Goal: Transaction & Acquisition: Book appointment/travel/reservation

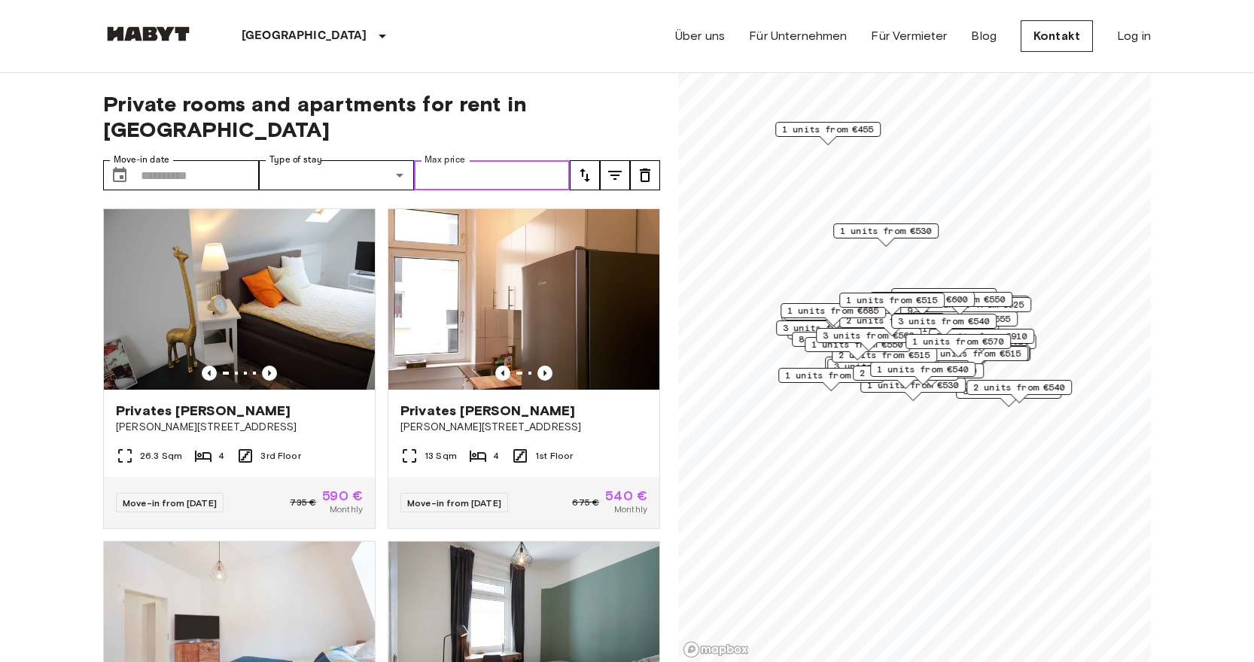
click at [459, 160] on input "Max price" at bounding box center [492, 175] width 156 height 30
type input "****"
click at [207, 160] on input "Move-in date" at bounding box center [200, 175] width 118 height 30
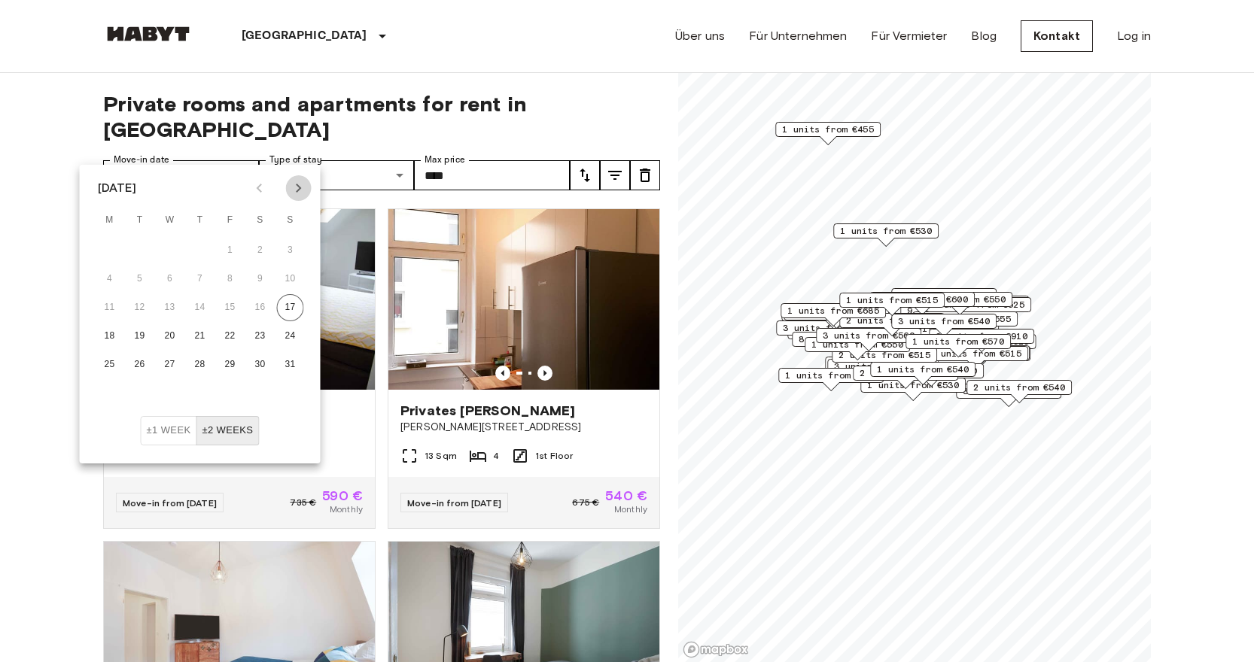
click at [300, 188] on icon "Next month" at bounding box center [298, 188] width 5 height 9
click at [173, 247] on button "1" at bounding box center [170, 250] width 27 height 27
type input "**********"
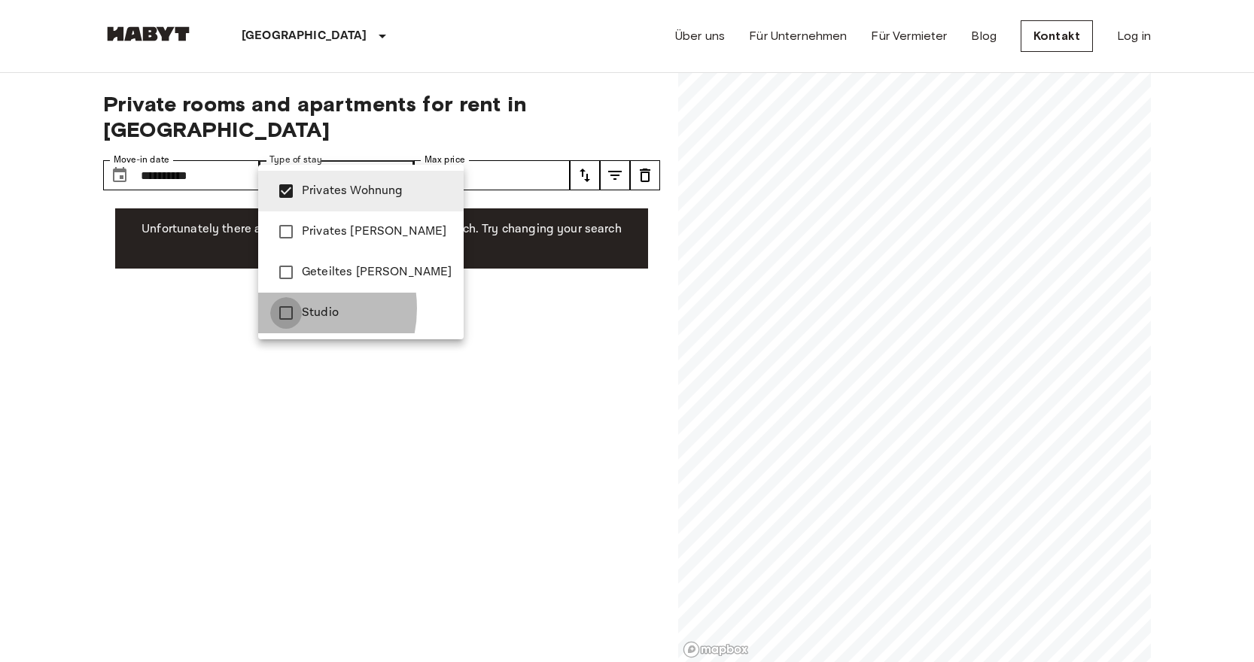
type input "**********"
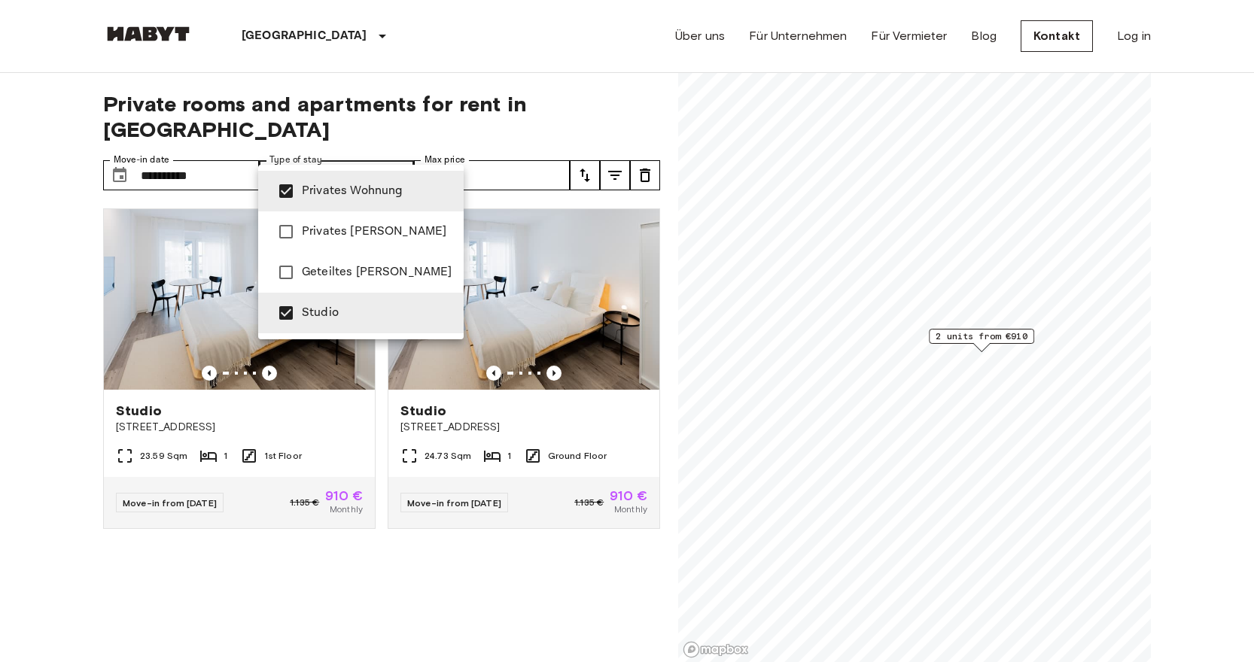
click at [355, 556] on div at bounding box center [627, 331] width 1254 height 662
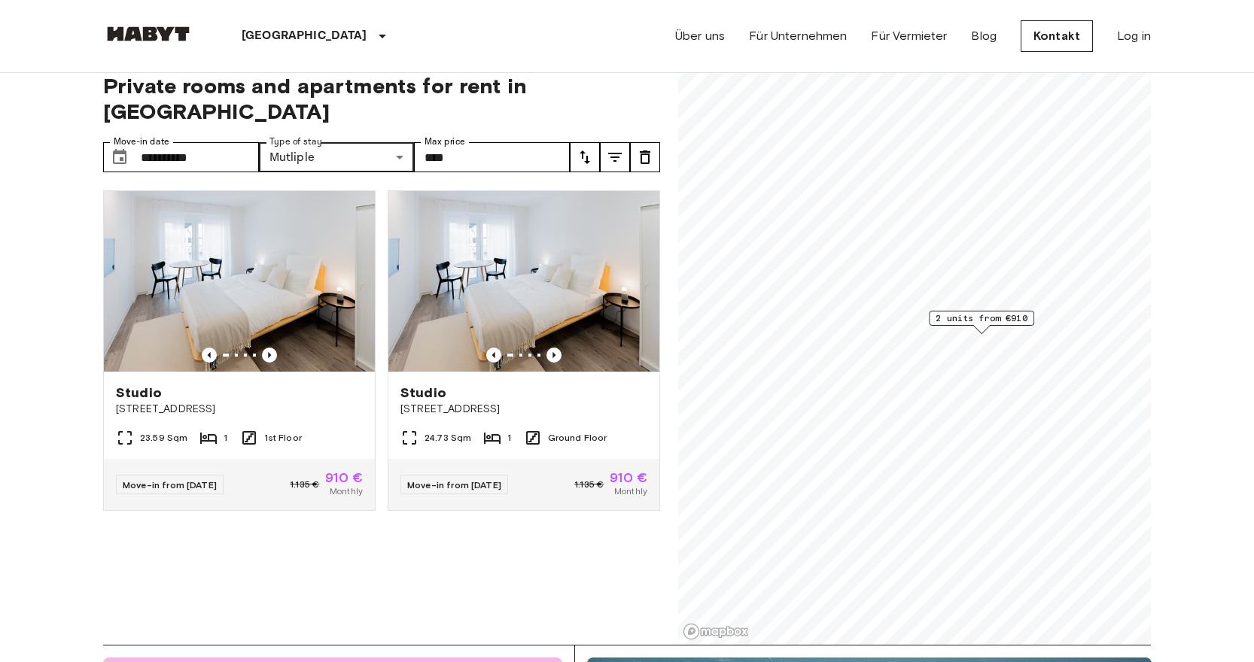
scroll to position [18, 0]
click at [422, 384] on span "Studio" at bounding box center [423, 393] width 46 height 18
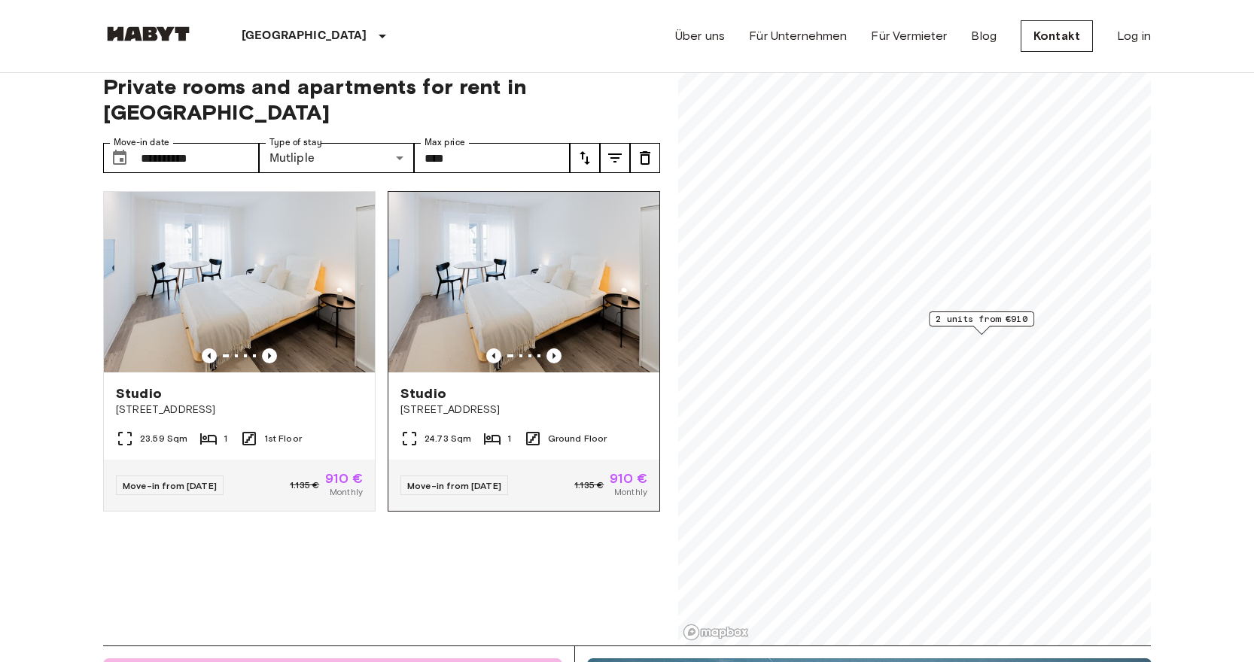
scroll to position [14, 0]
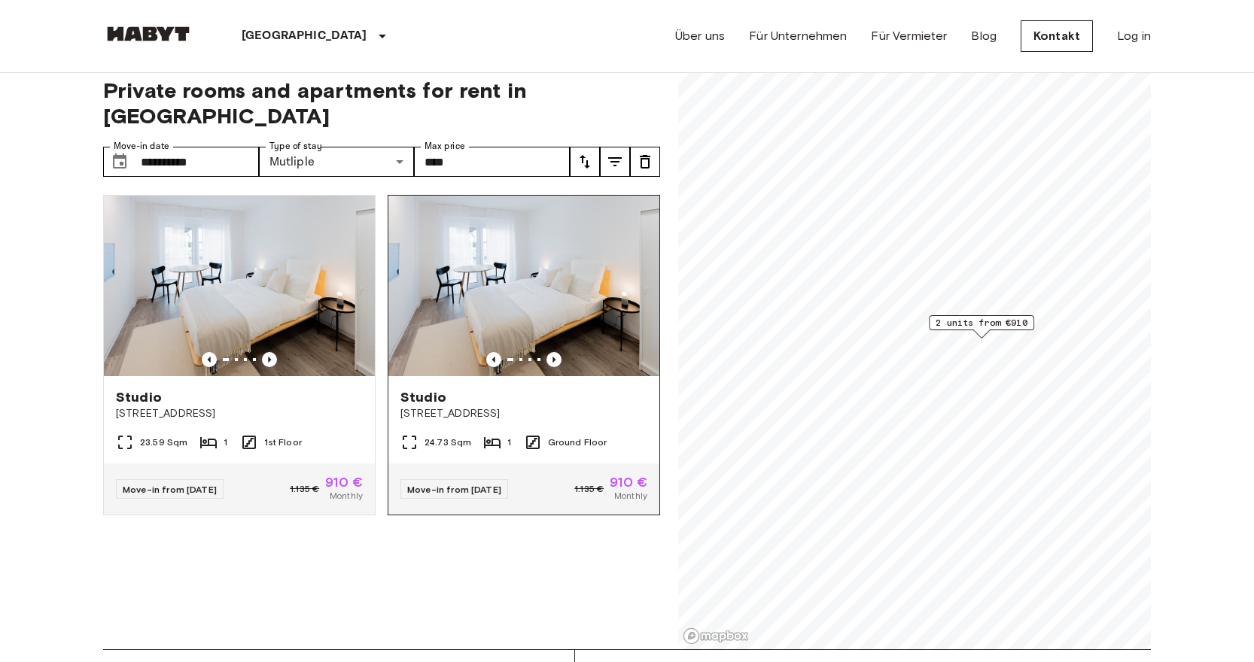
click at [586, 464] on div "Move-in from 01 Oct 25 1.135 € 910 € Monthly" at bounding box center [523, 489] width 271 height 51
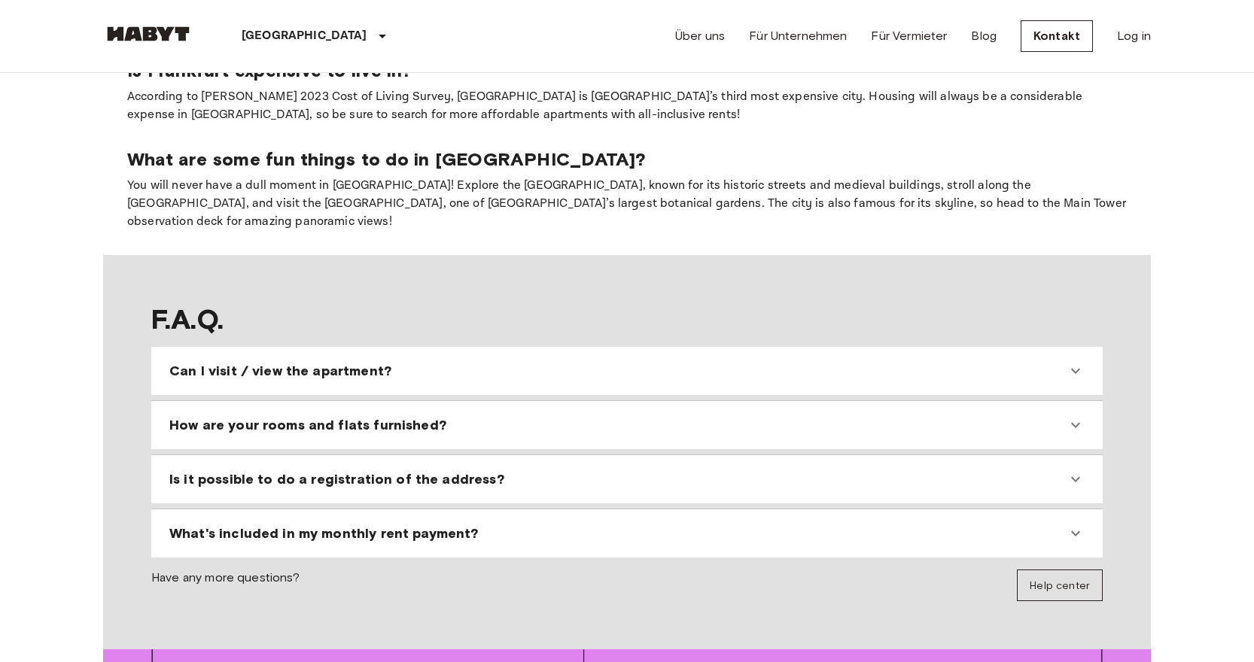
scroll to position [1308, 0]
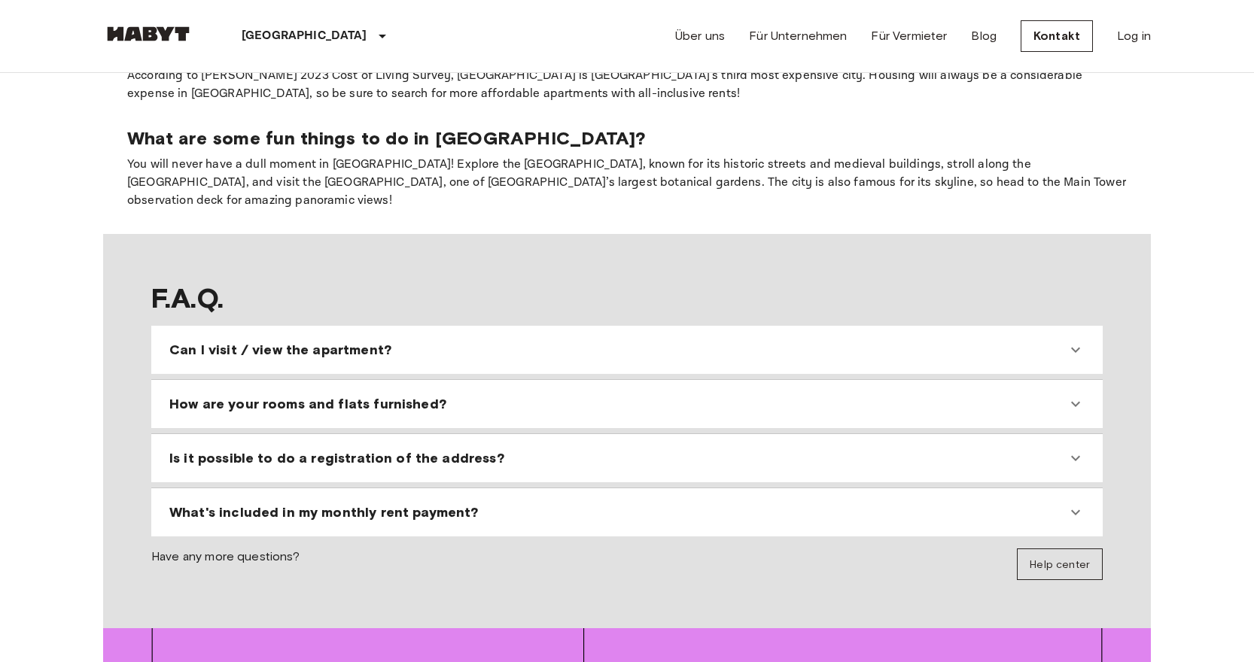
click at [414, 351] on div "Can I visit / view the apartment? We receive so many applications, that it is n…" at bounding box center [627, 350] width 952 height 48
click at [409, 341] on div "Can I visit / view the apartment?" at bounding box center [617, 350] width 897 height 18
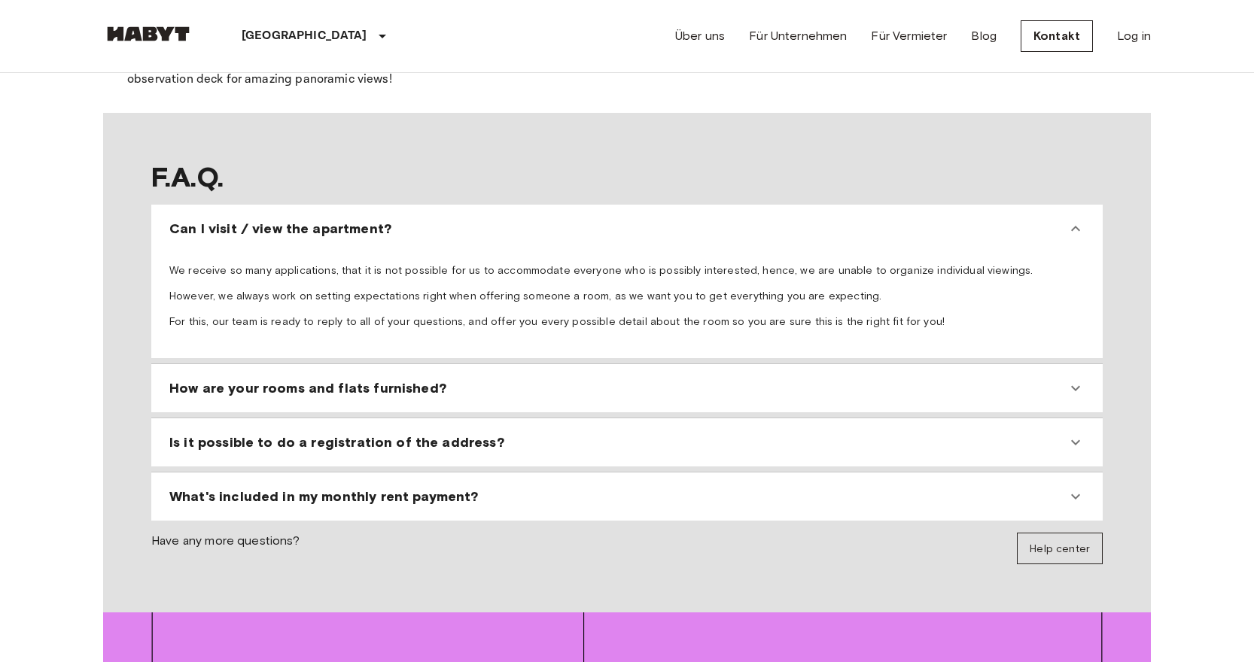
scroll to position [1433, 0]
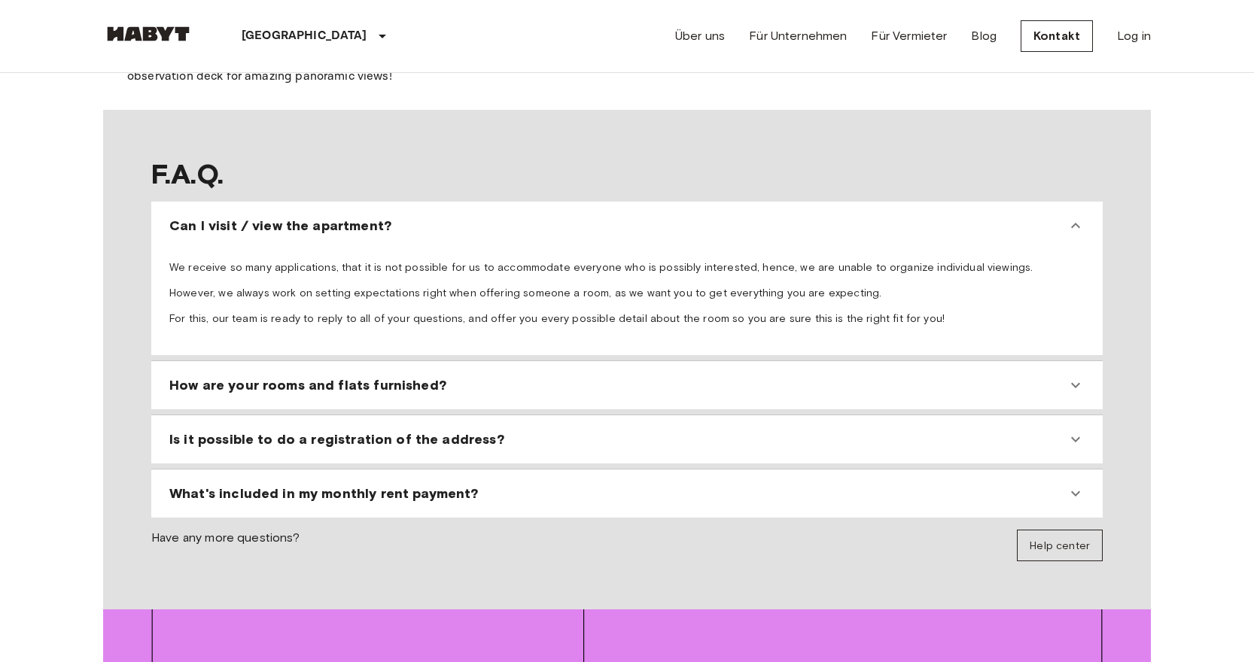
click at [456, 376] on div "How are your rooms and flats furnished?" at bounding box center [617, 385] width 897 height 18
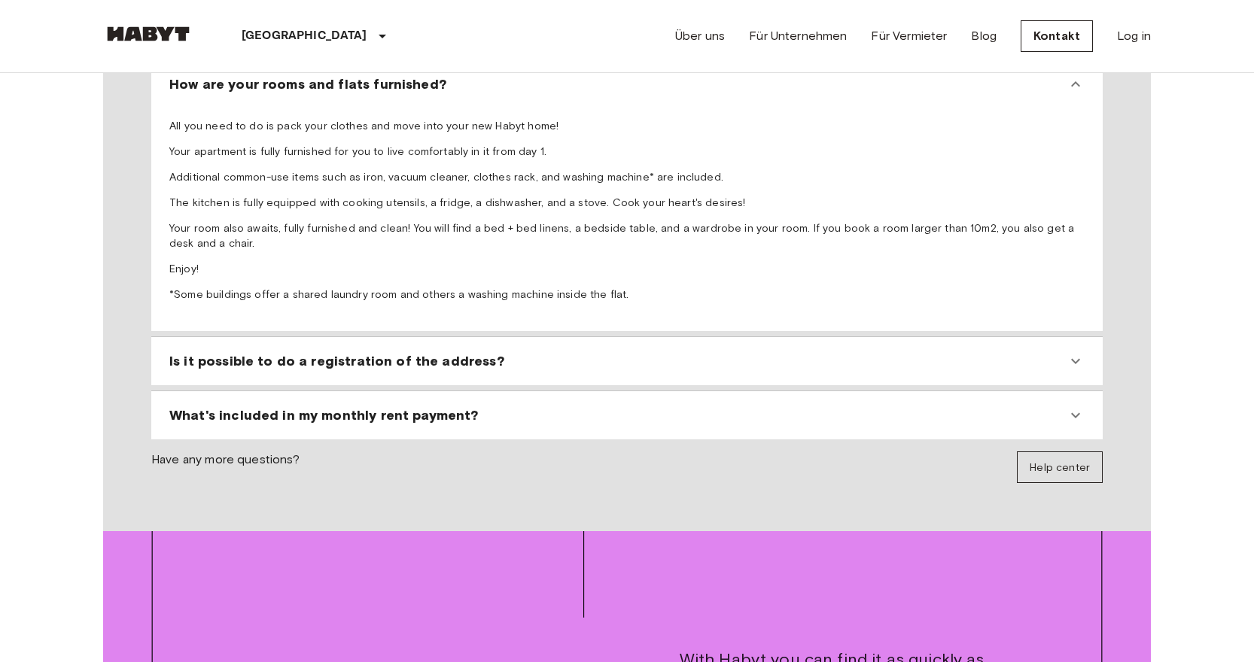
scroll to position [1741, 0]
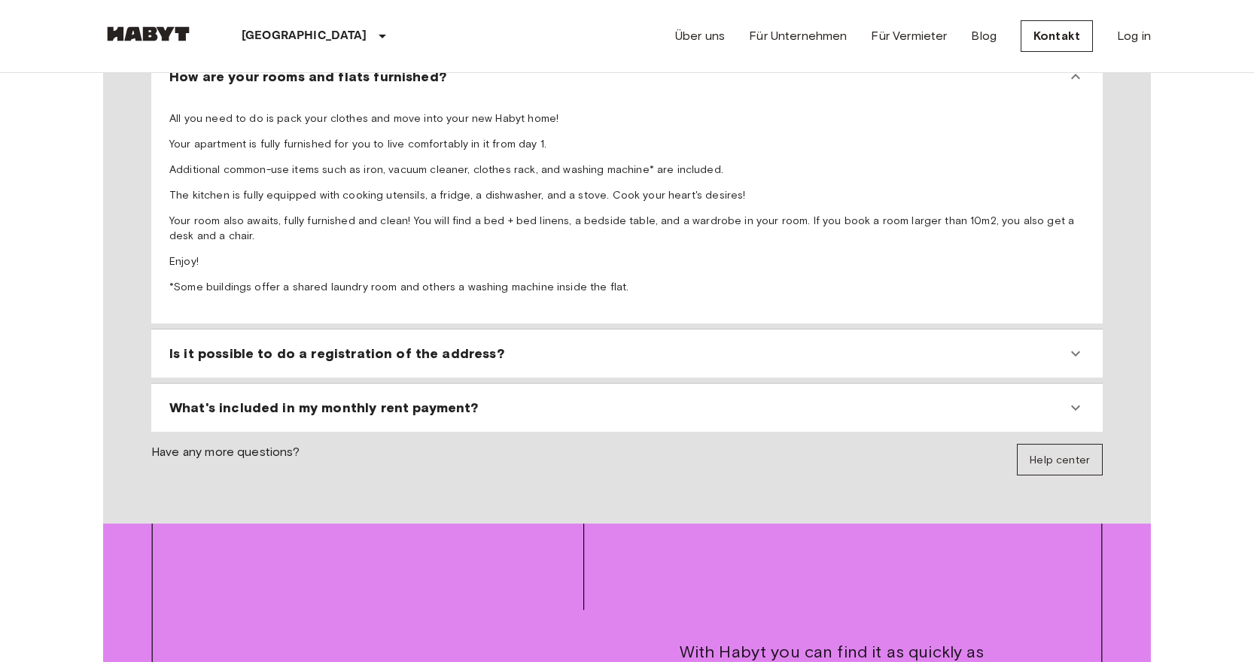
click at [452, 346] on div "Is it possible to do a registration of the address?" at bounding box center [626, 354] width 939 height 36
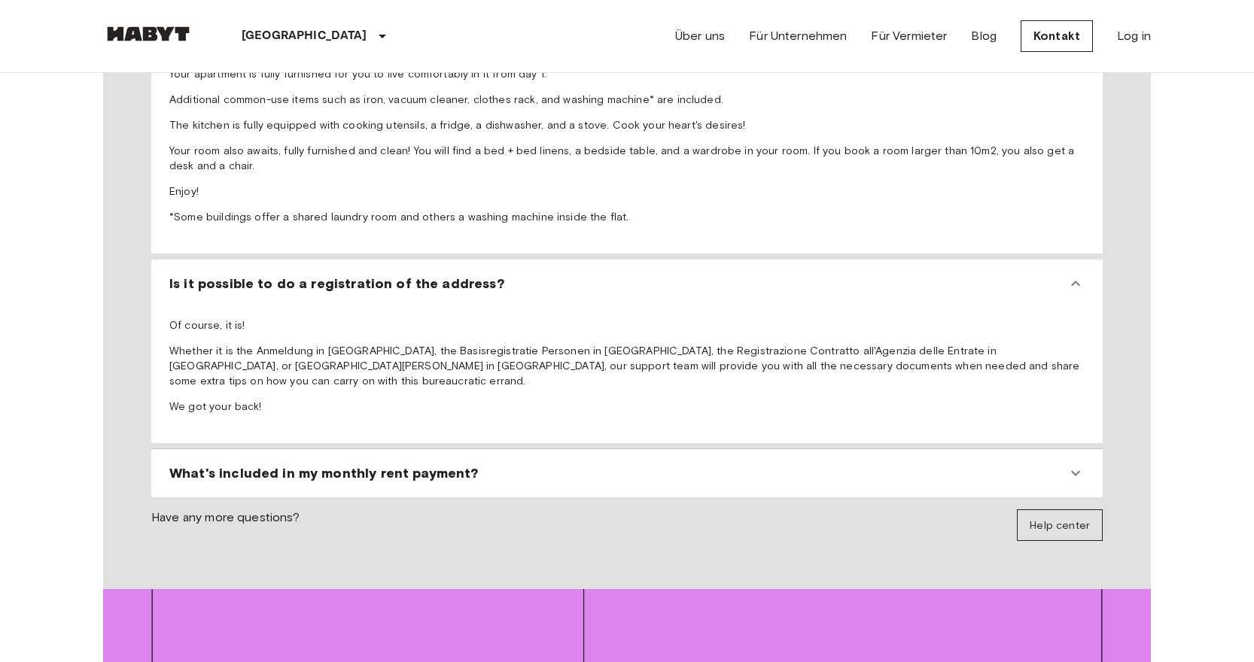
scroll to position [1833, 0]
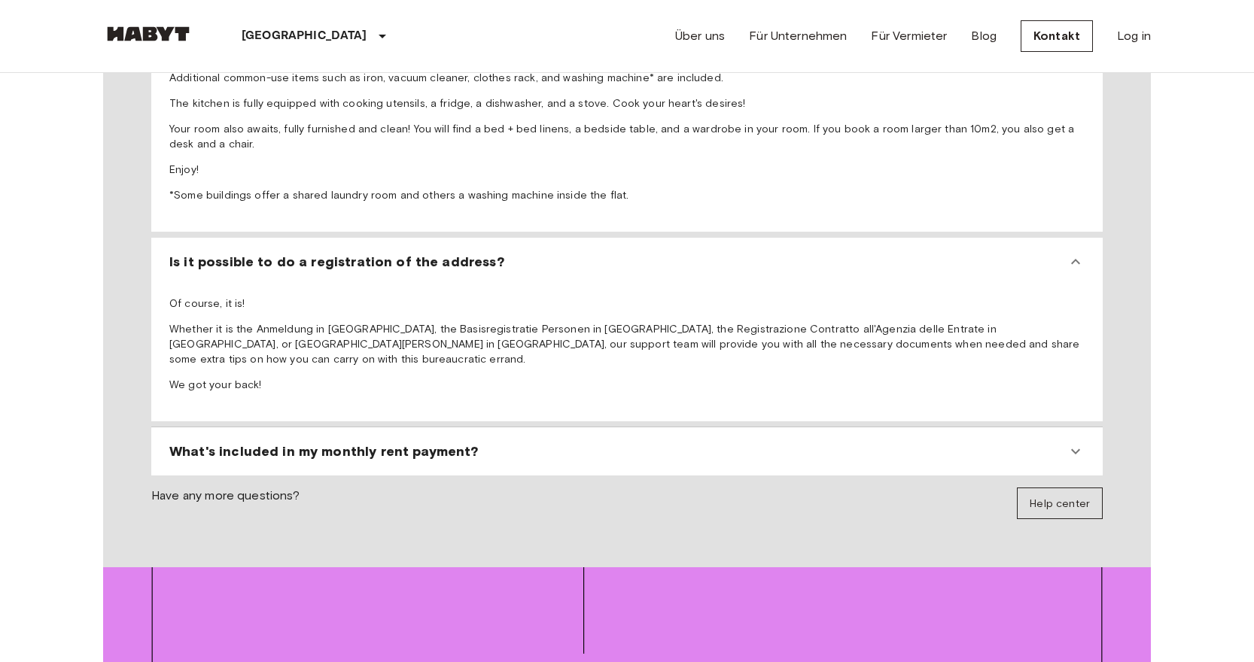
click at [485, 443] on div "What's included in my monthly rent payment?" at bounding box center [617, 452] width 897 height 18
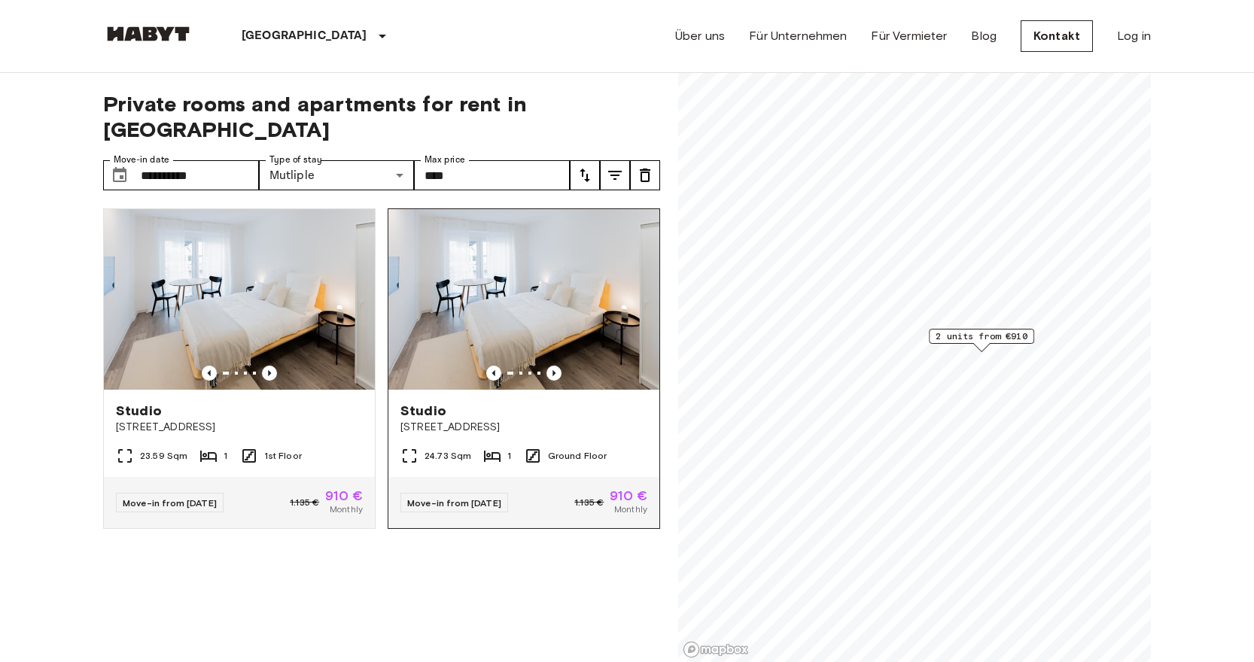
scroll to position [0, 0]
click at [1153, 5] on nav "Frankfurt Europa Amsterdam Berlin Brüssel Köln Dusseldorf Frankfurt Graz Hambur…" at bounding box center [627, 36] width 1084 height 72
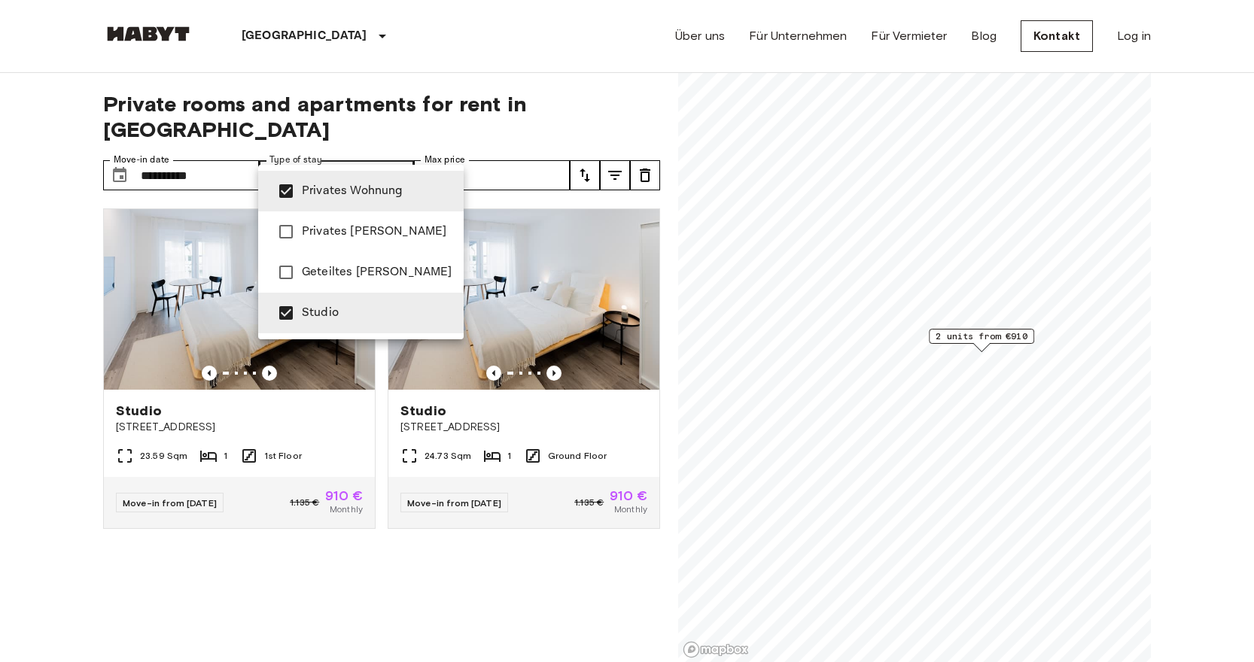
click at [467, 160] on div at bounding box center [627, 331] width 1254 height 662
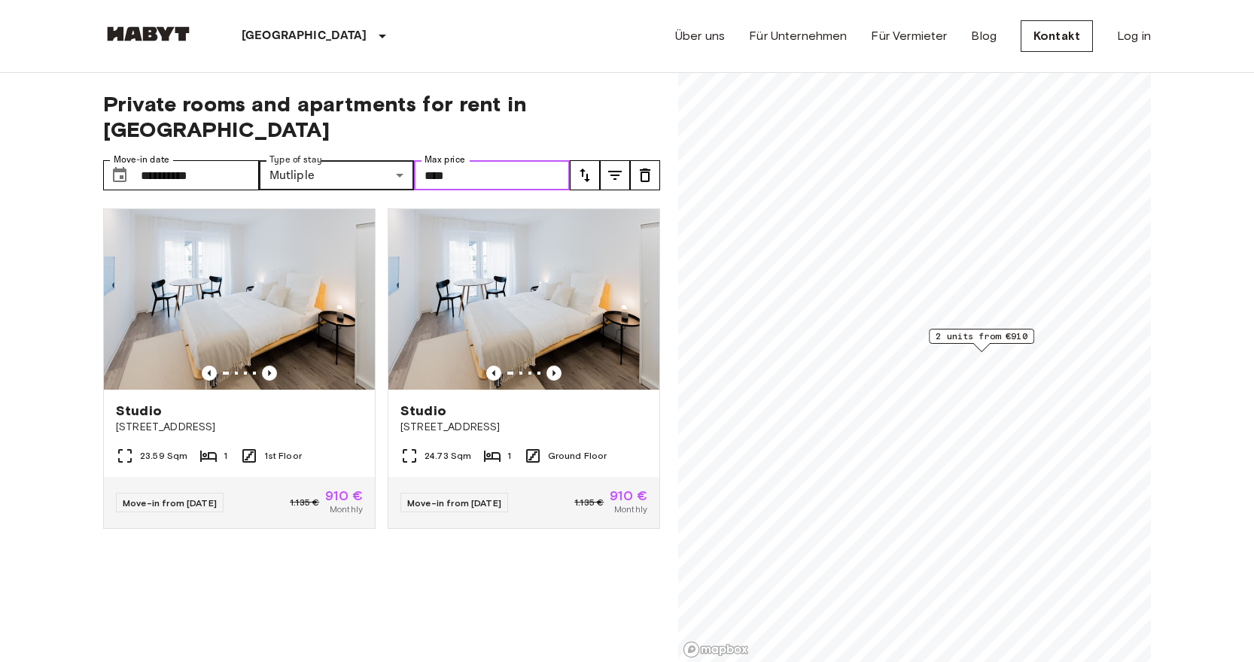
click at [464, 160] on input "****" at bounding box center [492, 175] width 156 height 30
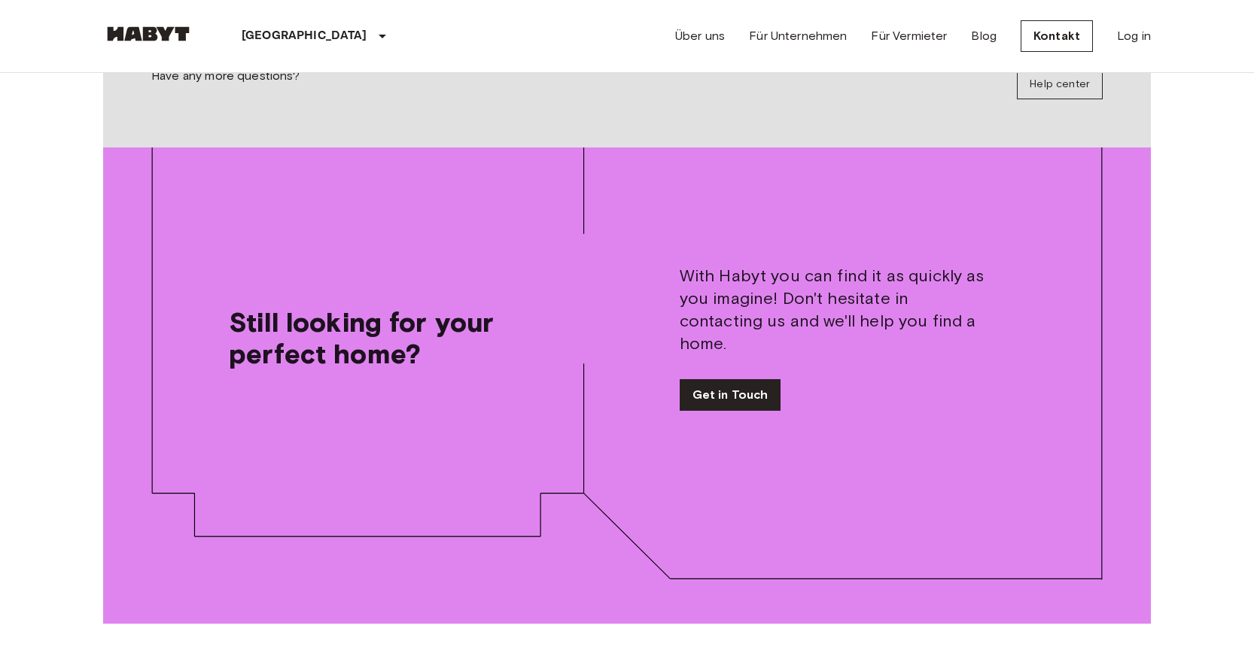
scroll to position [2313, 0]
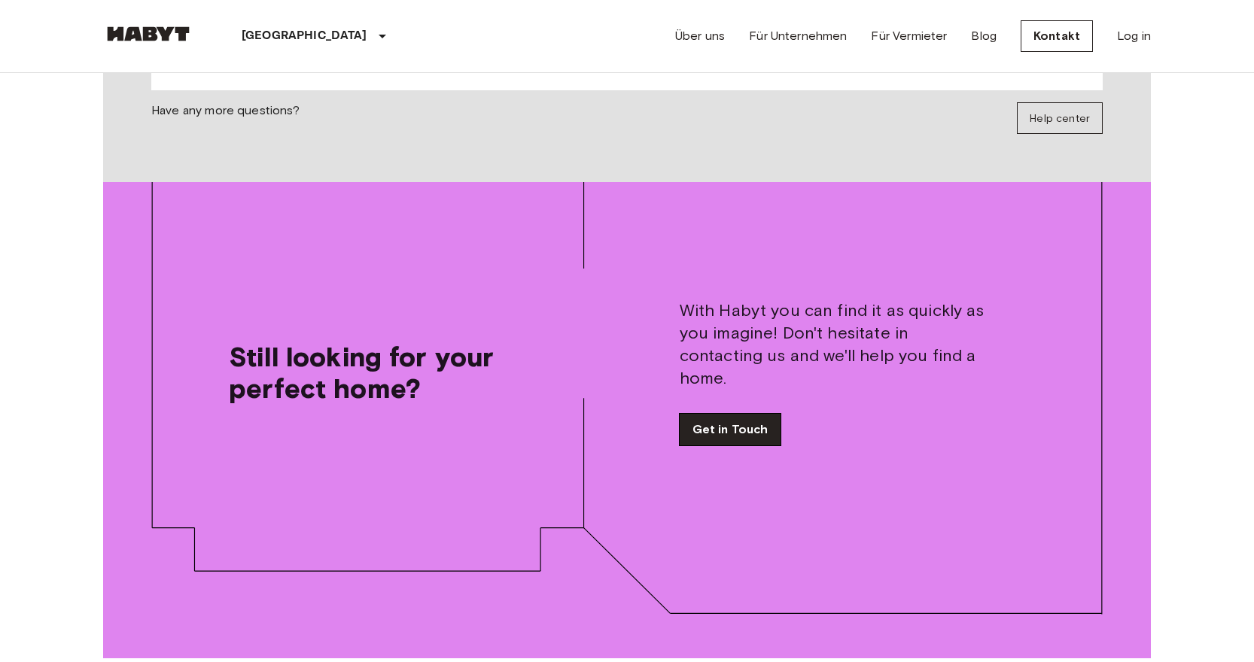
click at [757, 414] on link "Get in Touch" at bounding box center [731, 430] width 102 height 32
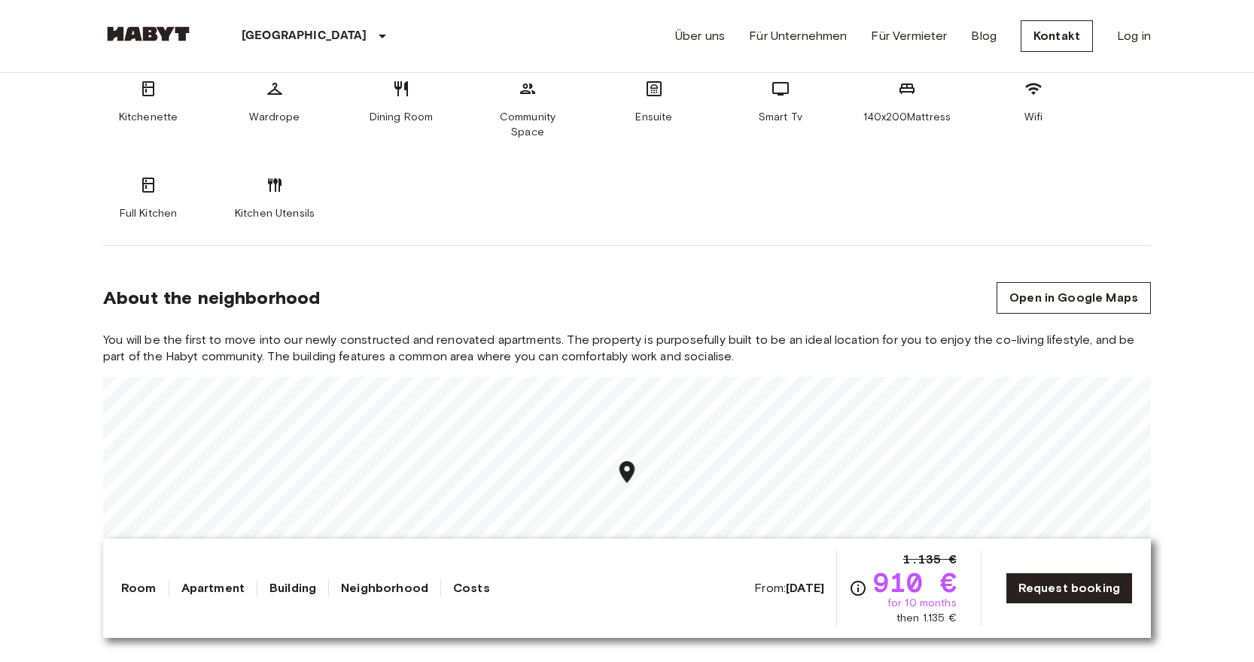
scroll to position [739, 0]
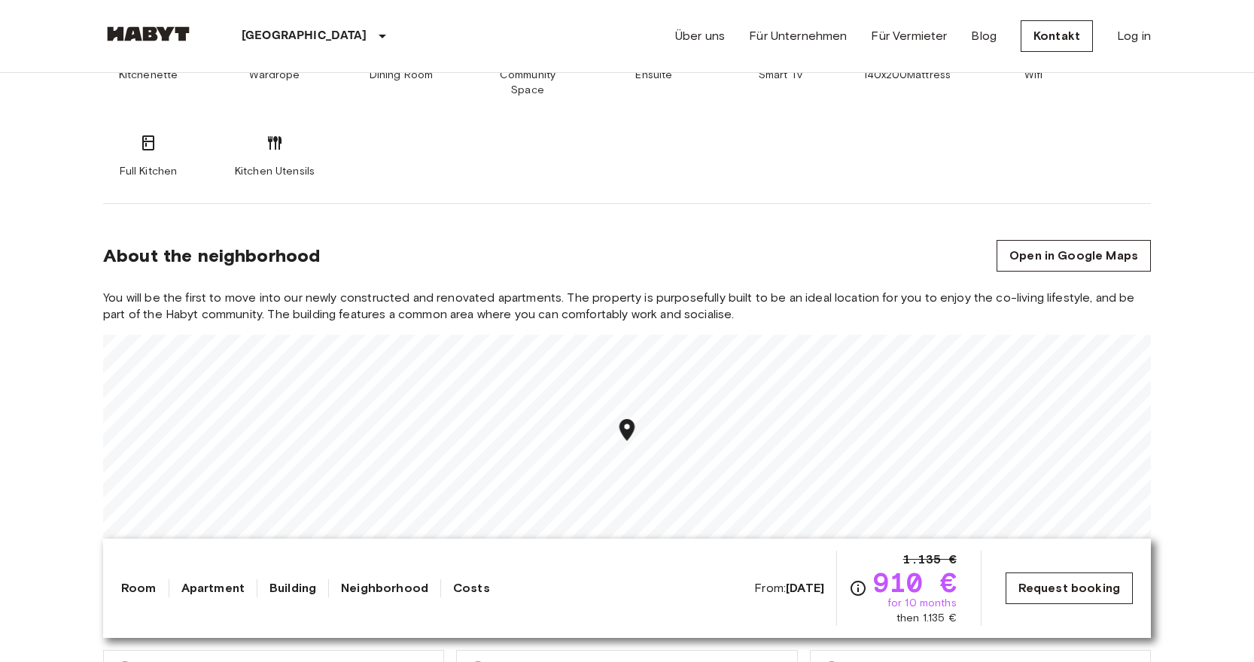
click at [1057, 592] on link "Request booking" at bounding box center [1069, 589] width 127 height 32
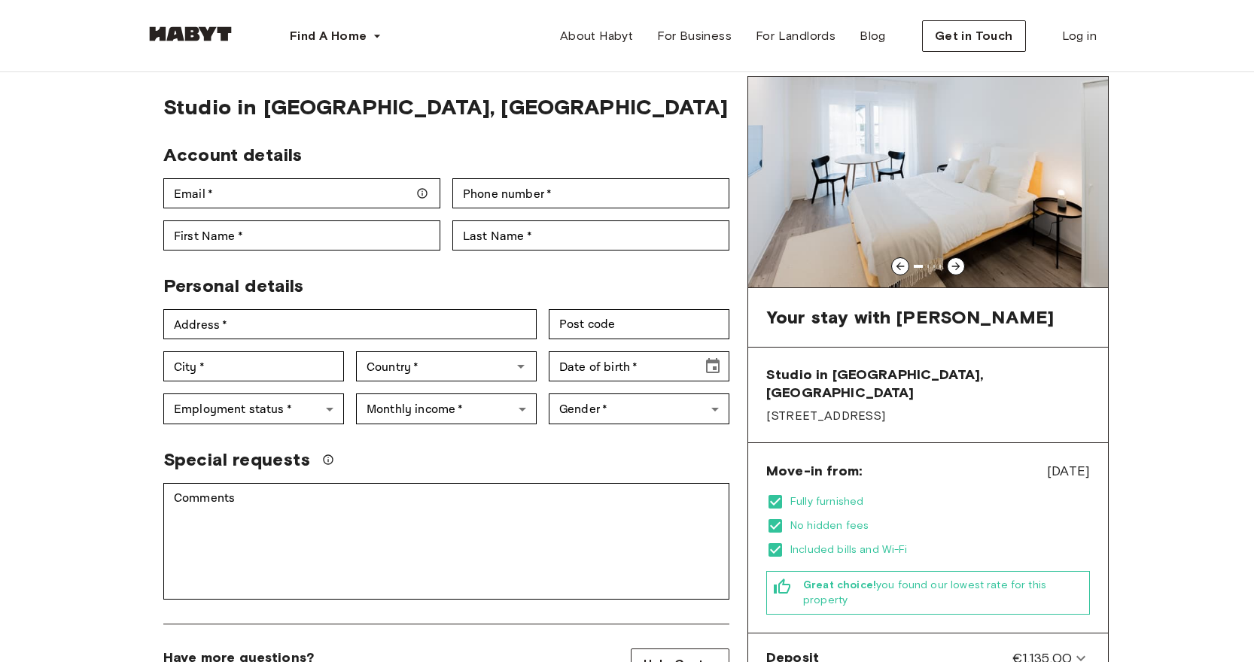
scroll to position [35, 0]
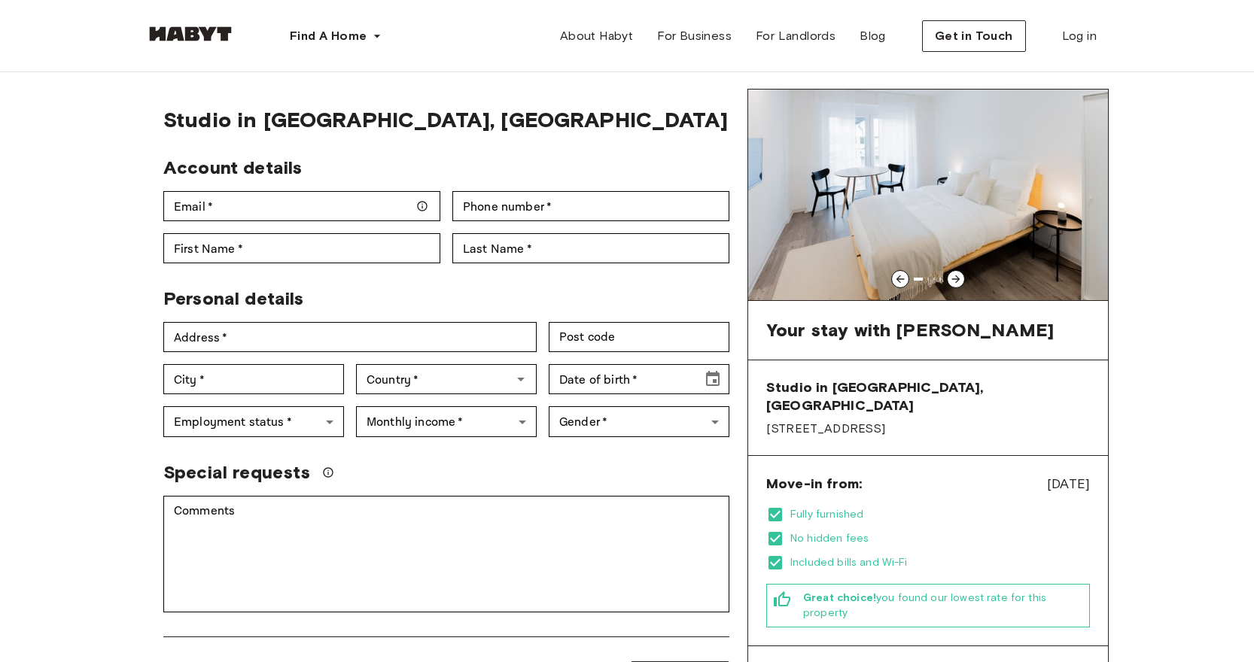
click at [955, 282] on icon at bounding box center [956, 279] width 12 height 12
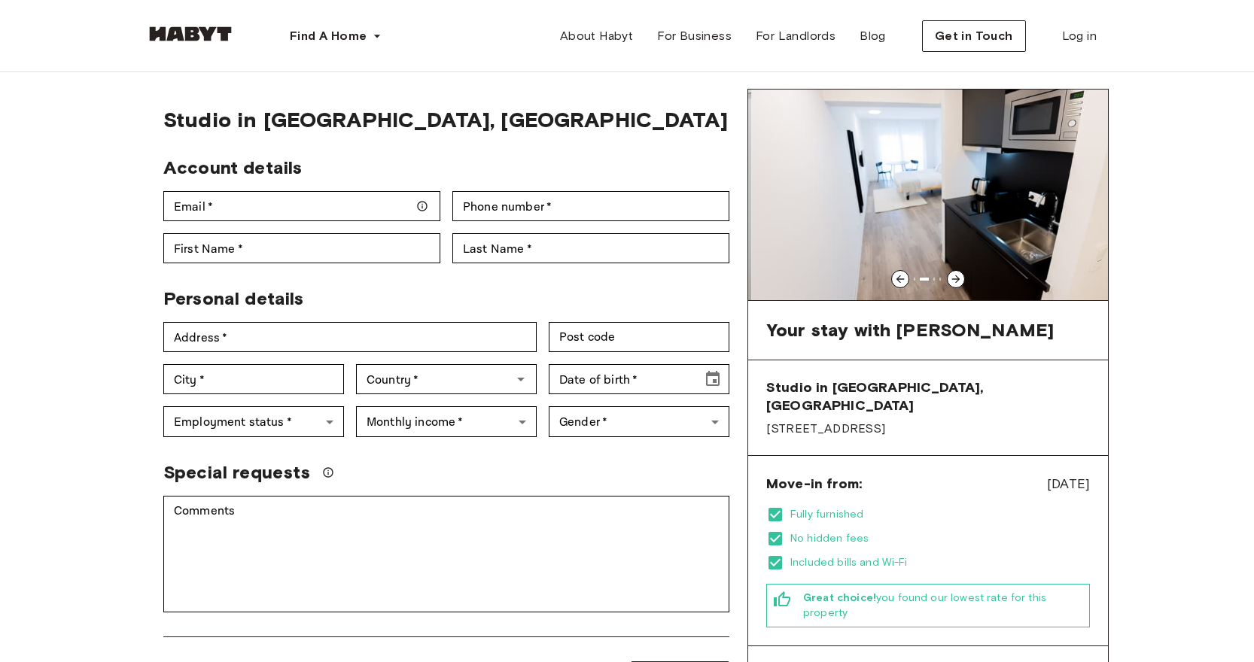
click at [955, 282] on icon at bounding box center [956, 279] width 12 height 12
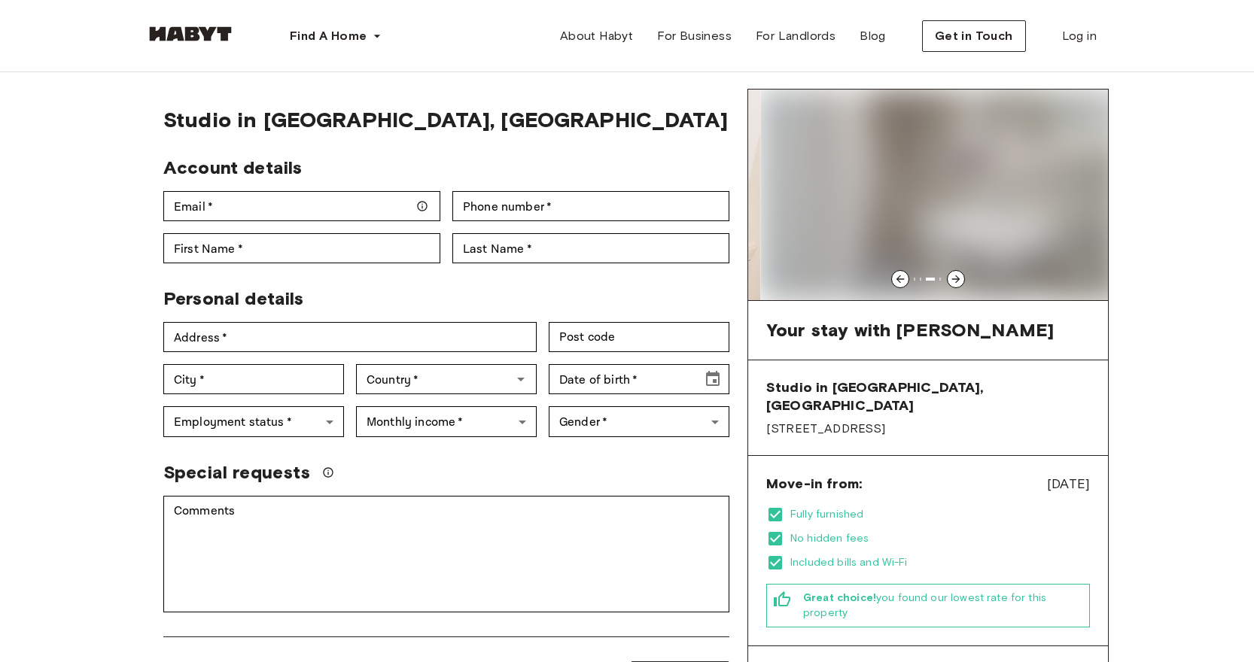
click at [955, 282] on icon at bounding box center [956, 279] width 12 height 12
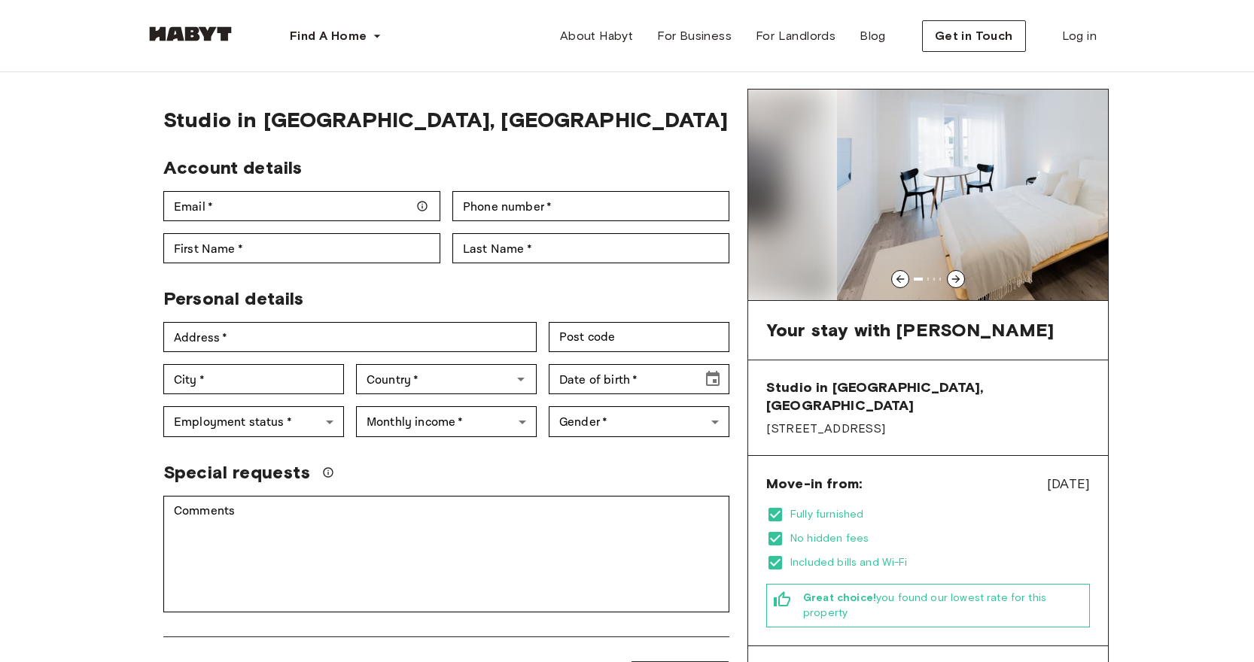
click at [955, 282] on icon at bounding box center [956, 279] width 12 height 12
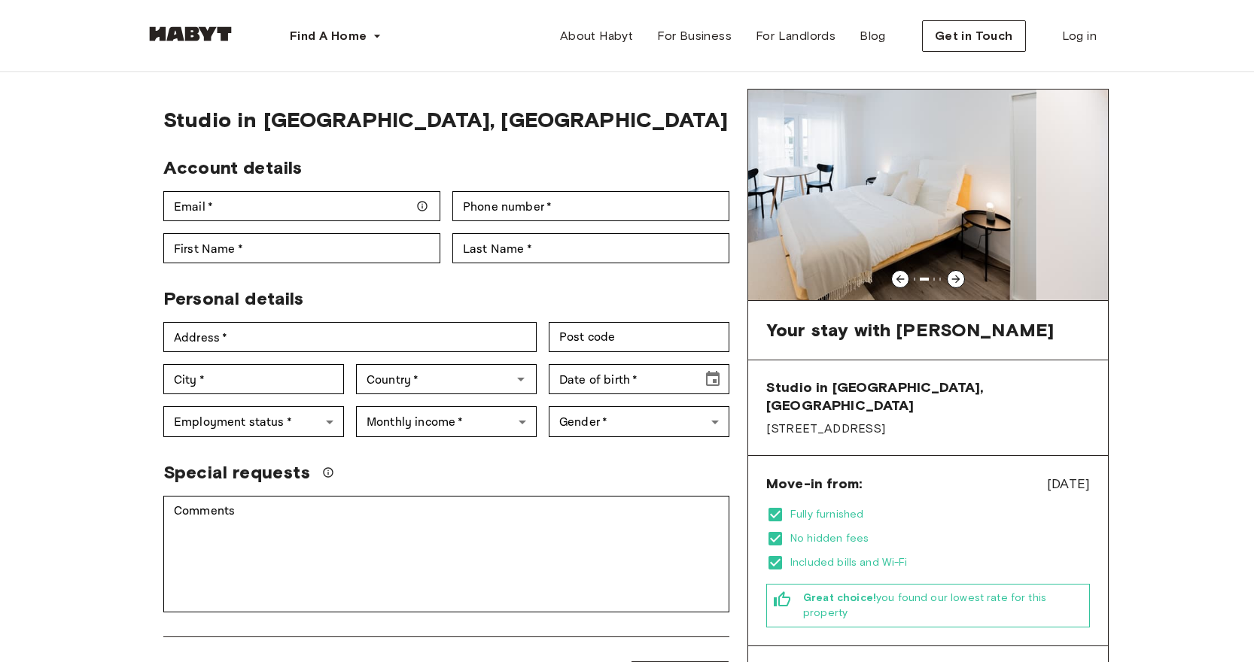
click at [955, 282] on icon at bounding box center [956, 279] width 12 height 12
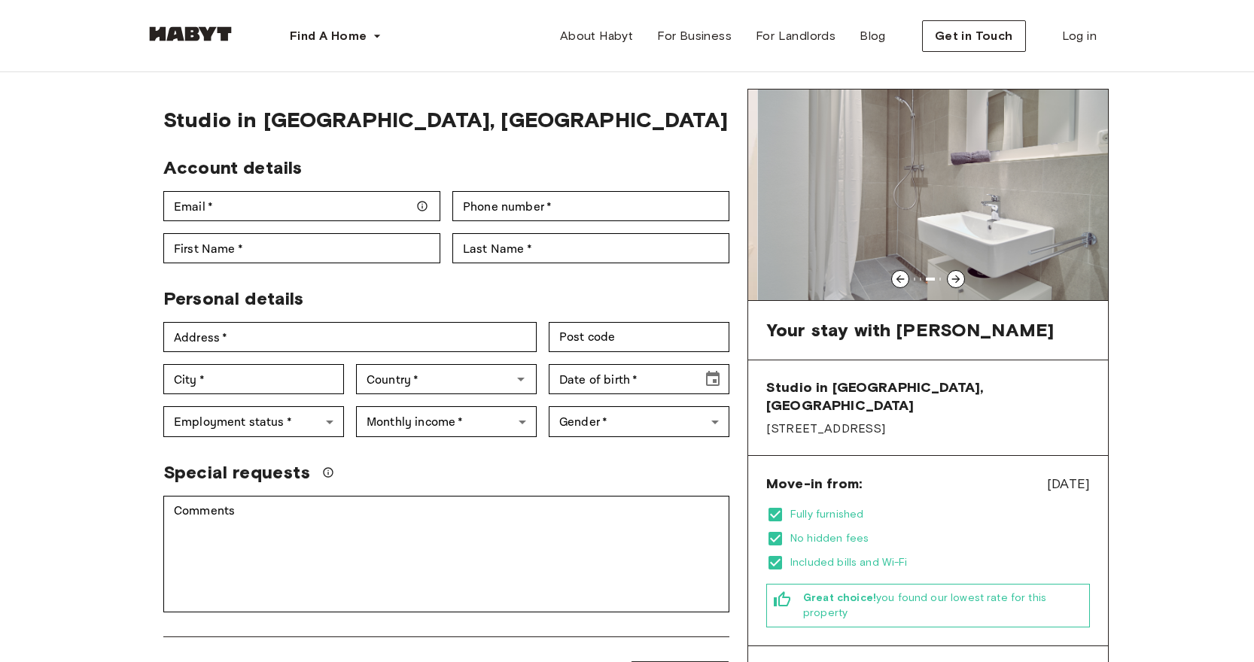
click at [955, 282] on icon at bounding box center [956, 279] width 12 height 12
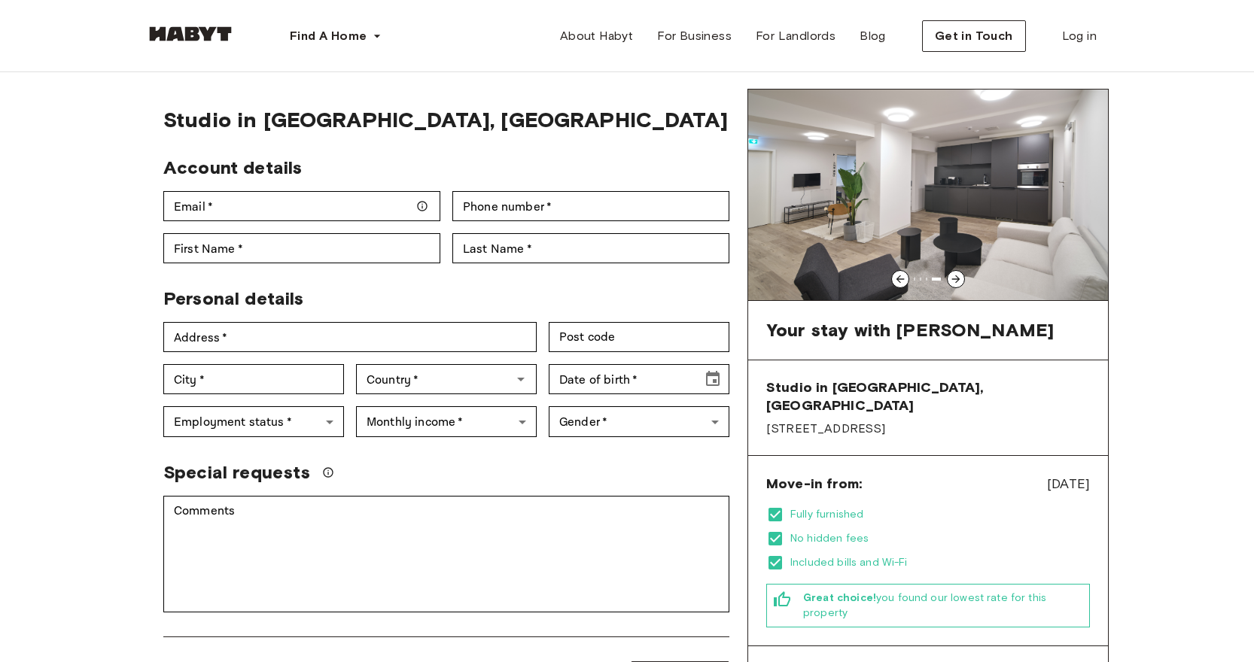
click at [955, 282] on icon at bounding box center [956, 279] width 12 height 12
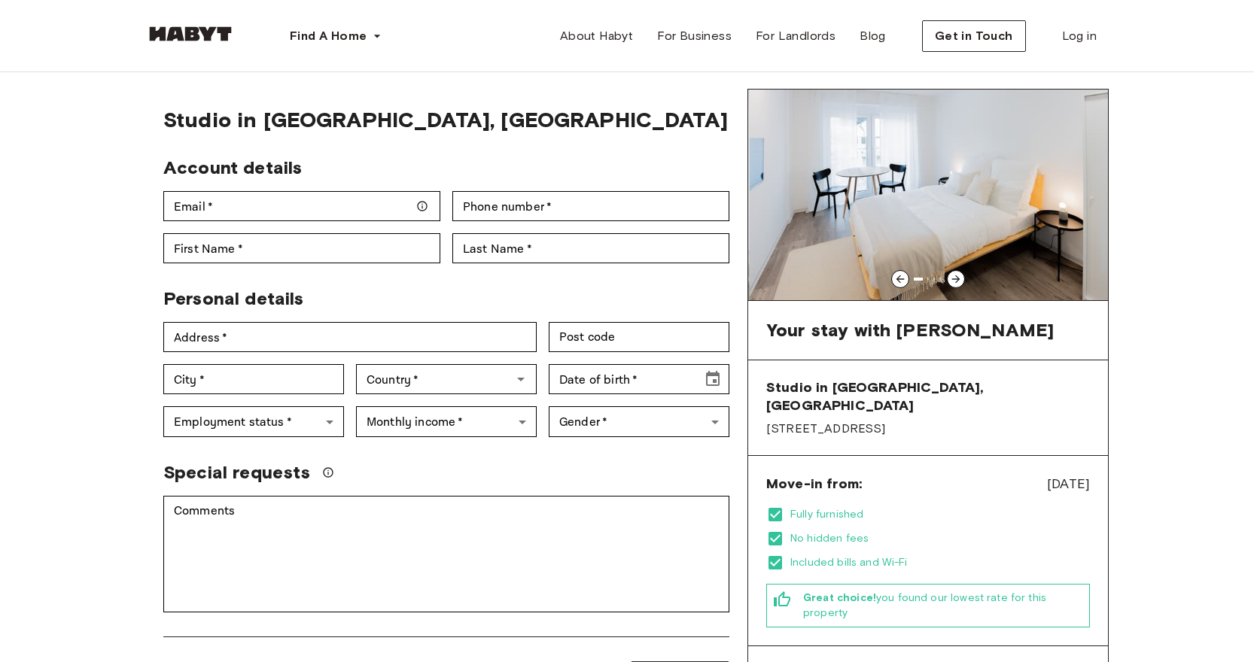
click at [955, 282] on icon at bounding box center [956, 279] width 12 height 12
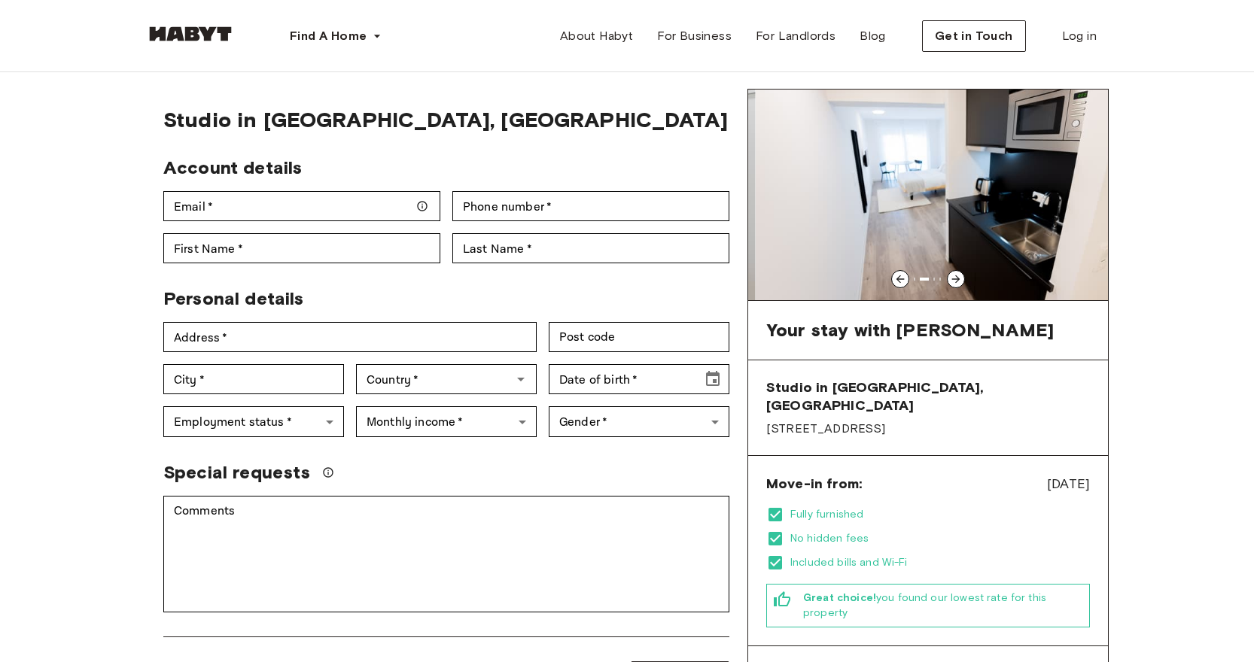
click at [955, 282] on icon at bounding box center [956, 279] width 12 height 12
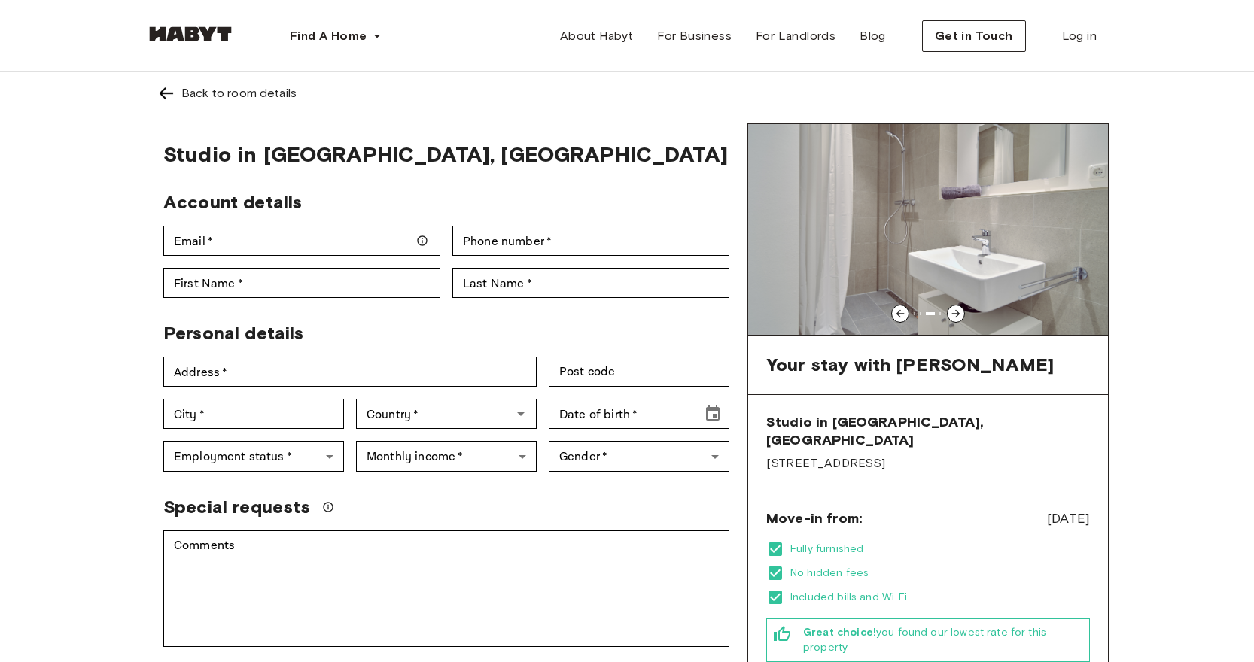
scroll to position [0, 0]
click at [165, 97] on img at bounding box center [166, 93] width 18 height 18
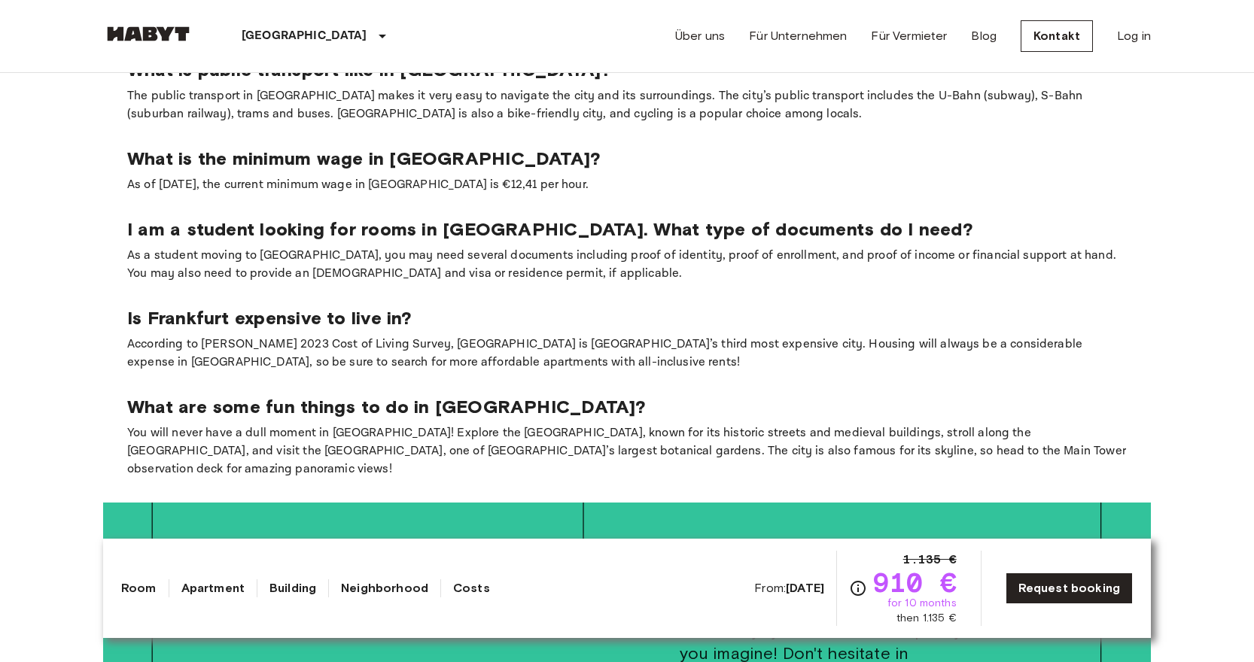
scroll to position [2400, 0]
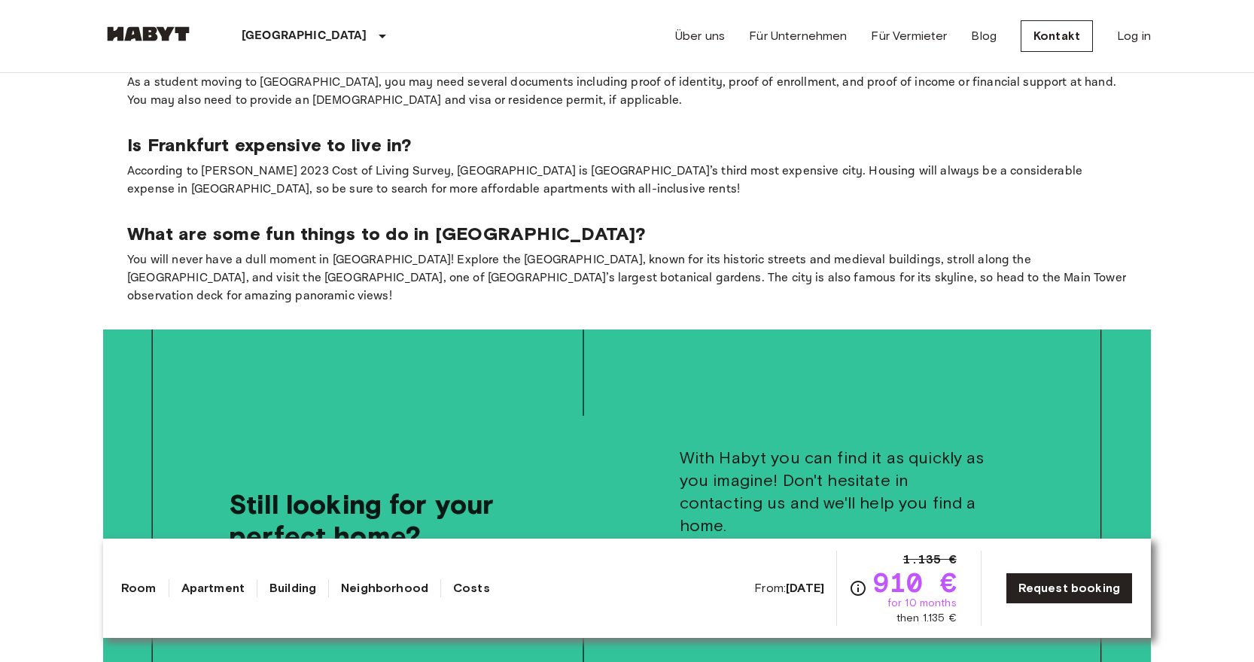
click at [413, 591] on link "Neighborhood" at bounding box center [384, 589] width 87 height 18
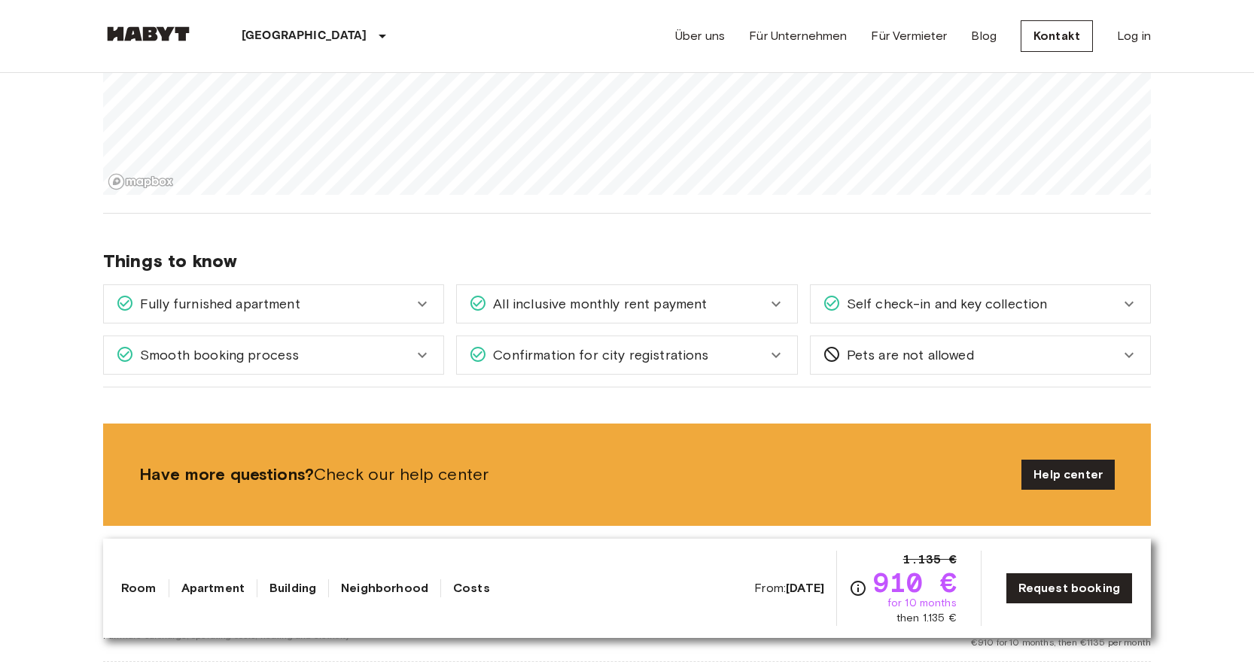
scroll to position [855, 0]
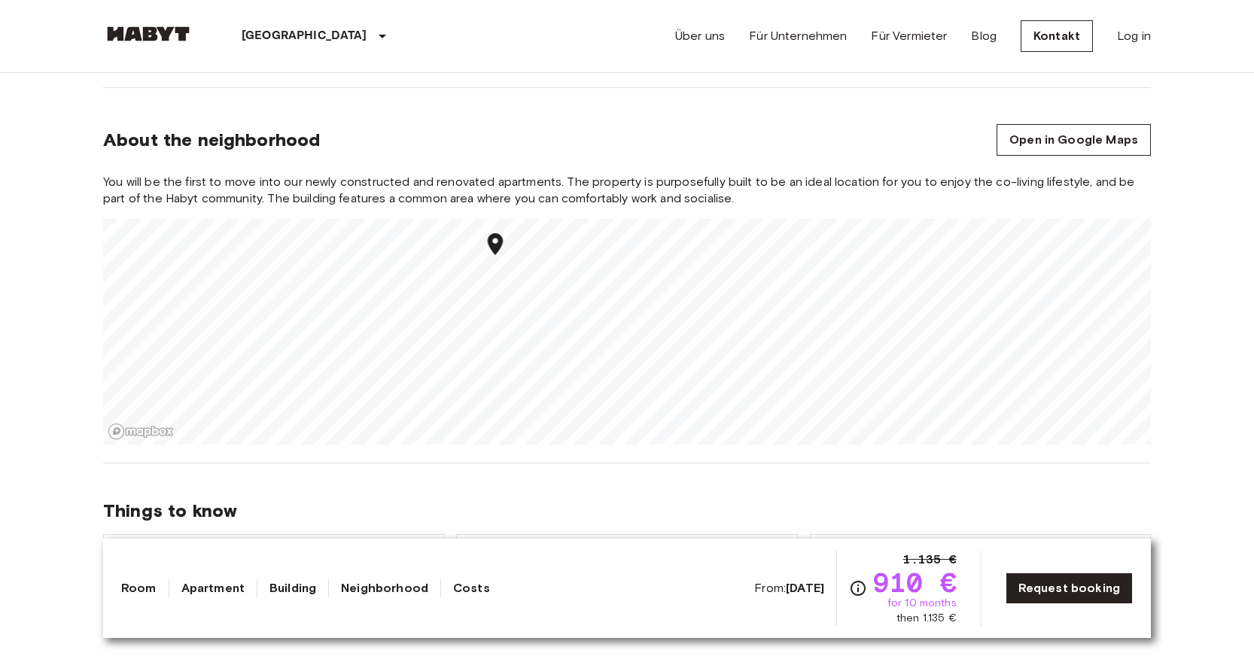
click at [497, 239] on icon "Map marker" at bounding box center [496, 244] width 26 height 26
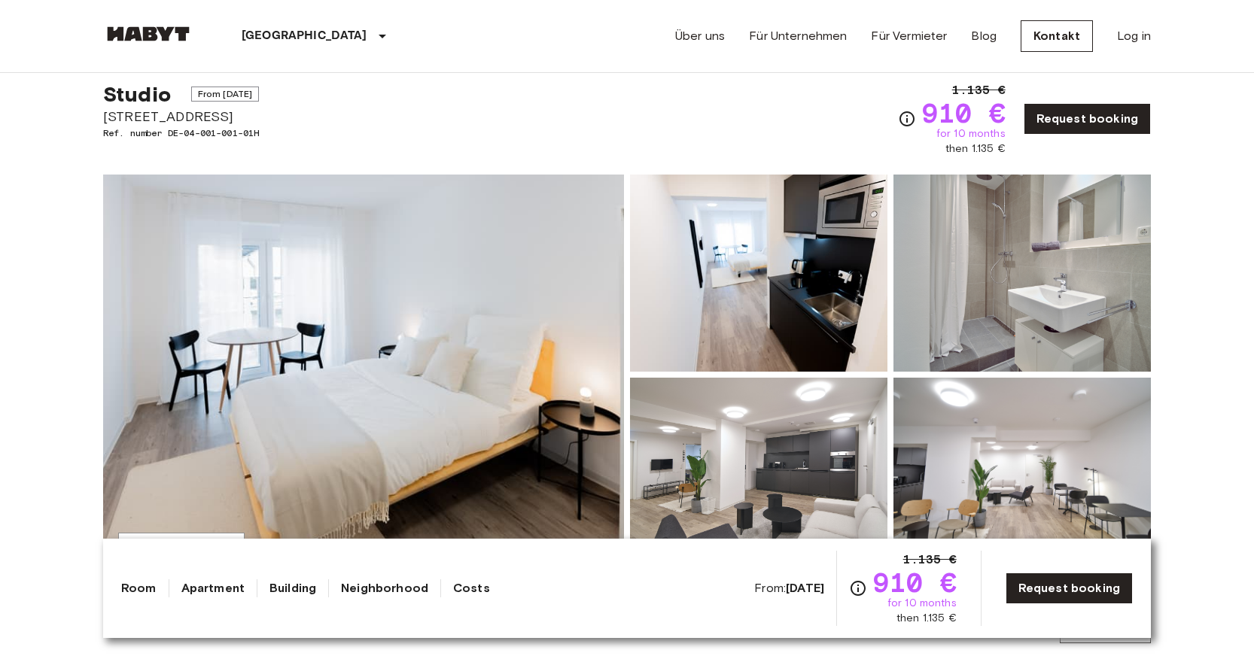
scroll to position [176, 0]
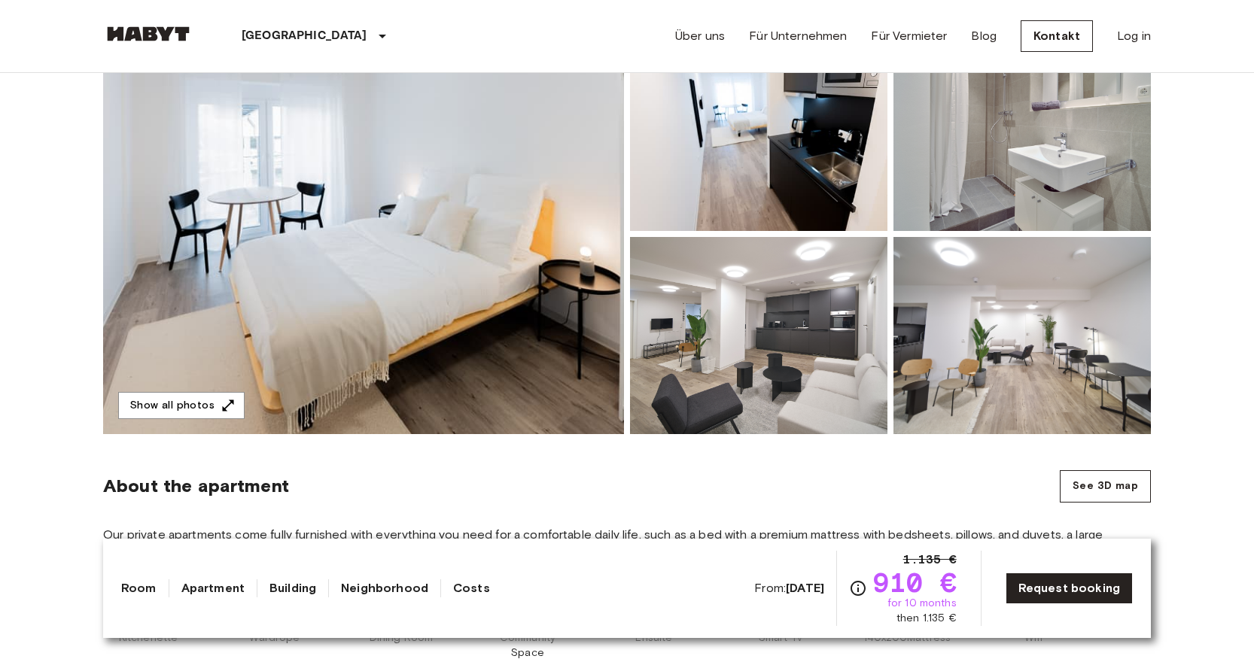
click at [747, 379] on img at bounding box center [758, 335] width 257 height 197
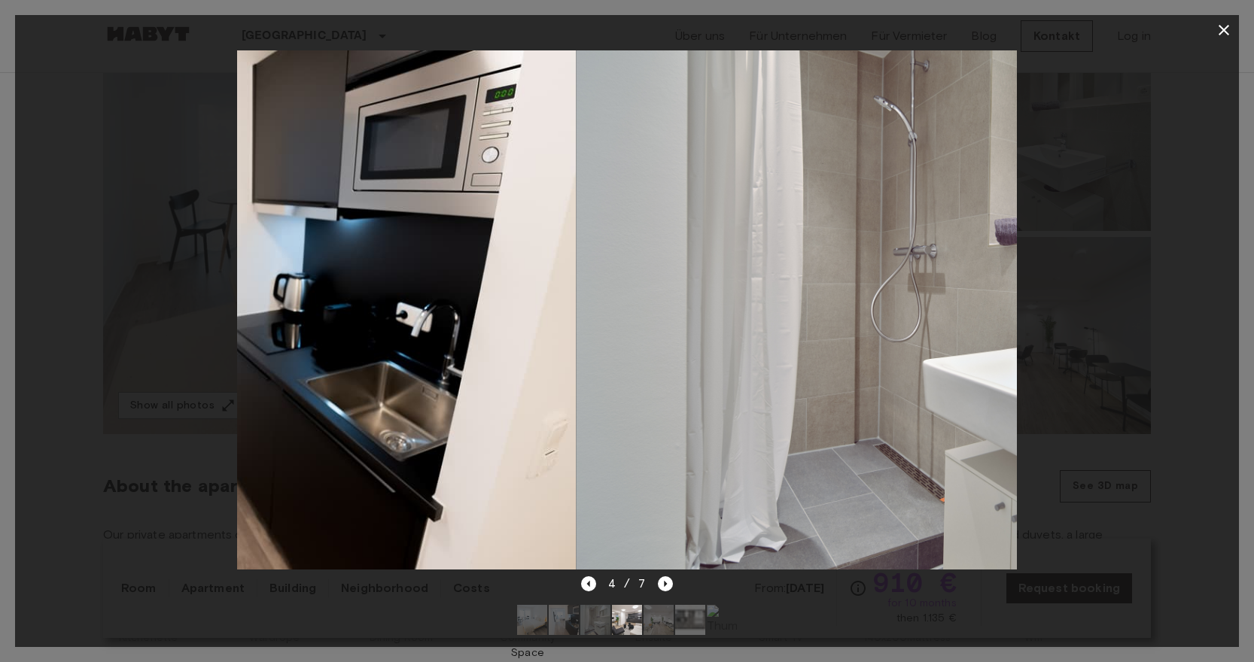
click at [1217, 33] on icon "button" at bounding box center [1224, 30] width 18 height 18
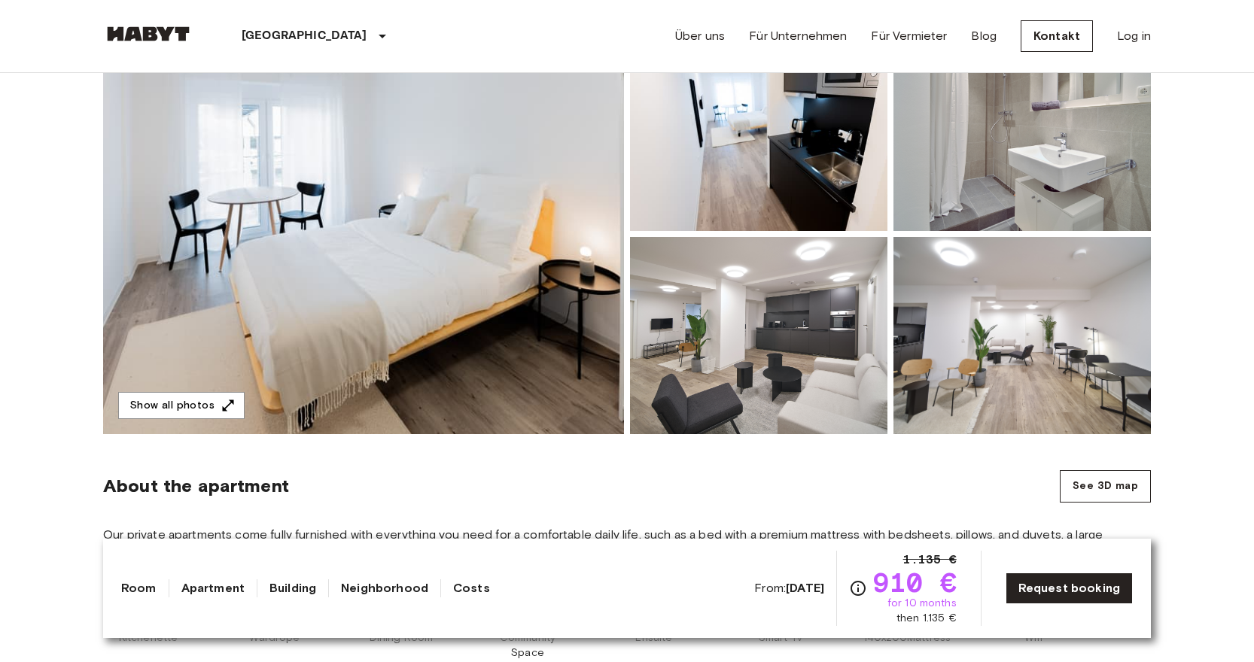
click at [1224, 31] on header "Frankfurt Europa Amsterdam Berlin Brüssel Köln Dusseldorf Frankfurt Graz Hambur…" at bounding box center [627, 36] width 1254 height 73
click at [684, 328] on img at bounding box center [758, 335] width 257 height 197
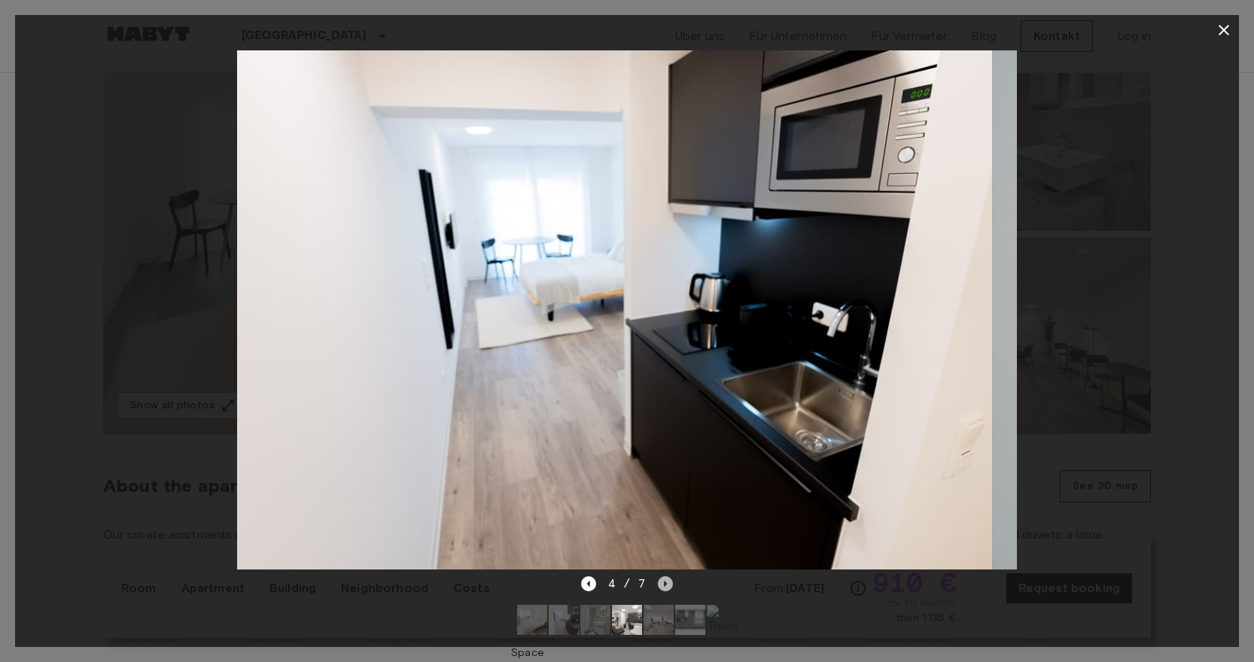
click at [663, 582] on icon "Next image" at bounding box center [665, 584] width 15 height 15
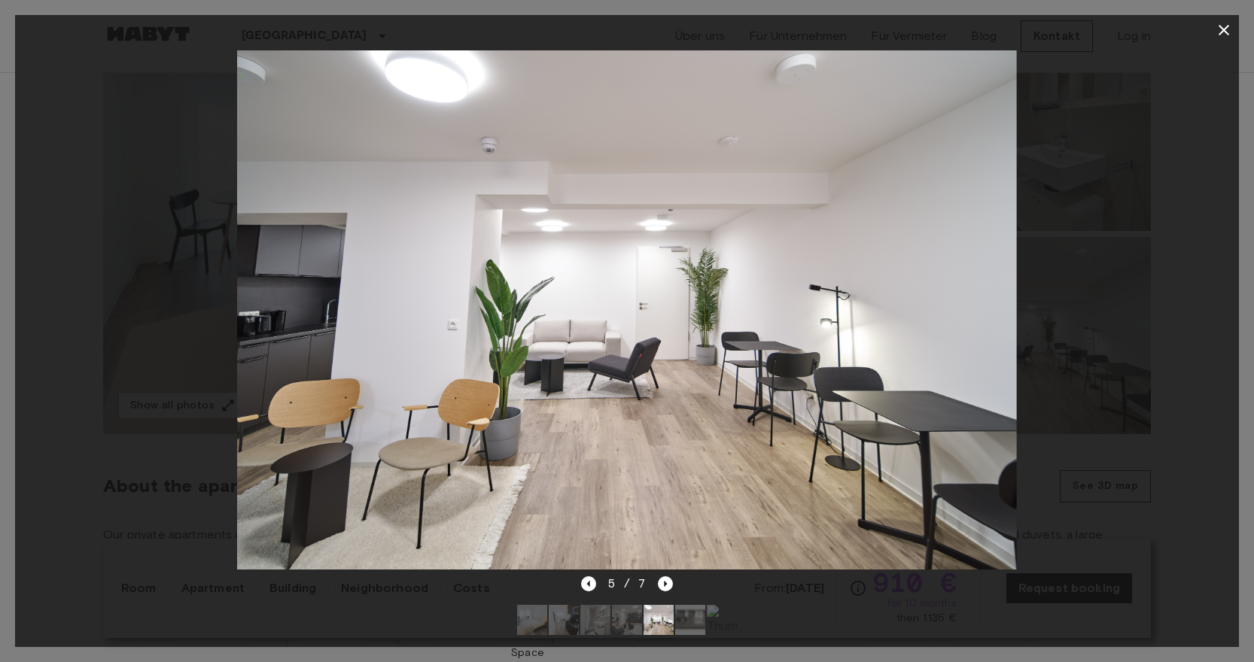
click at [627, 611] on img at bounding box center [627, 620] width 30 height 30
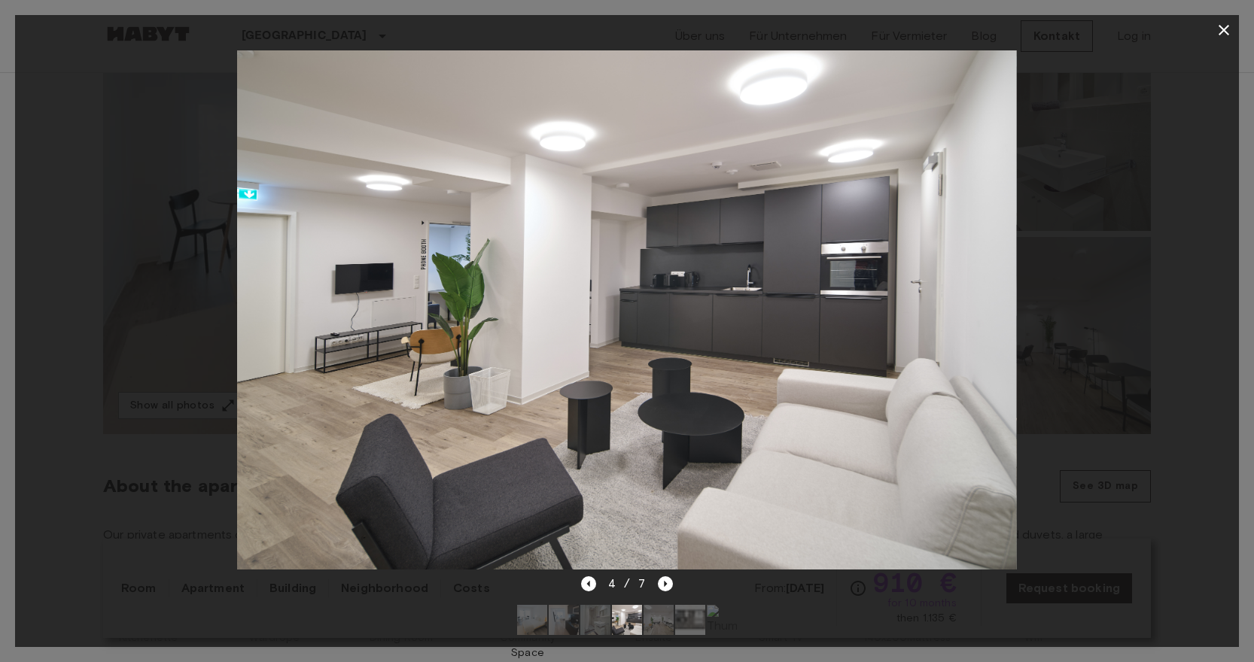
click at [1220, 25] on icon "button" at bounding box center [1224, 30] width 18 height 18
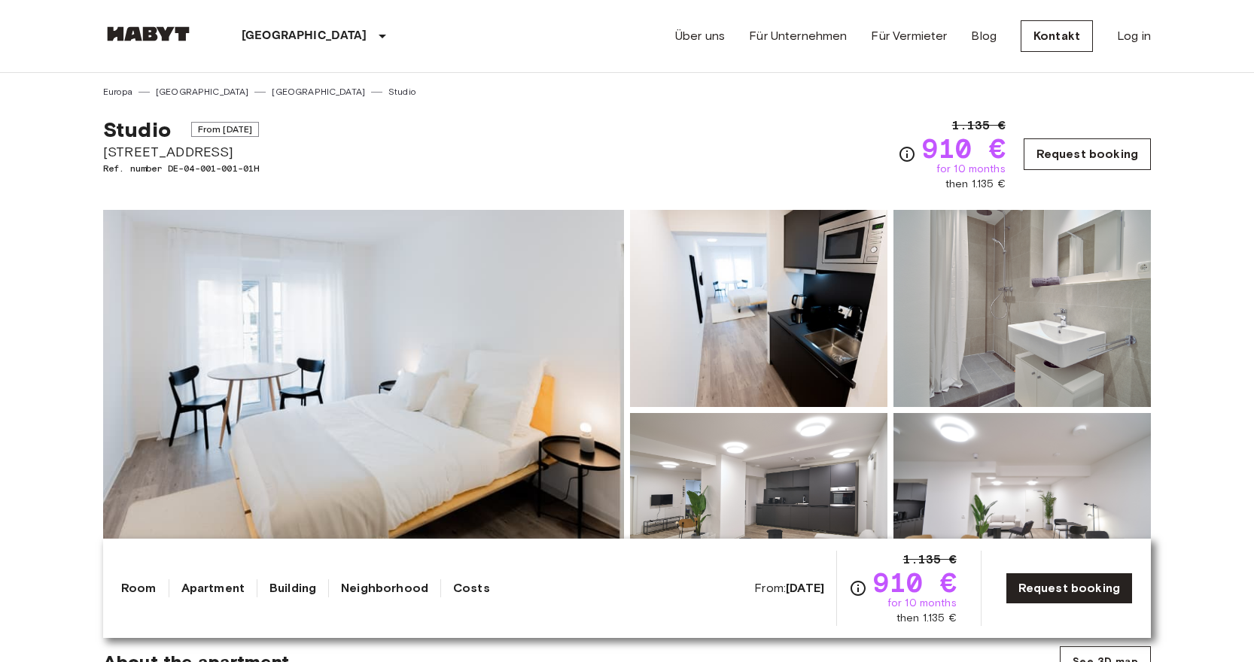
scroll to position [0, 0]
click at [1108, 146] on link "Request booking" at bounding box center [1087, 155] width 127 height 32
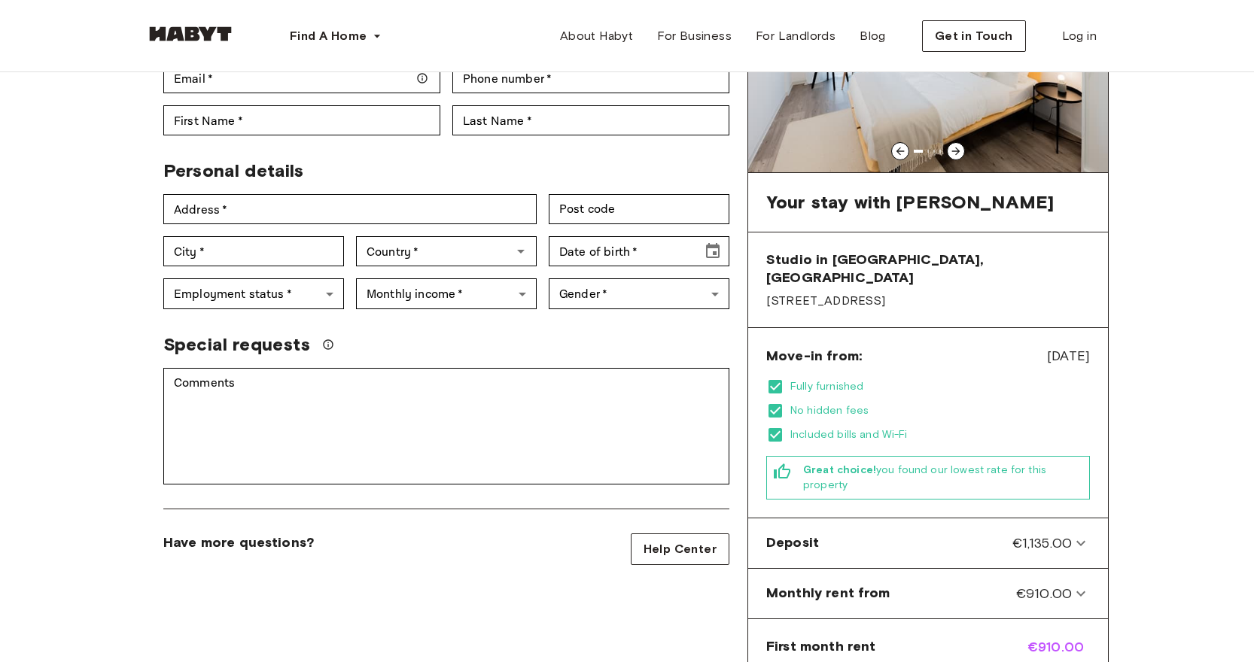
scroll to position [159, 0]
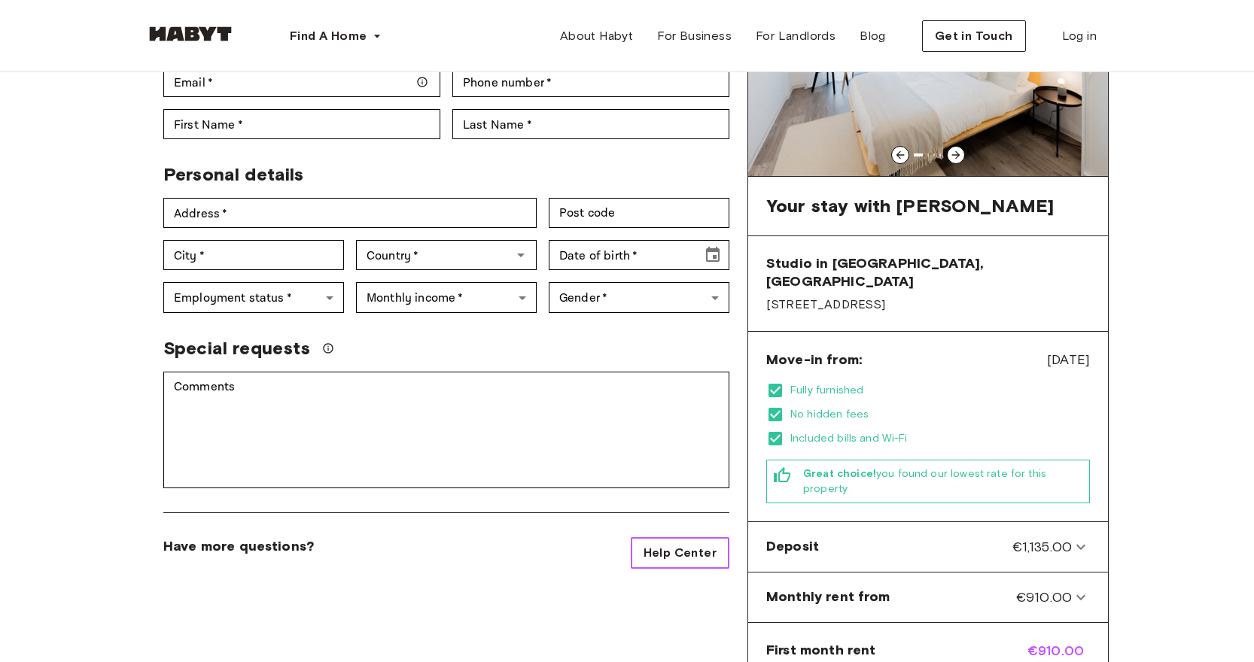
click at [673, 556] on span "Help Center" at bounding box center [680, 553] width 73 height 18
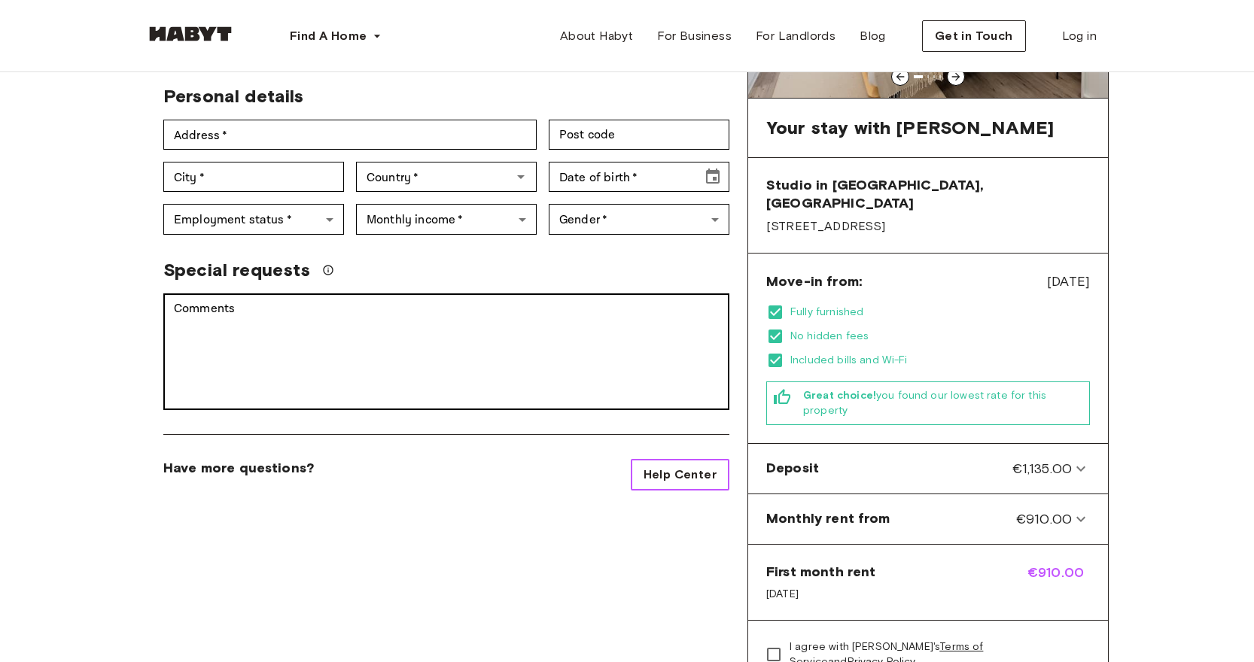
scroll to position [241, 0]
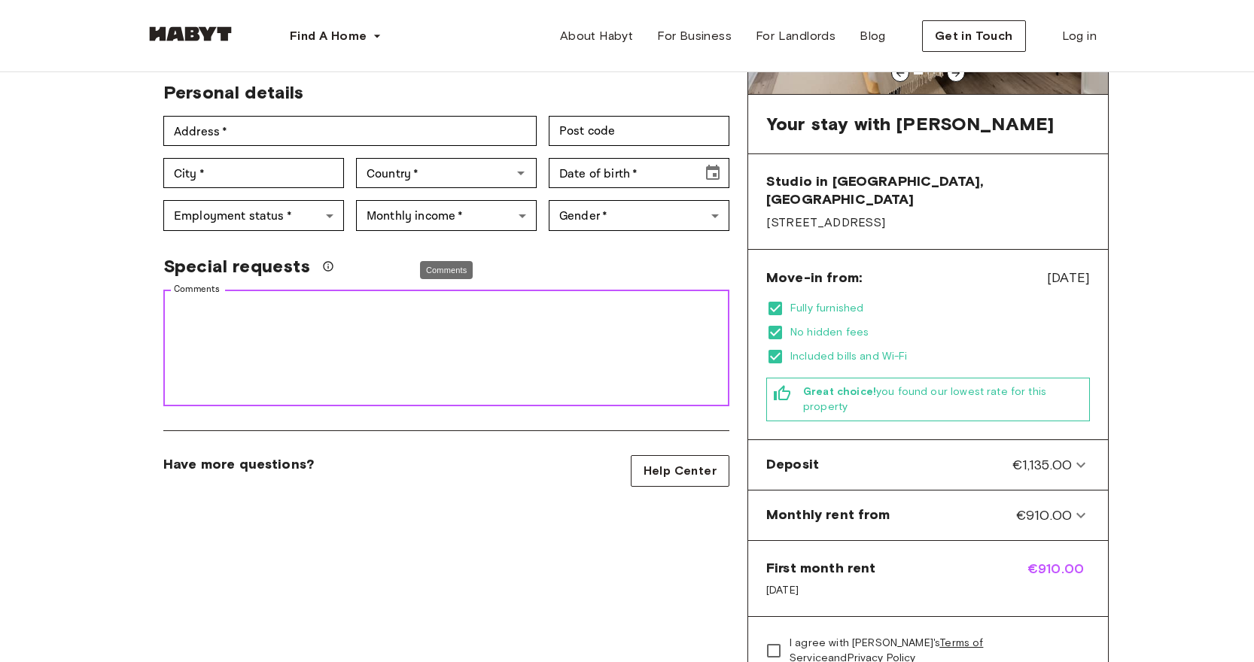
click at [531, 333] on textarea "Comments" at bounding box center [446, 349] width 545 height 104
drag, startPoint x: 589, startPoint y: 297, endPoint x: 96, endPoint y: 266, distance: 494.0
click at [95, 266] on div "**********" at bounding box center [627, 323] width 1084 height 985
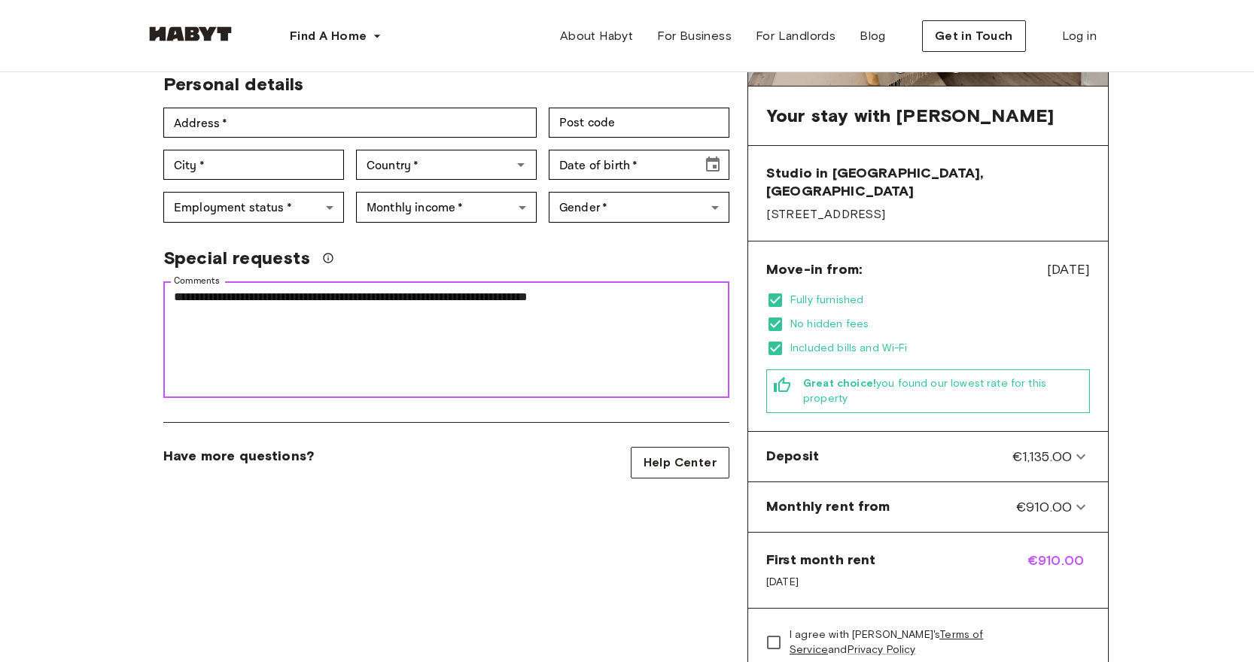
scroll to position [318, 0]
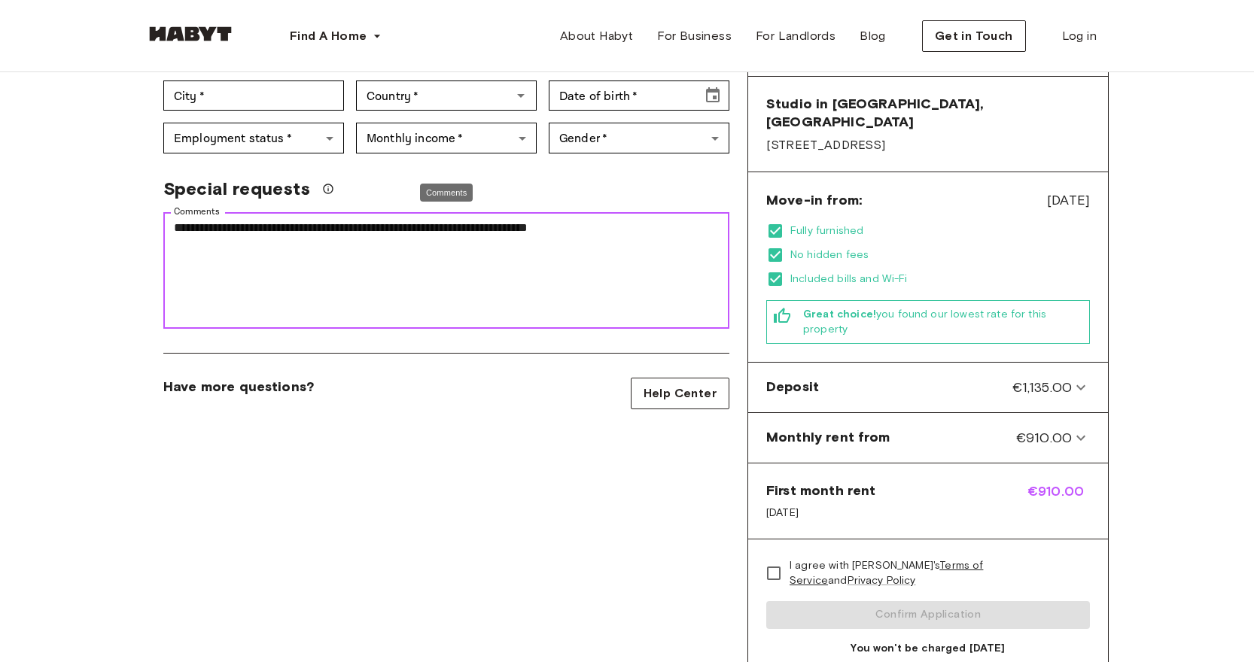
click at [585, 276] on textarea "**********" at bounding box center [446, 271] width 545 height 104
drag, startPoint x: 586, startPoint y: 239, endPoint x: 154, endPoint y: 221, distance: 431.7
click at [154, 221] on div "**********" at bounding box center [440, 264] width 578 height 129
paste textarea "**********"
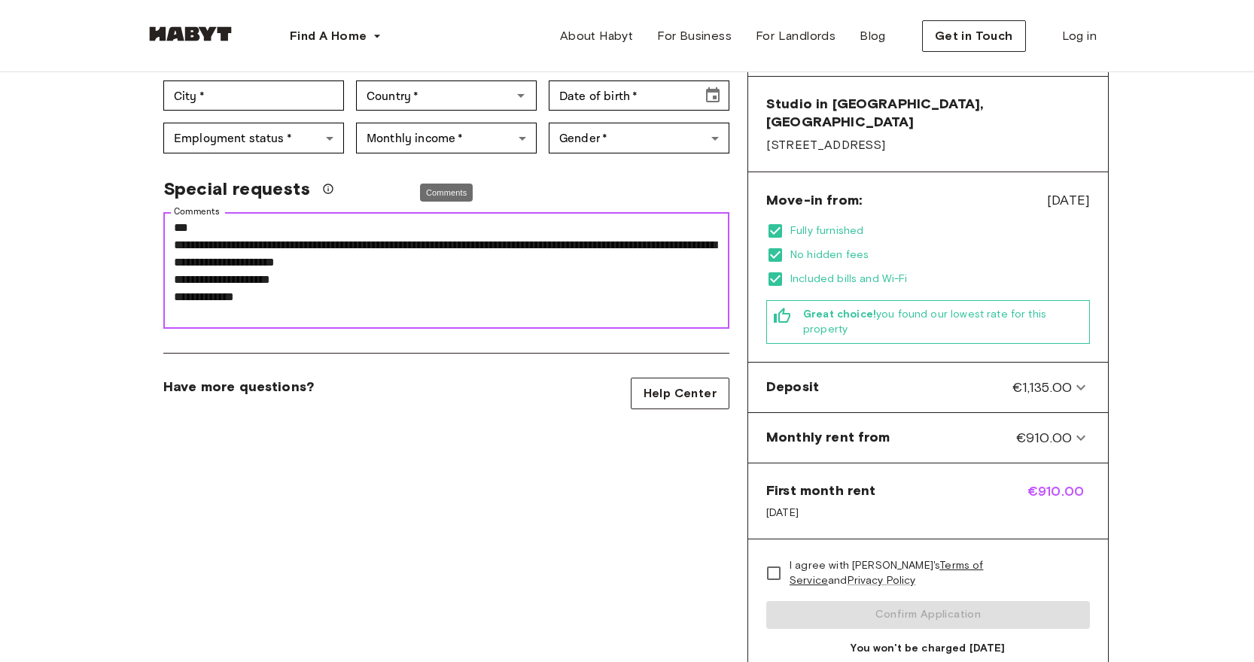
click at [228, 257] on textarea "**********" at bounding box center [446, 271] width 545 height 104
drag, startPoint x: 226, startPoint y: 260, endPoint x: 203, endPoint y: 258, distance: 22.6
click at [203, 258] on textarea "**********" at bounding box center [446, 271] width 545 height 104
paste textarea "*****"
click at [222, 258] on textarea "**********" at bounding box center [446, 271] width 545 height 104
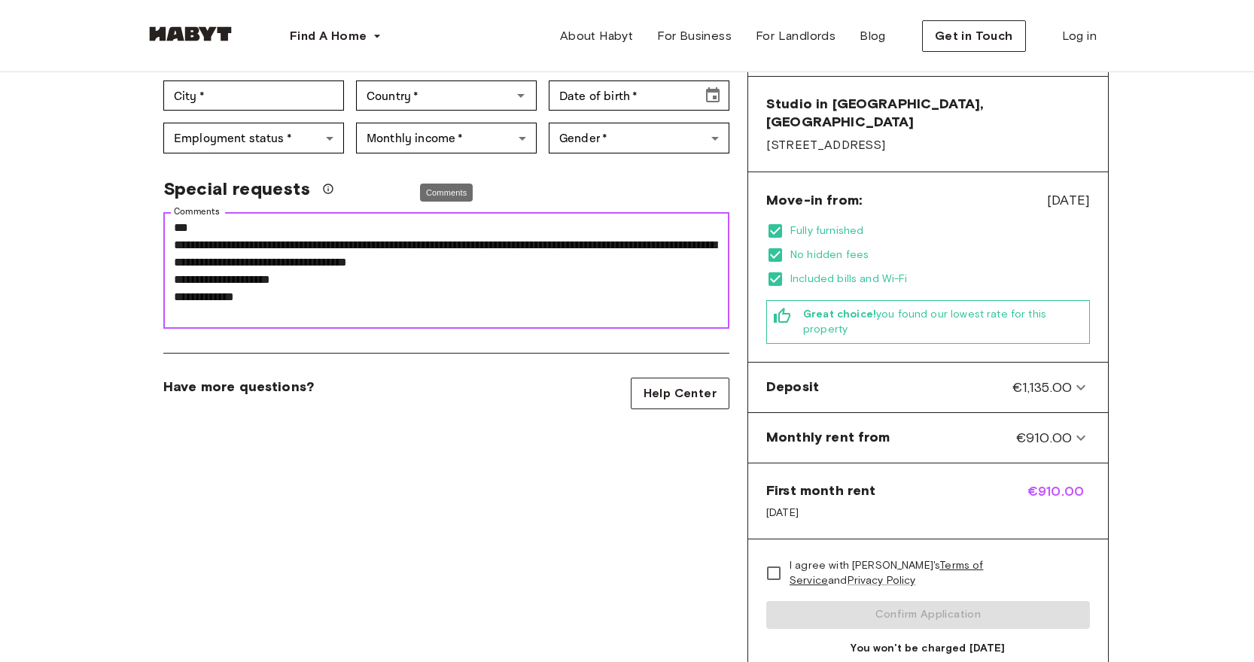
click at [411, 275] on textarea "**********" at bounding box center [446, 271] width 545 height 104
click at [480, 303] on textarea "**********" at bounding box center [446, 271] width 545 height 104
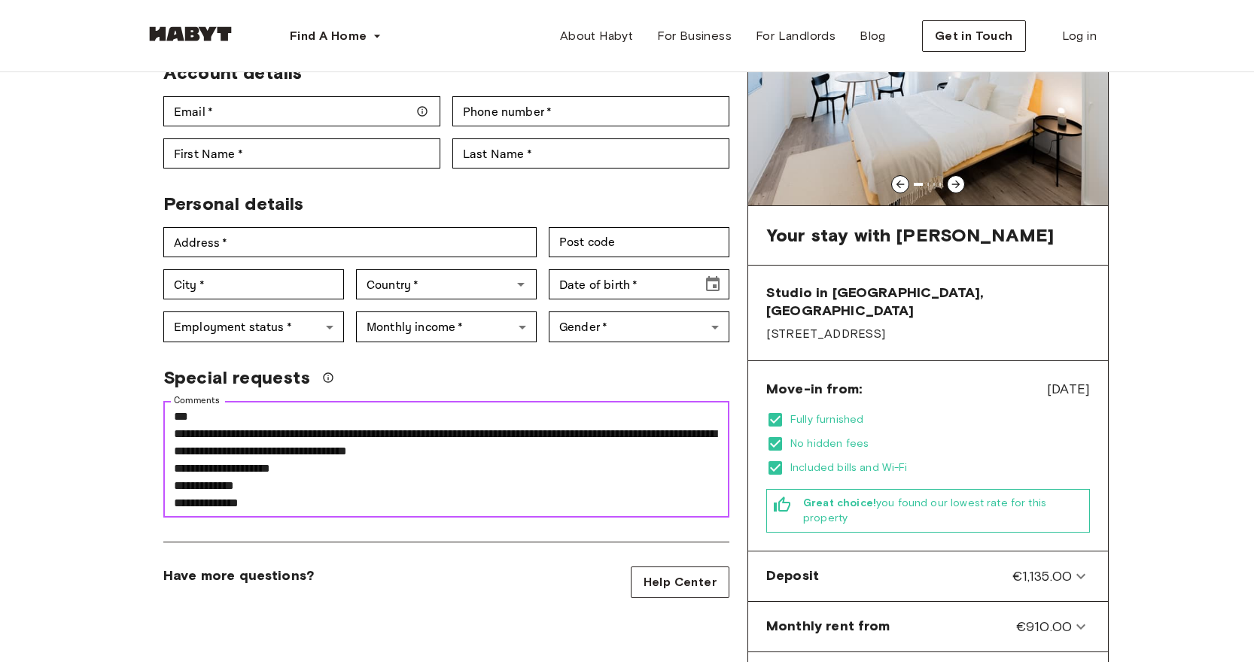
scroll to position [175, 0]
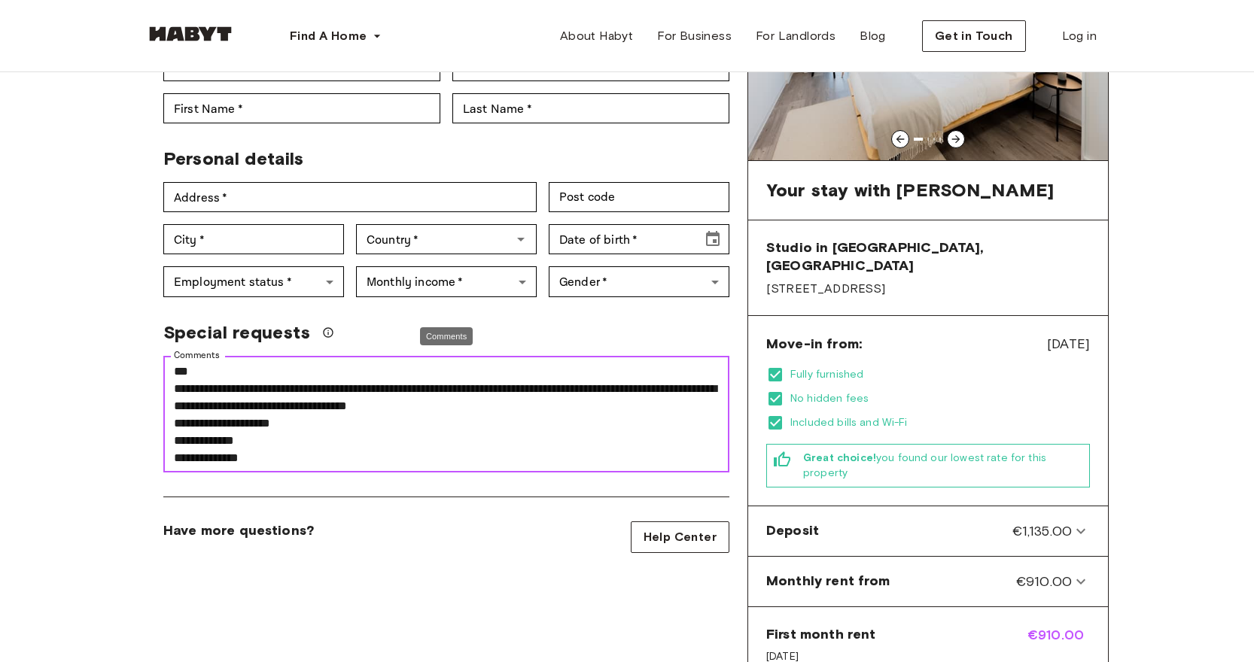
drag, startPoint x: 285, startPoint y: 462, endPoint x: 129, endPoint y: 461, distance: 155.8
click at [129, 461] on div "**********" at bounding box center [627, 390] width 1084 height 985
drag, startPoint x: 262, startPoint y: 458, endPoint x: 153, endPoint y: 371, distance: 139.8
click at [153, 371] on div "**********" at bounding box center [440, 408] width 578 height 129
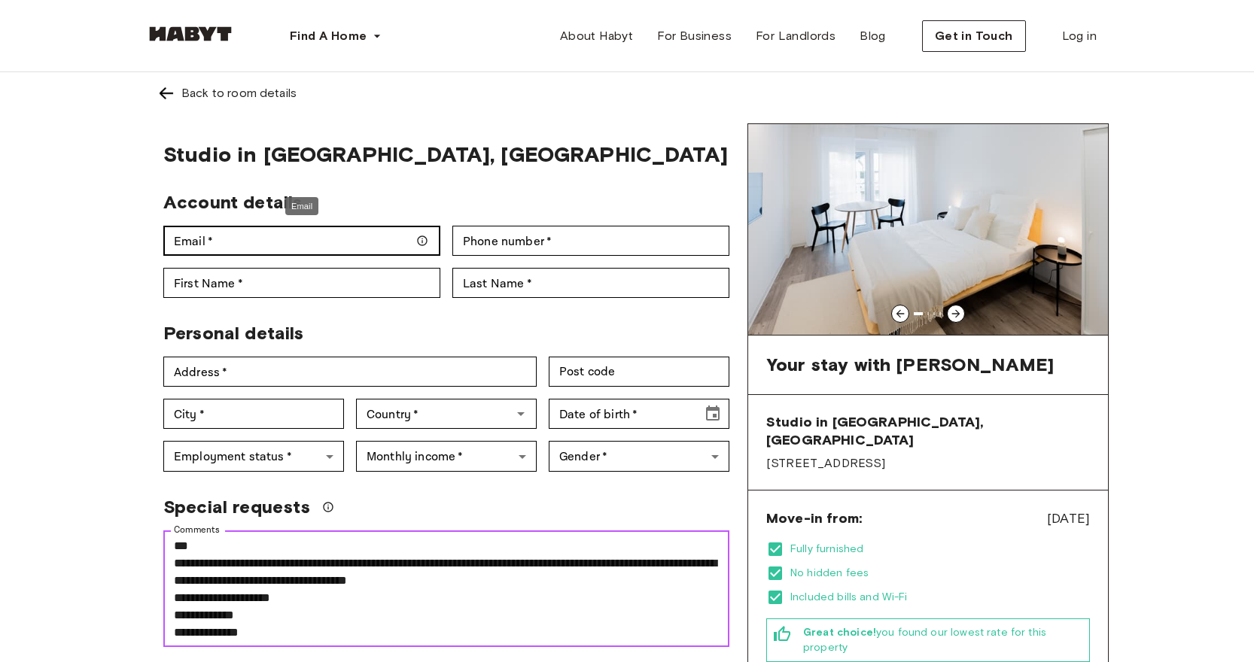
scroll to position [0, 0]
type textarea "**********"
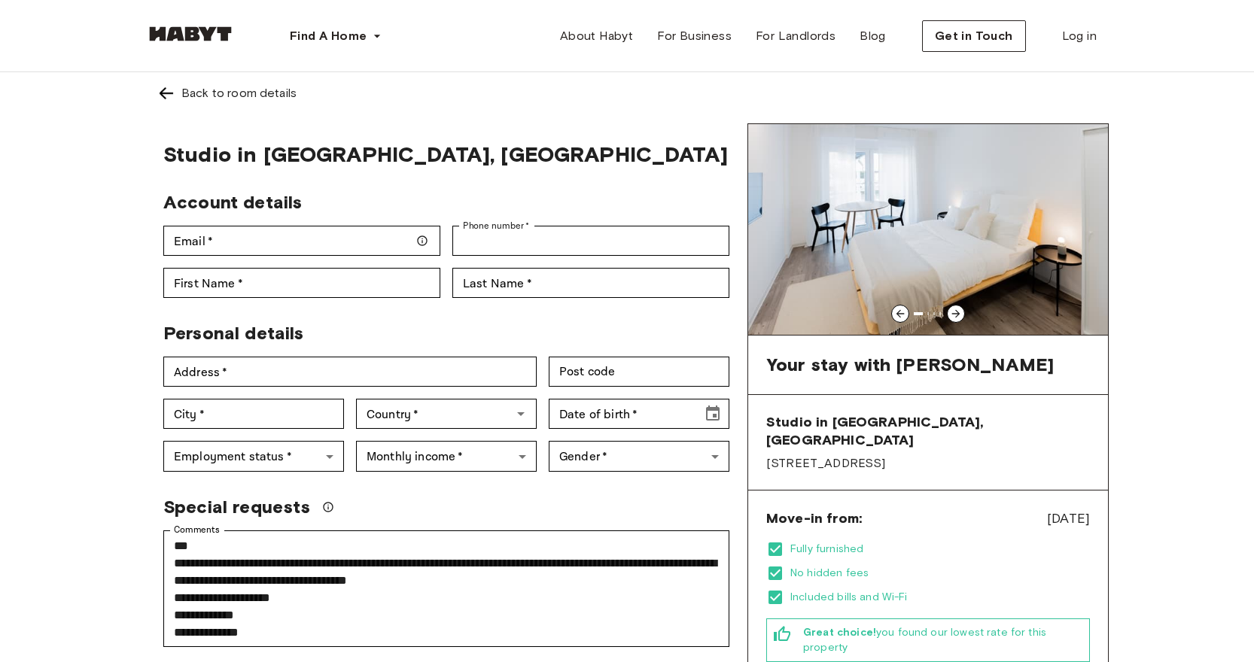
click at [954, 315] on icon at bounding box center [956, 314] width 12 height 12
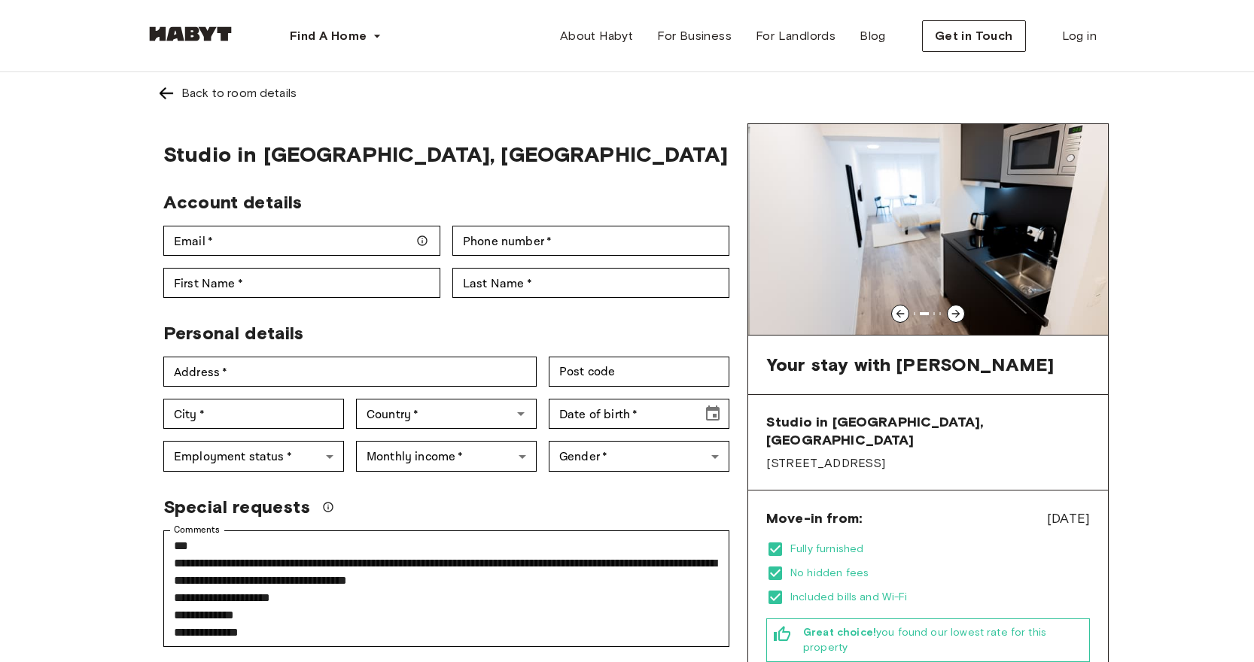
click at [954, 315] on icon at bounding box center [956, 314] width 12 height 12
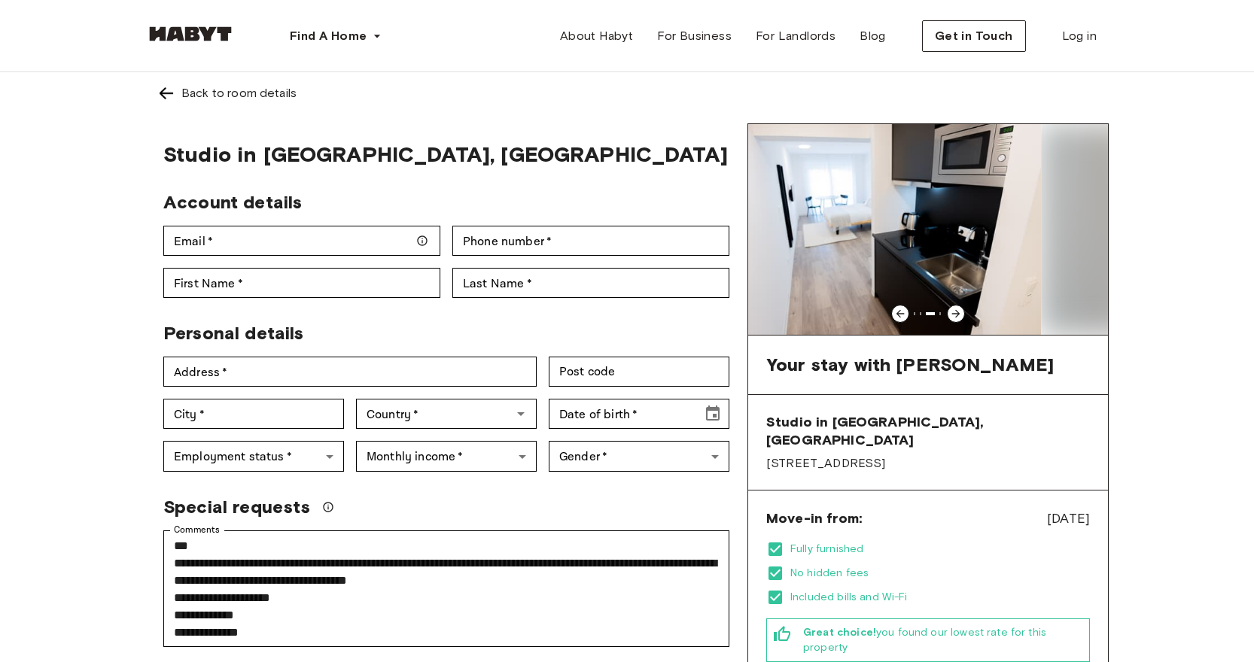
click at [954, 315] on icon at bounding box center [956, 314] width 12 height 12
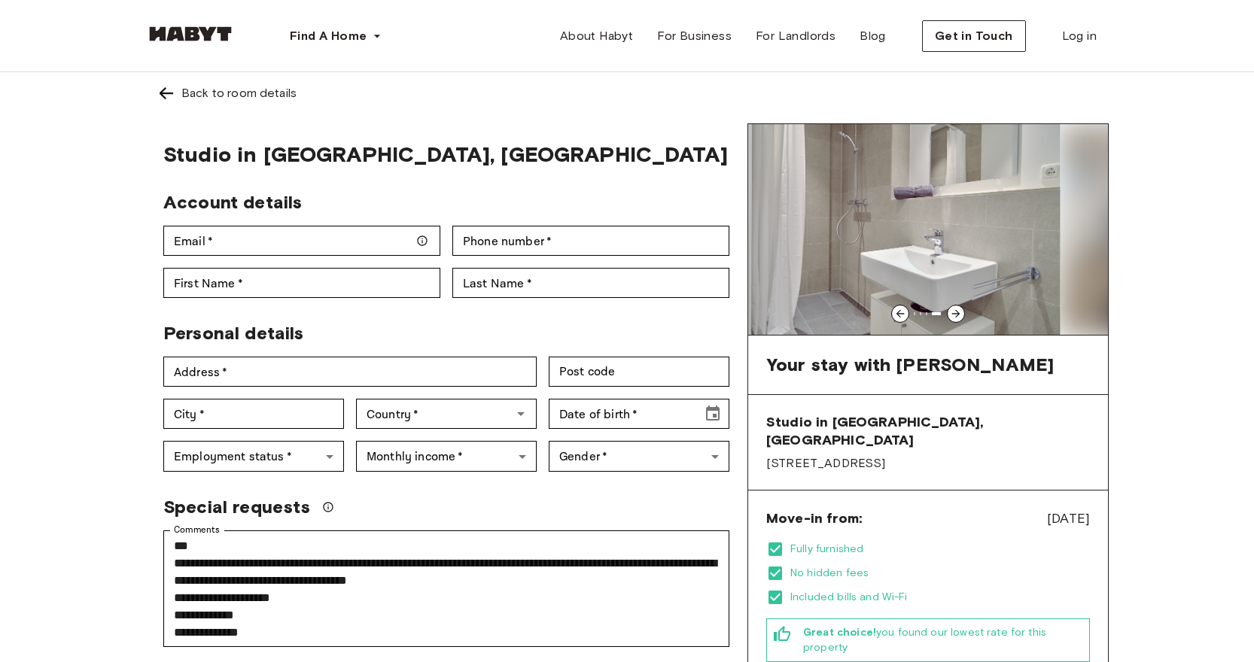
click at [957, 314] on icon at bounding box center [956, 314] width 8 height 8
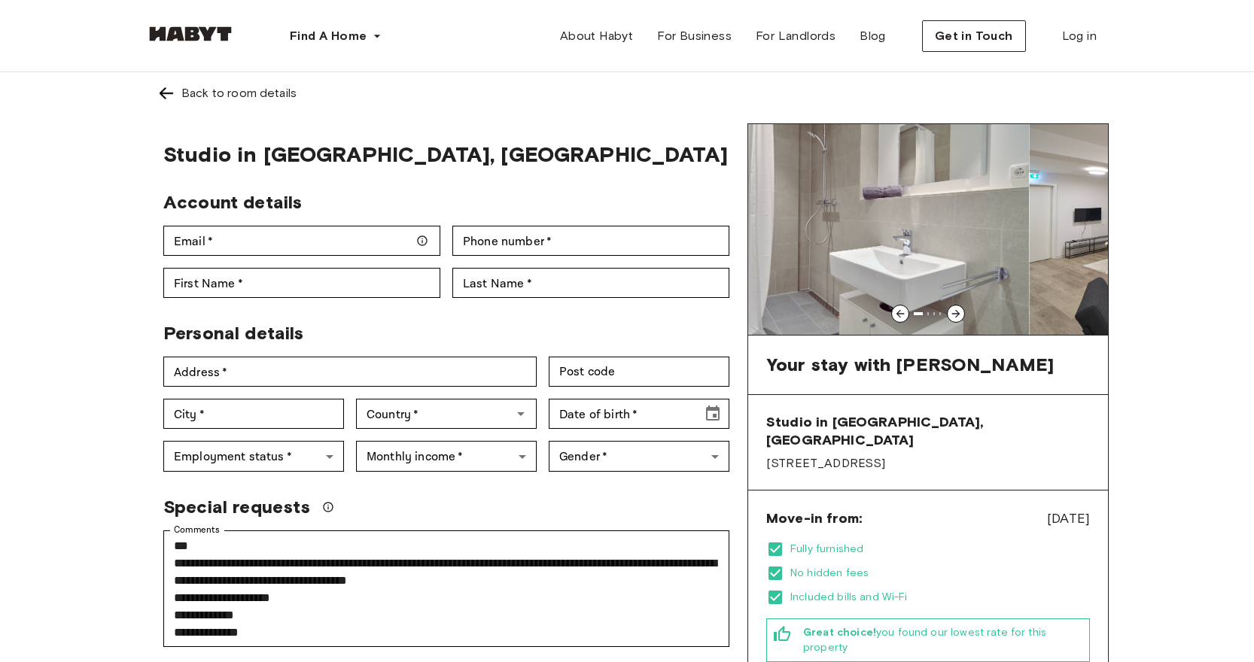
click at [957, 314] on icon at bounding box center [956, 314] width 8 height 8
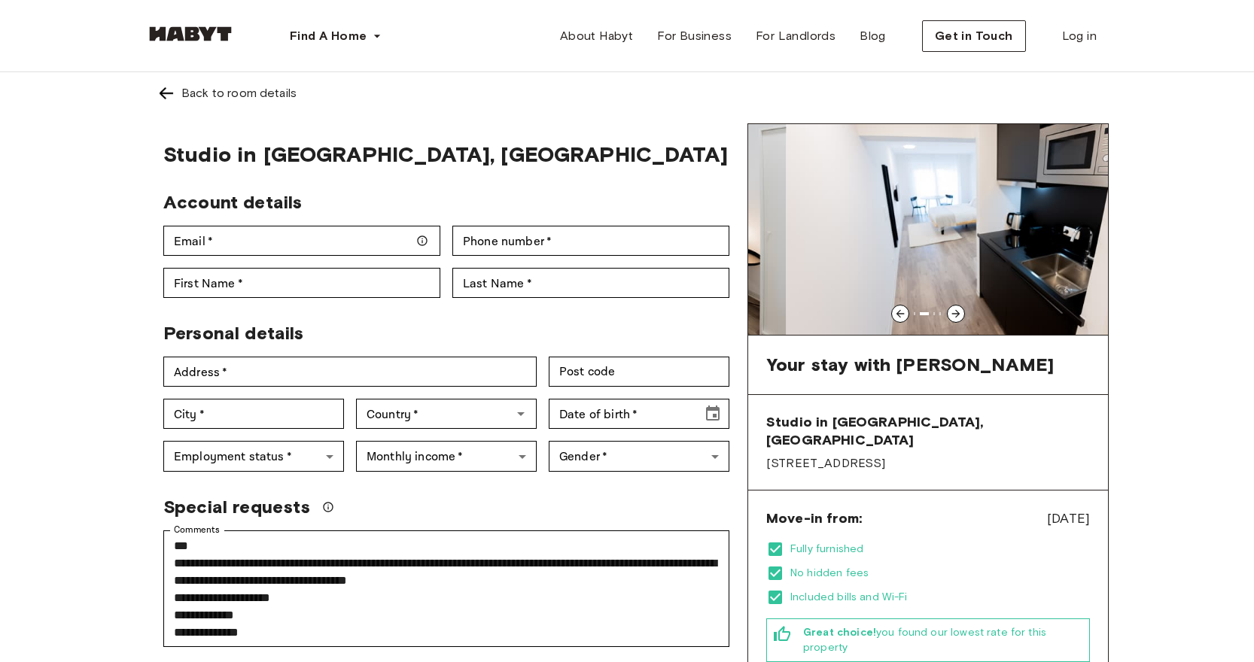
click at [957, 314] on icon at bounding box center [956, 314] width 8 height 8
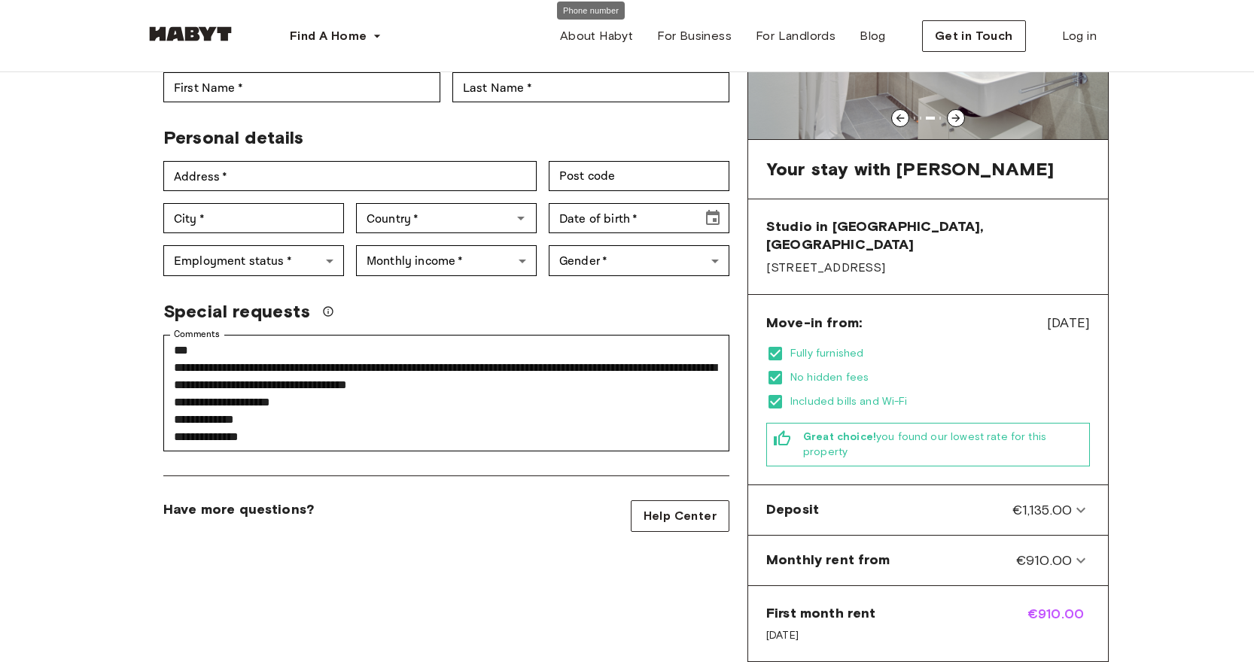
scroll to position [301, 0]
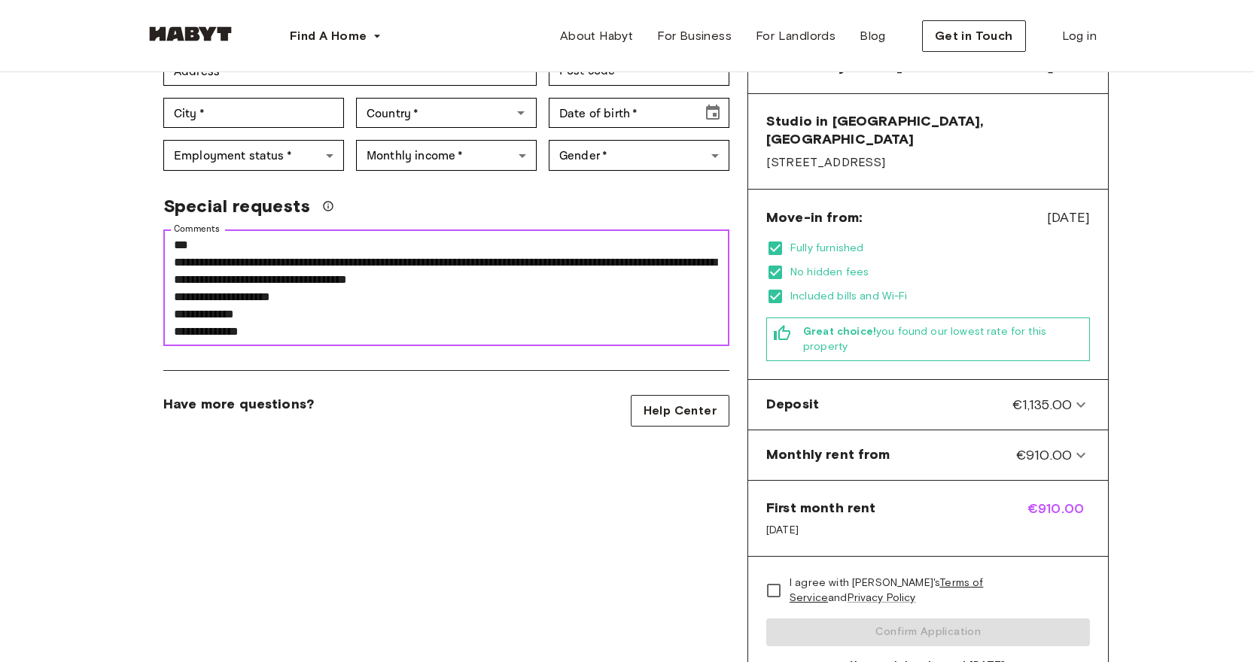
drag, startPoint x: 268, startPoint y: 332, endPoint x: 139, endPoint y: 150, distance: 223.5
click at [139, 150] on div "**********" at bounding box center [627, 263] width 1084 height 985
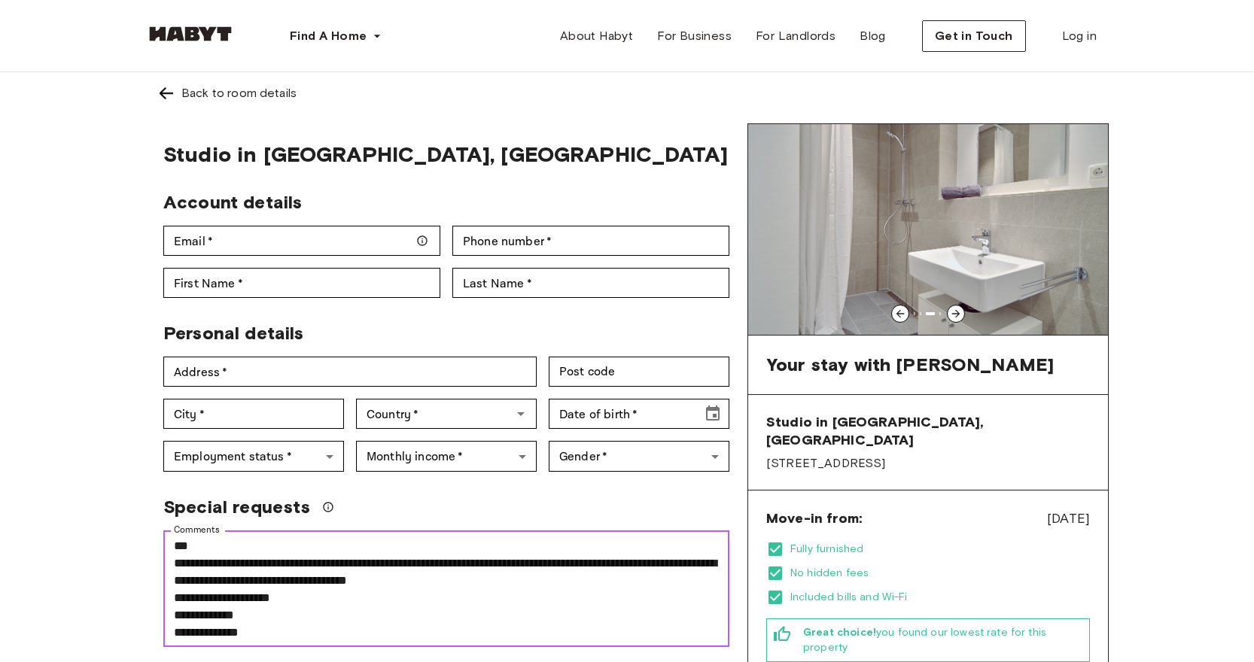
scroll to position [0, 0]
drag, startPoint x: 267, startPoint y: 33, endPoint x: 144, endPoint y: 28, distance: 123.6
click at [144, 28] on div "Find A Home Europe Amsterdam Berlin Frankfurt Hamburg Lisbon Madrid Milan Moden…" at bounding box center [627, 36] width 1084 height 72
copy div "Find A Home"
click at [896, 306] on div at bounding box center [900, 314] width 18 height 18
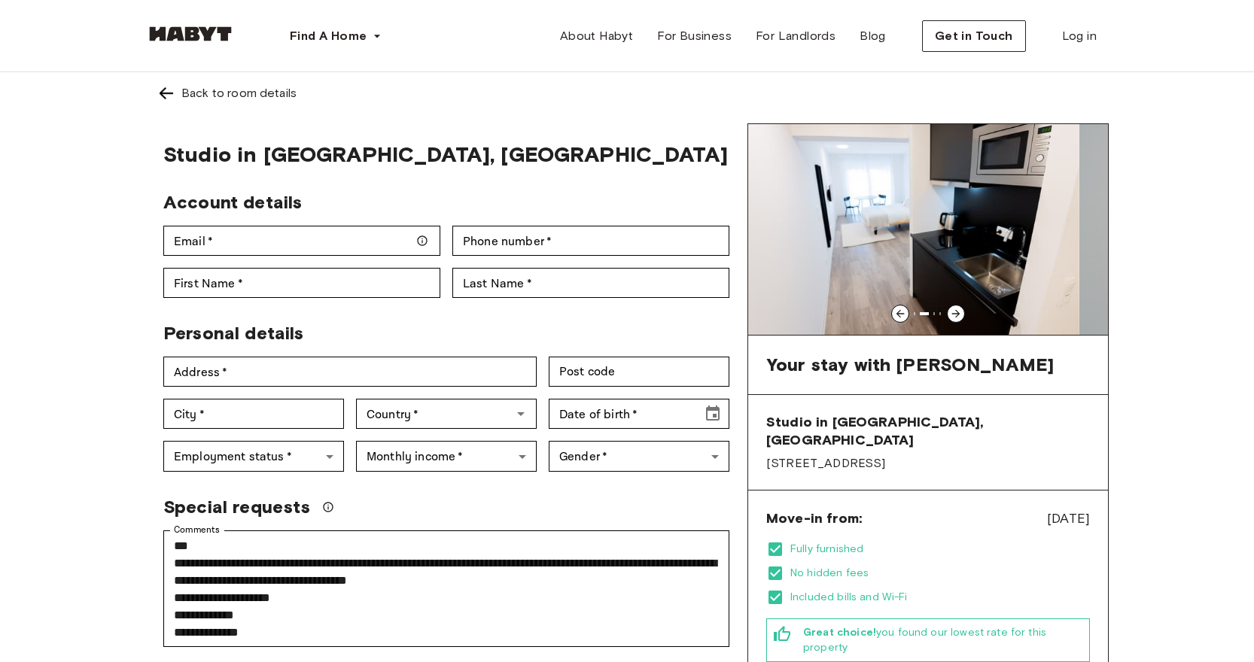
click at [896, 306] on div at bounding box center [900, 314] width 18 height 18
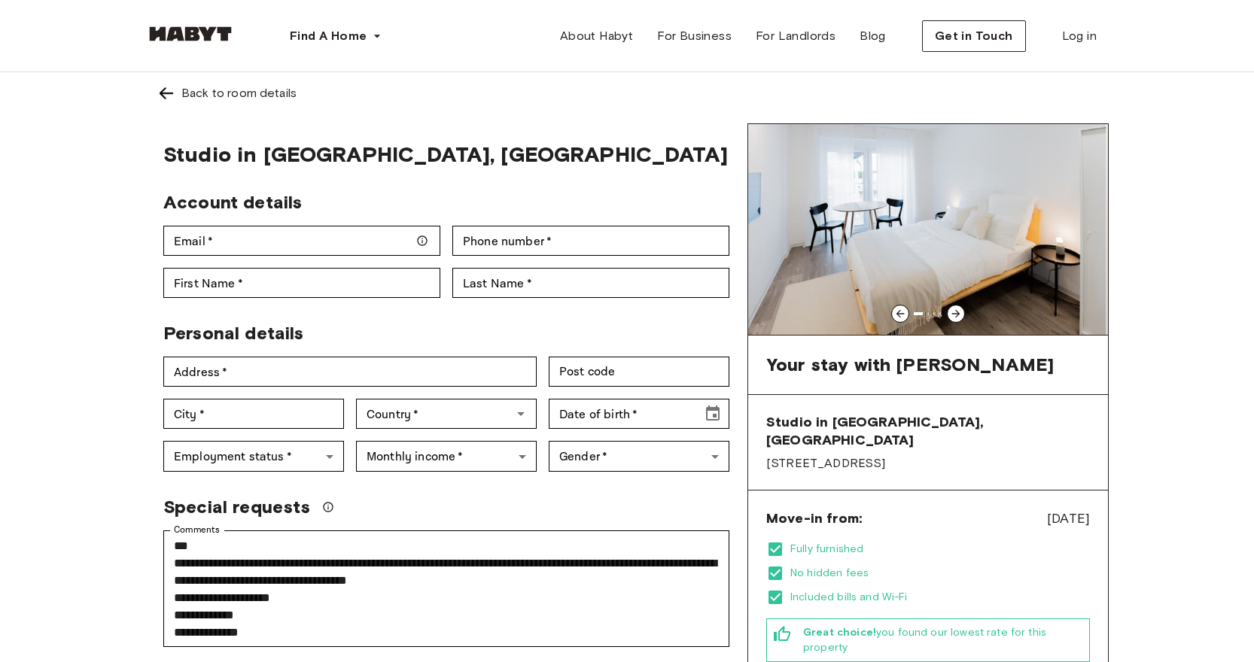
click at [928, 252] on img at bounding box center [927, 229] width 360 height 211
click at [926, 212] on img at bounding box center [928, 229] width 360 height 211
click at [187, 103] on link "Back to room details" at bounding box center [627, 93] width 964 height 42
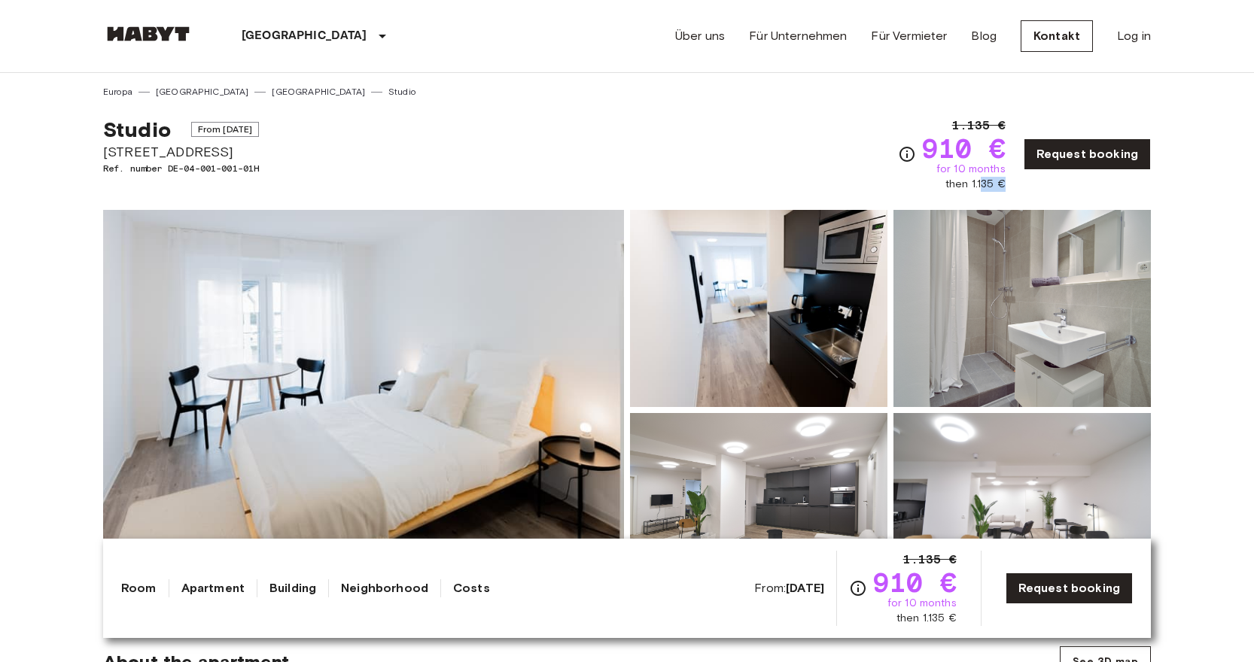
drag, startPoint x: 1011, startPoint y: 183, endPoint x: 981, endPoint y: 184, distance: 30.1
click at [981, 184] on div "1.135 € 910 € for 10 months then 1.135 € Request booking" at bounding box center [1024, 154] width 253 height 75
drag, startPoint x: 1006, startPoint y: 144, endPoint x: 918, endPoint y: 146, distance: 87.4
click at [918, 146] on div "1.135 € 910 € for 10 months then 1.135 € Request booking" at bounding box center [1024, 154] width 253 height 75
copy span "910 €"
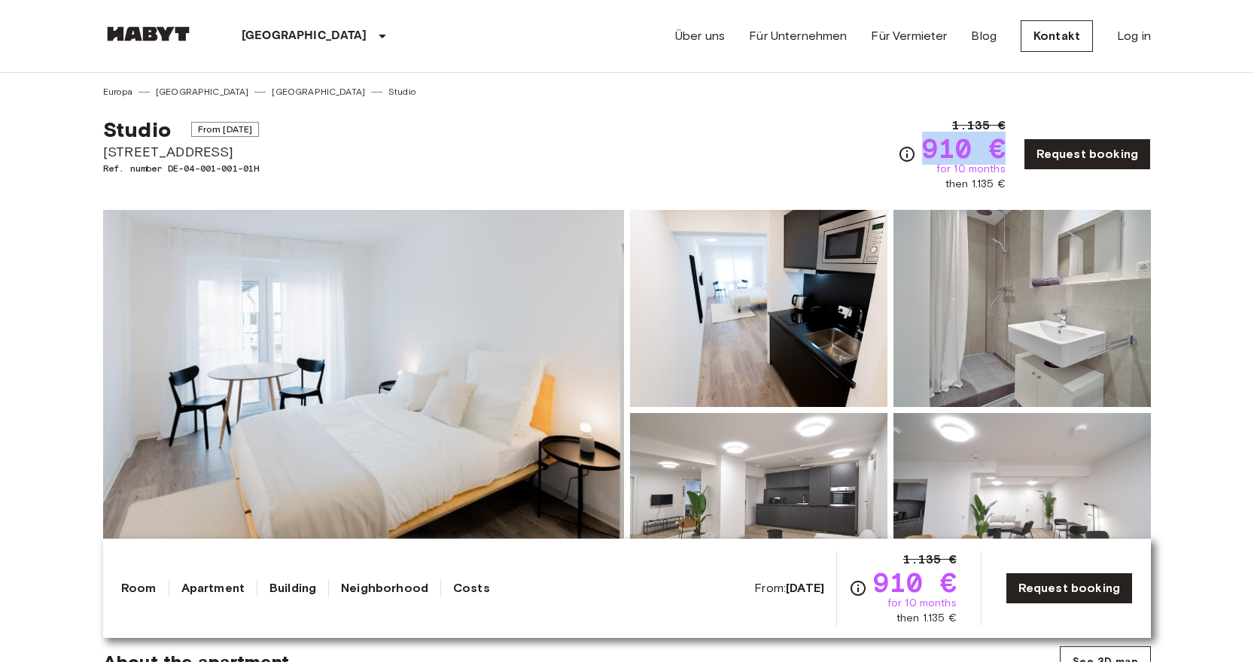
drag, startPoint x: 232, startPoint y: 160, endPoint x: 102, endPoint y: 152, distance: 130.5
copy span "[STREET_ADDRESS]"
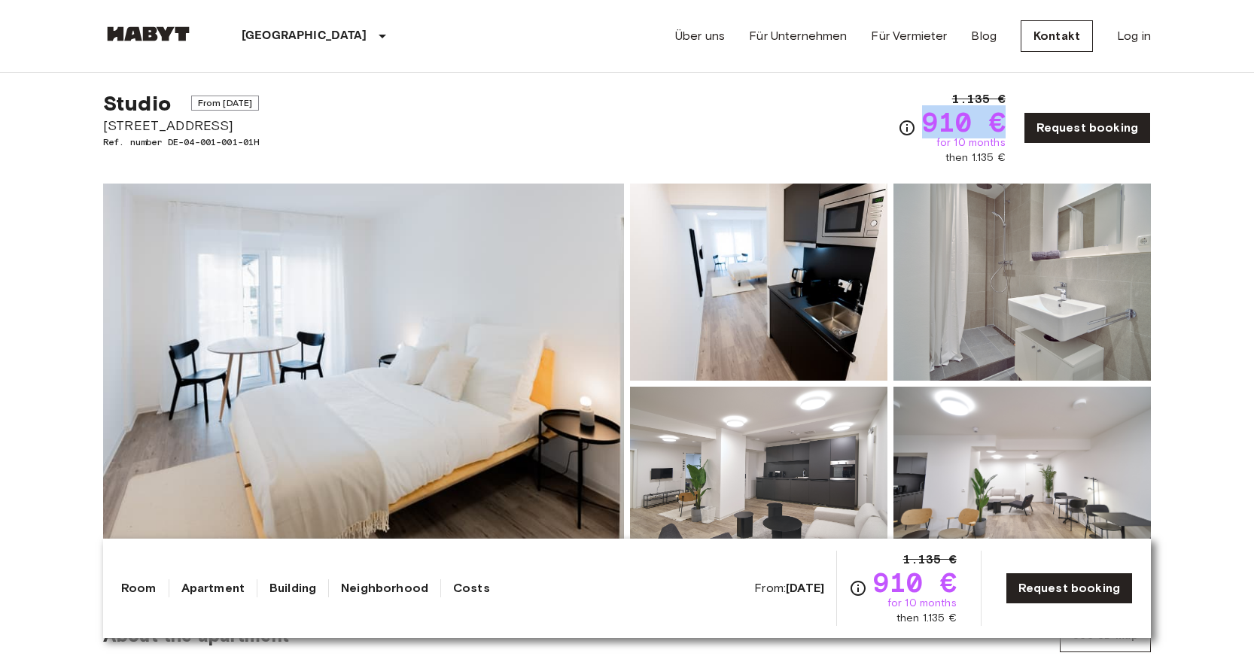
scroll to position [108, 0]
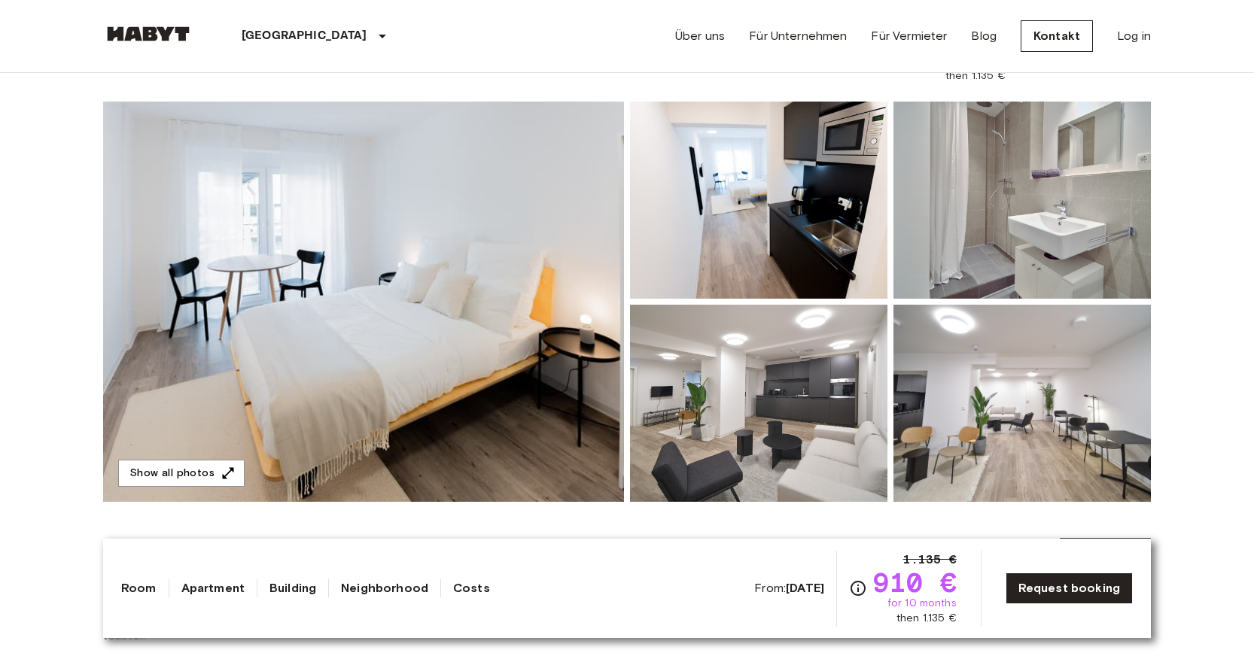
click at [467, 349] on img at bounding box center [363, 302] width 521 height 400
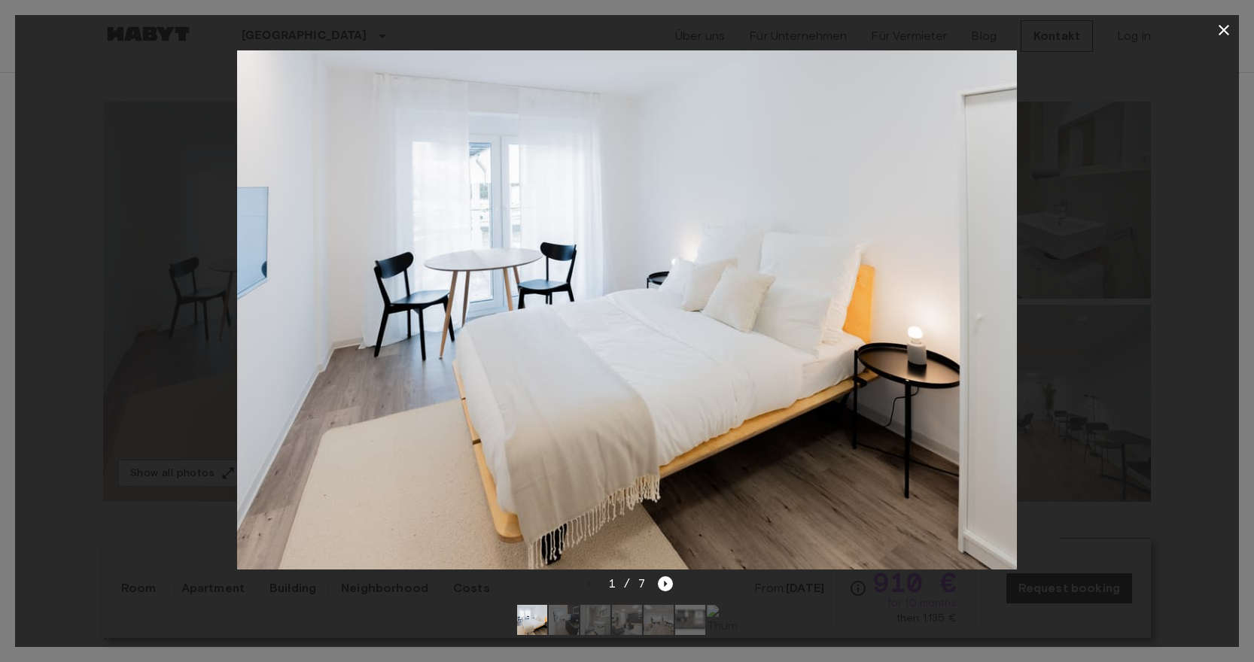
click at [1228, 28] on icon "button" at bounding box center [1224, 30] width 18 height 18
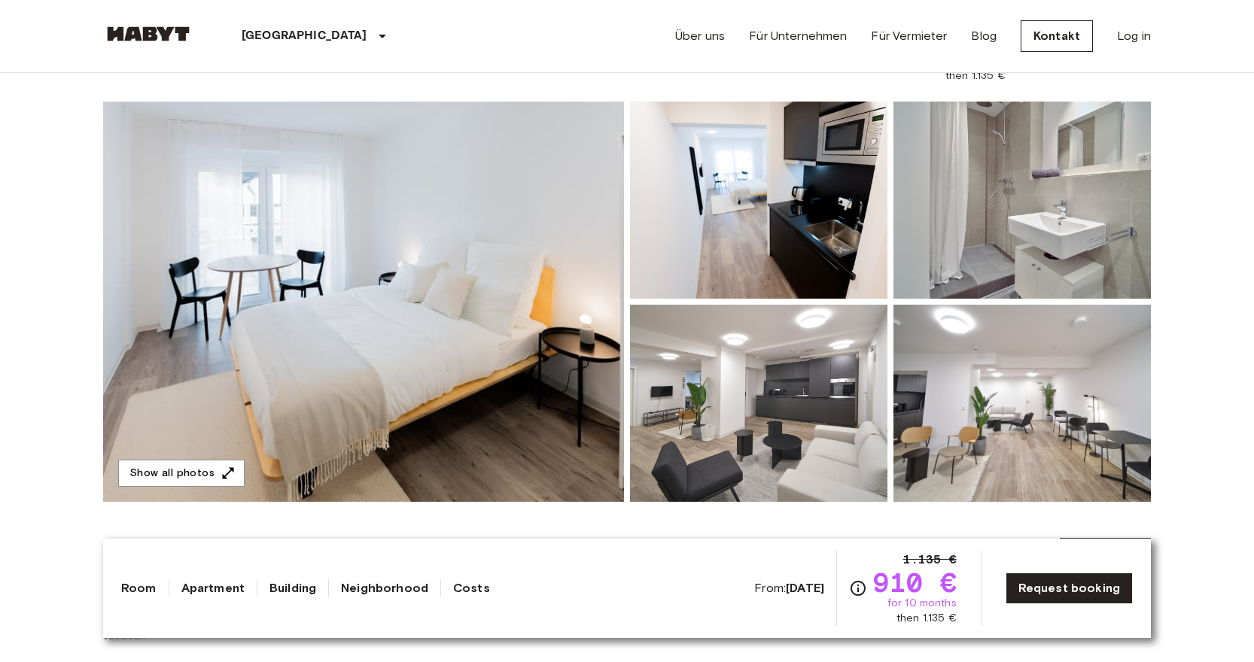
drag, startPoint x: 1228, startPoint y: 30, endPoint x: 1180, endPoint y: 243, distance: 218.4
click at [759, 370] on img at bounding box center [758, 403] width 257 height 197
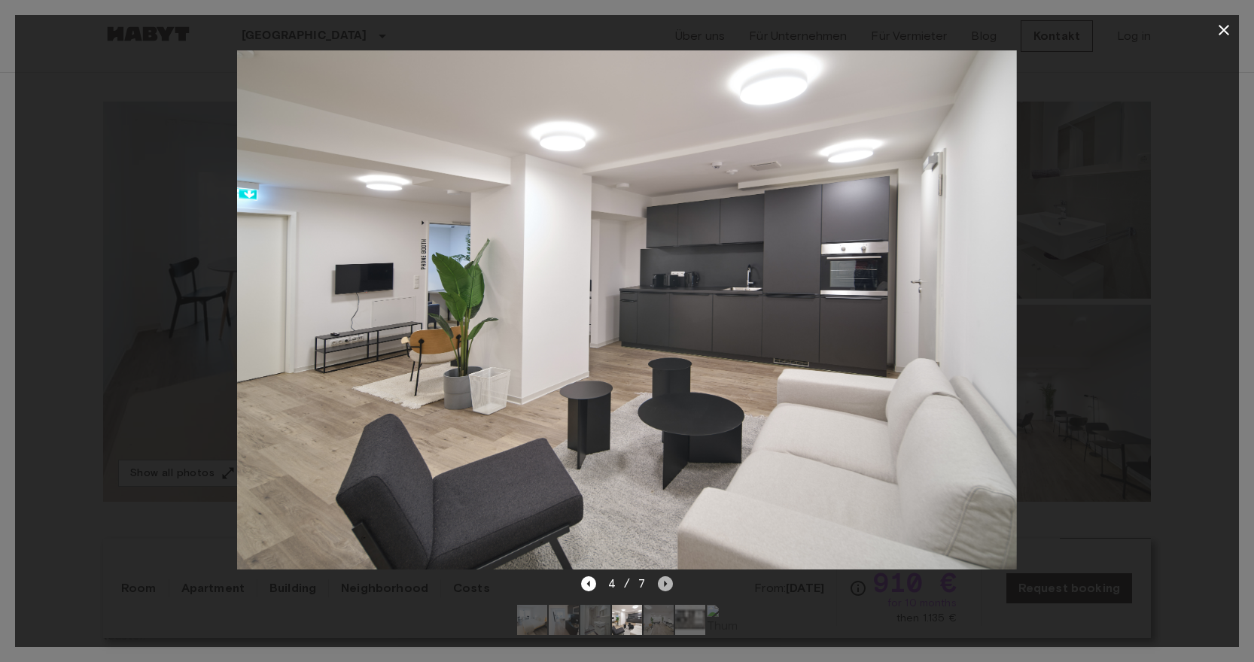
click at [663, 585] on icon "Next image" at bounding box center [665, 584] width 15 height 15
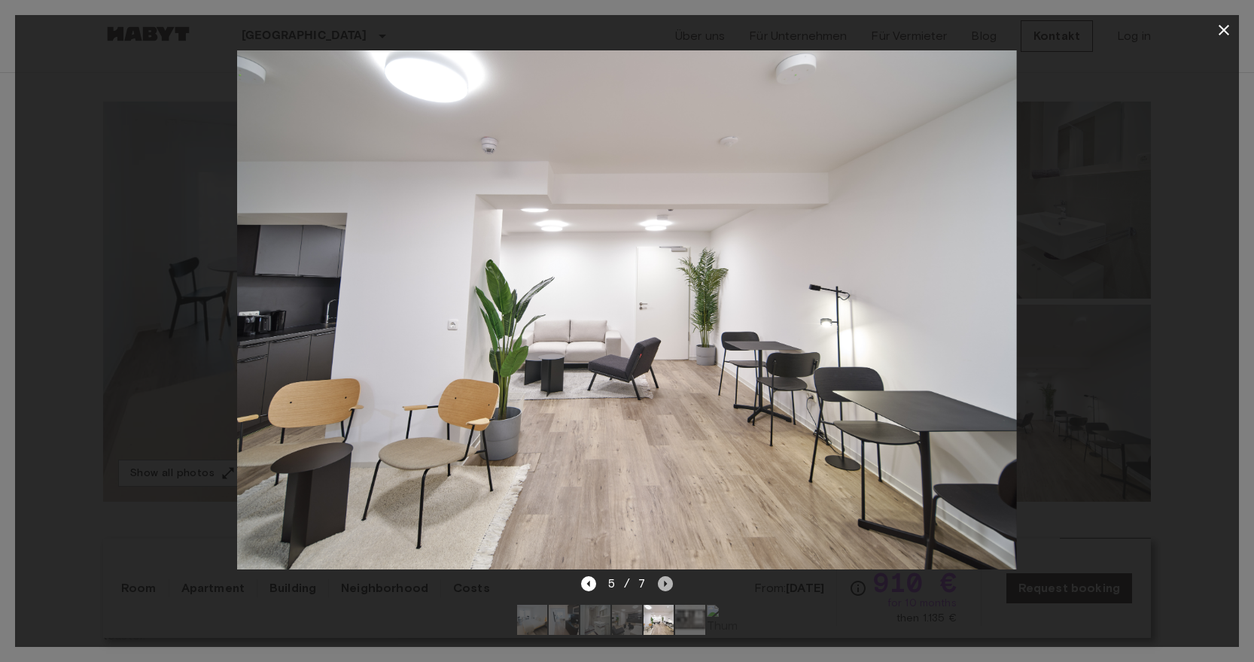
click at [663, 585] on icon "Next image" at bounding box center [665, 584] width 15 height 15
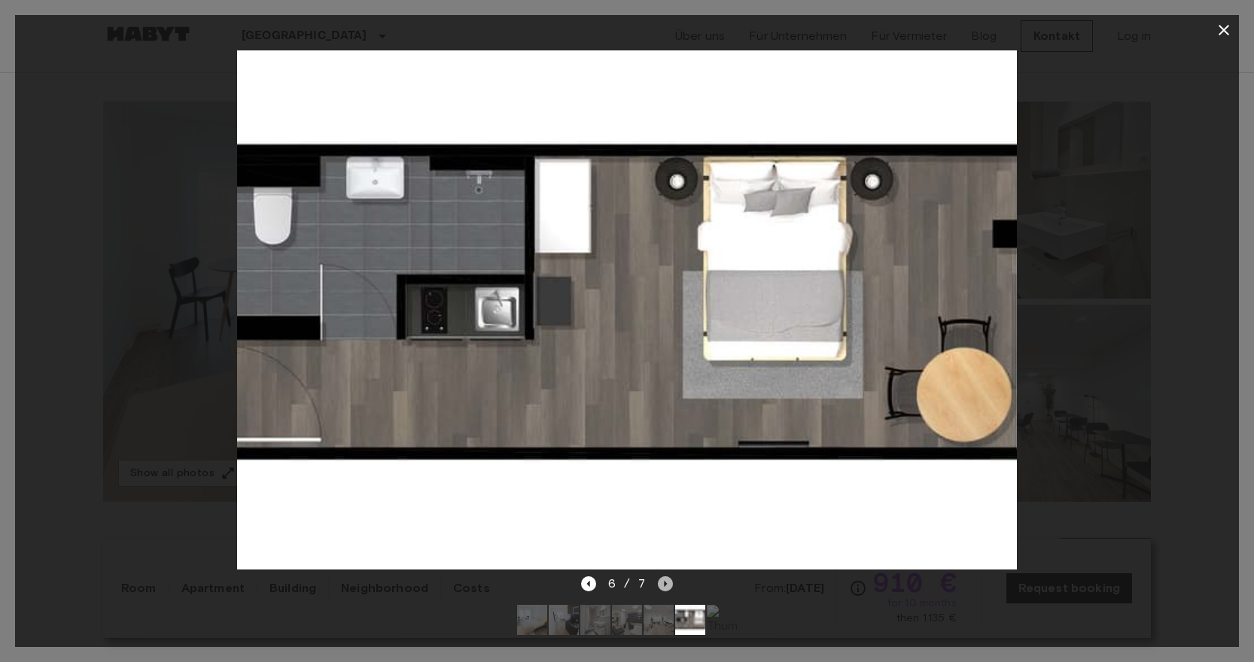
click at [659, 585] on icon "Next image" at bounding box center [665, 584] width 15 height 15
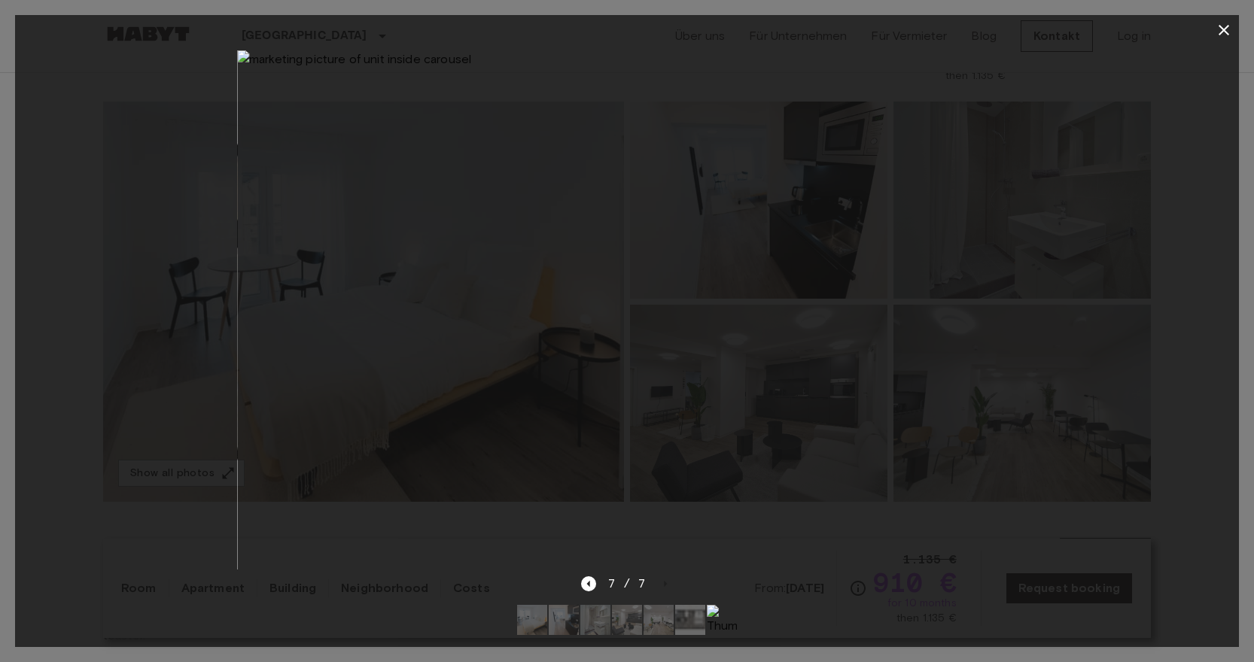
click at [1224, 28] on icon "button" at bounding box center [1224, 30] width 18 height 18
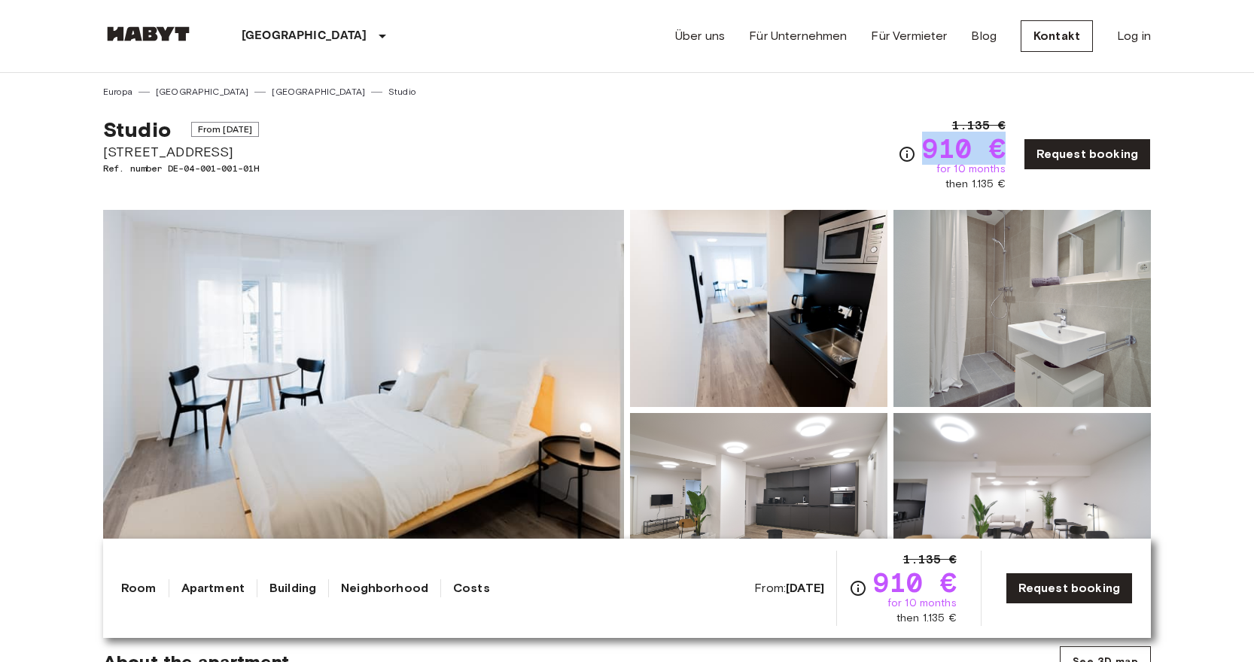
scroll to position [0, 0]
drag, startPoint x: 104, startPoint y: 152, endPoint x: 223, endPoint y: 147, distance: 119.1
click at [223, 147] on span "[STREET_ADDRESS]" at bounding box center [181, 152] width 156 height 20
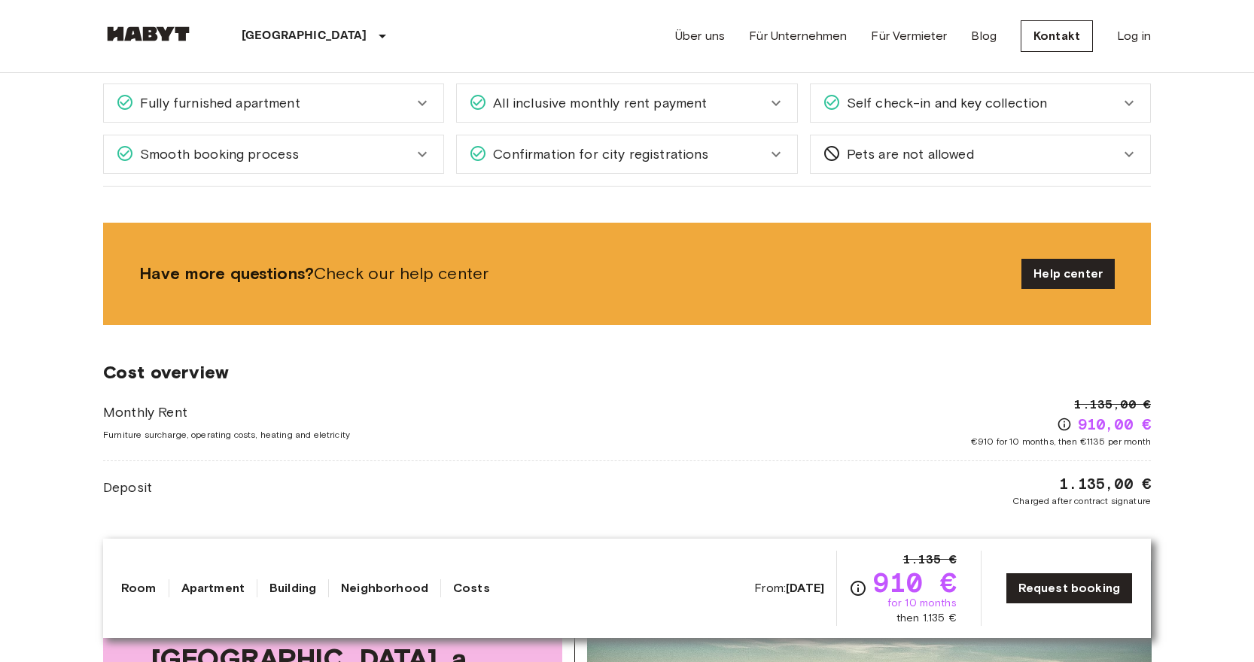
scroll to position [1308, 0]
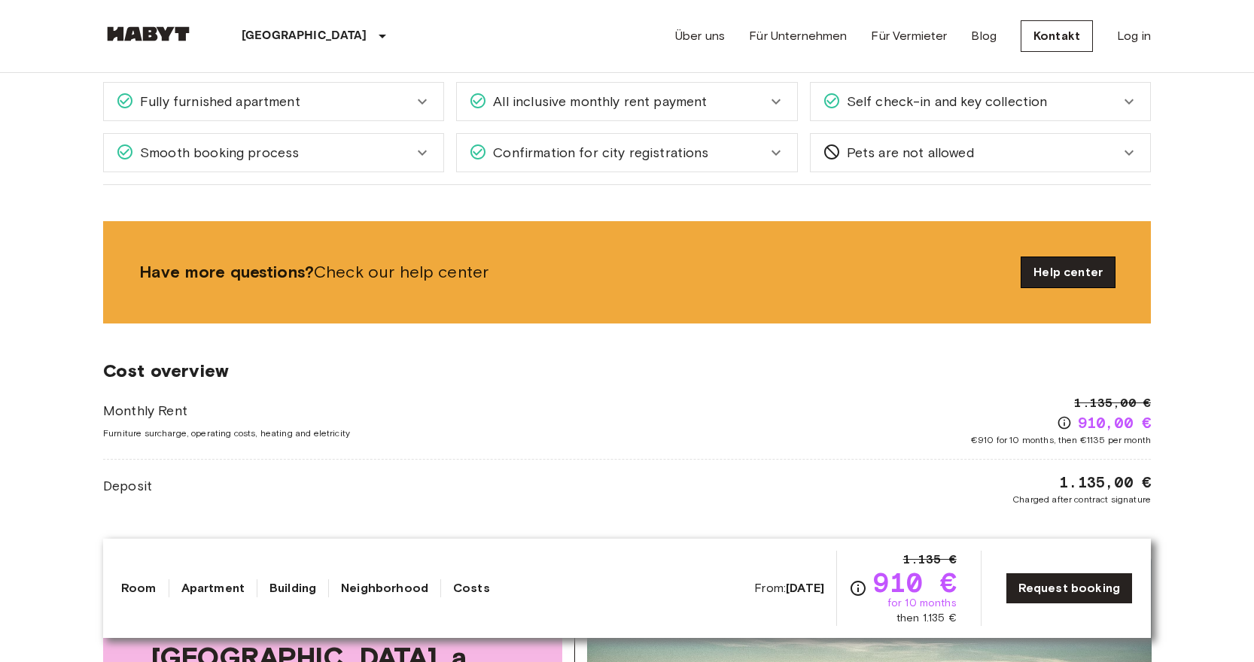
click at [1046, 257] on link "Help center" at bounding box center [1068, 272] width 93 height 30
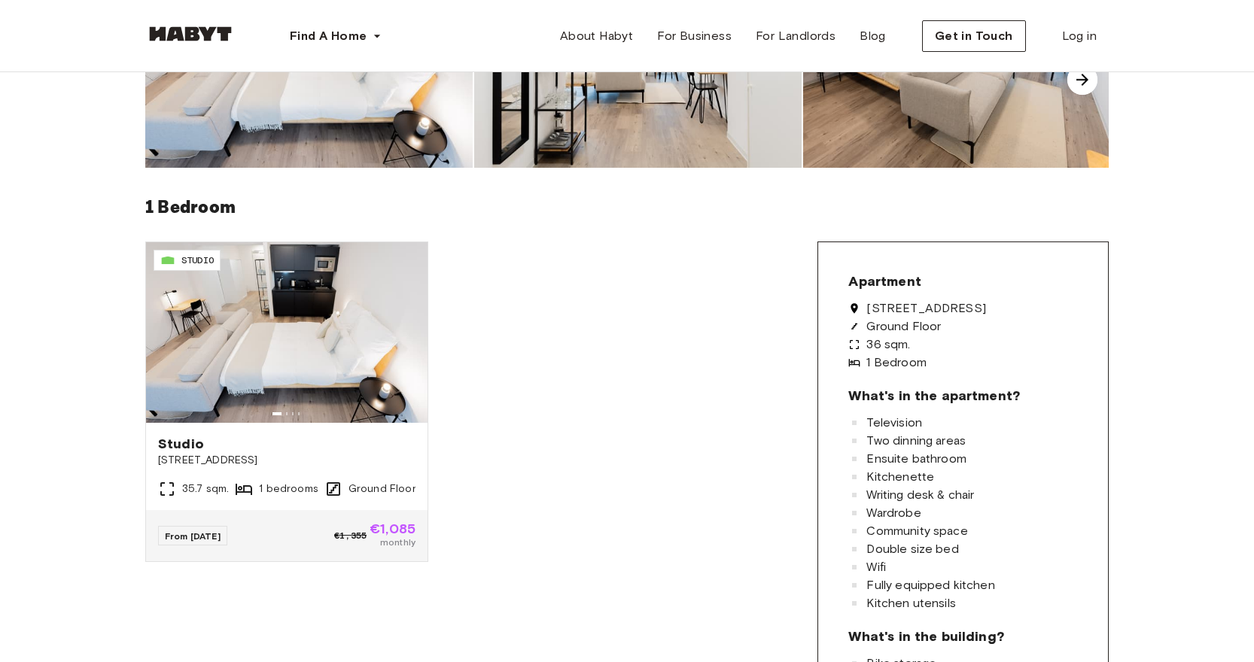
scroll to position [301, 0]
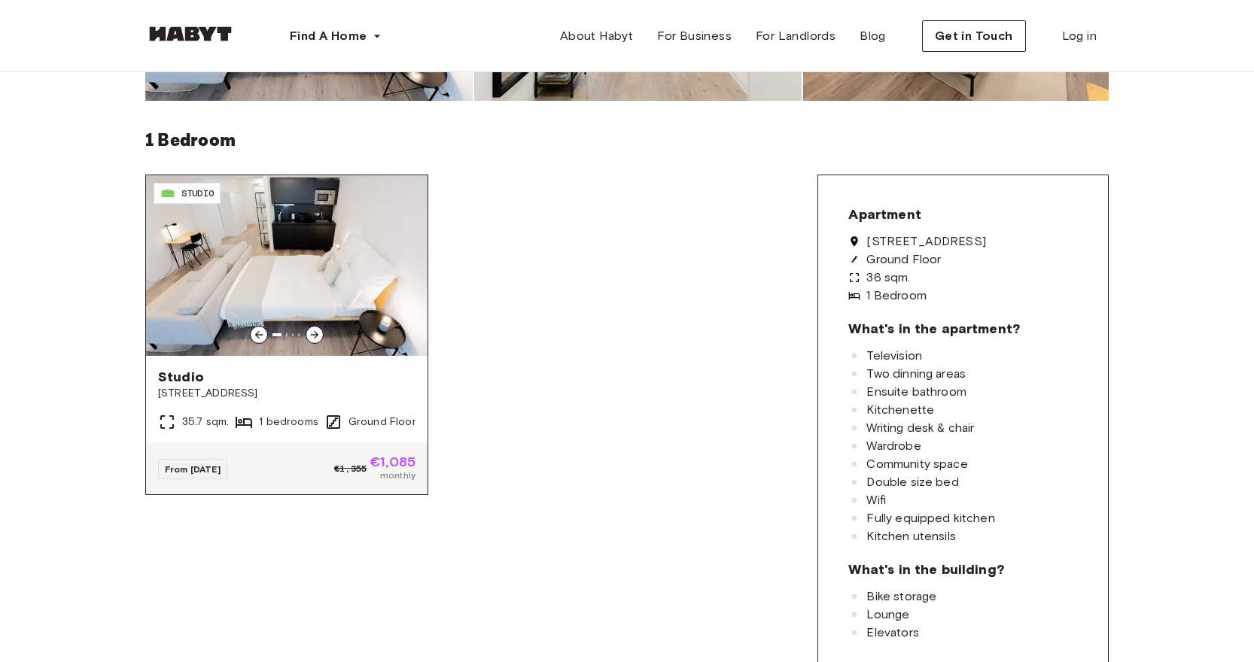
click at [340, 299] on img at bounding box center [287, 265] width 282 height 181
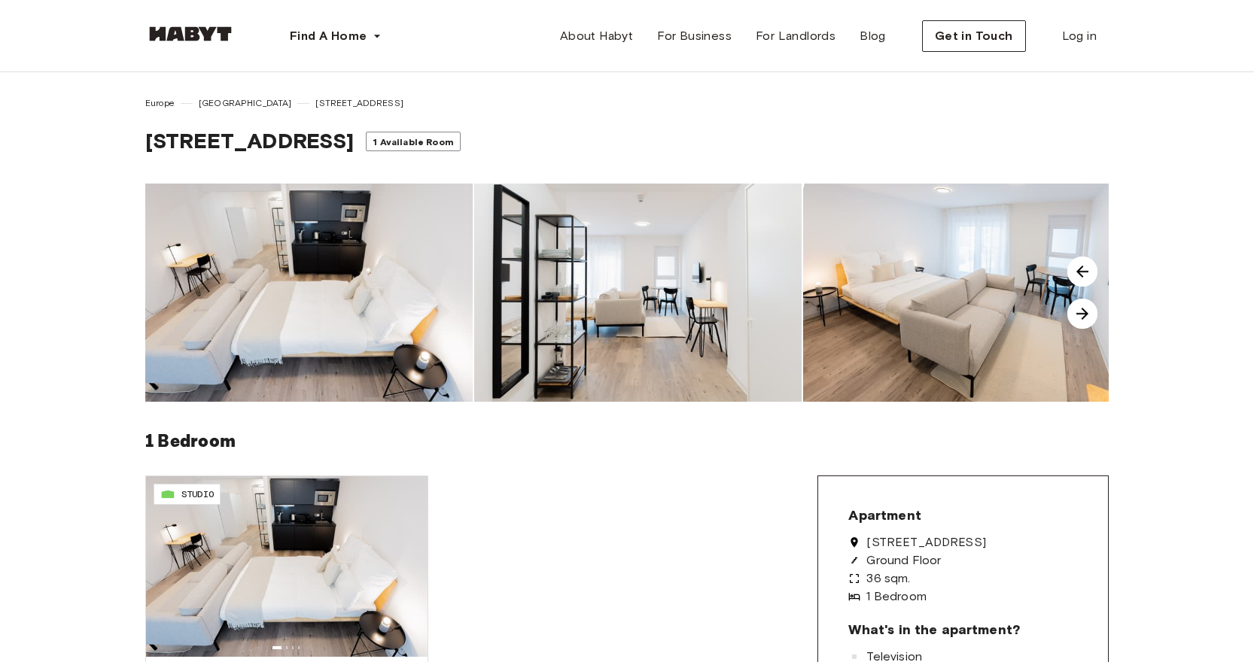
scroll to position [0, 0]
drag, startPoint x: 1053, startPoint y: 544, endPoint x: 878, endPoint y: 537, distance: 175.5
click at [878, 537] on div "[STREET_ADDRESS]" at bounding box center [963, 543] width 230 height 12
copy span "[STREET_ADDRESS]"
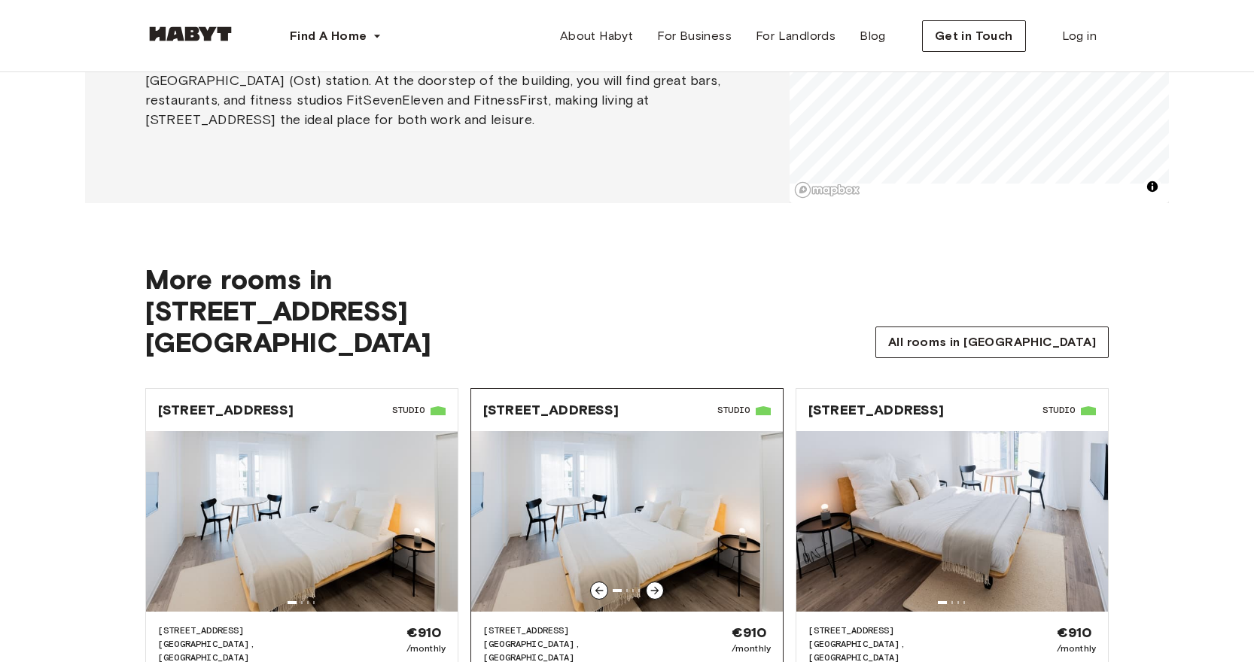
scroll to position [1496, 0]
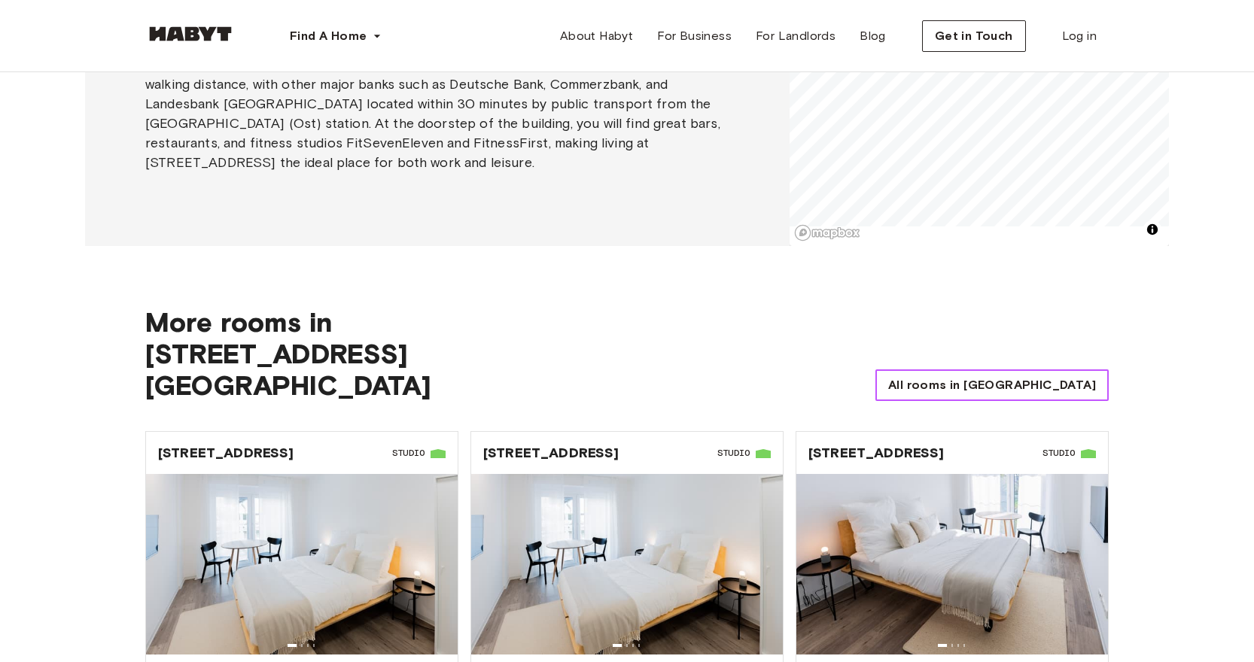
click at [1023, 376] on span "All rooms in [GEOGRAPHIC_DATA]" at bounding box center [992, 385] width 208 height 18
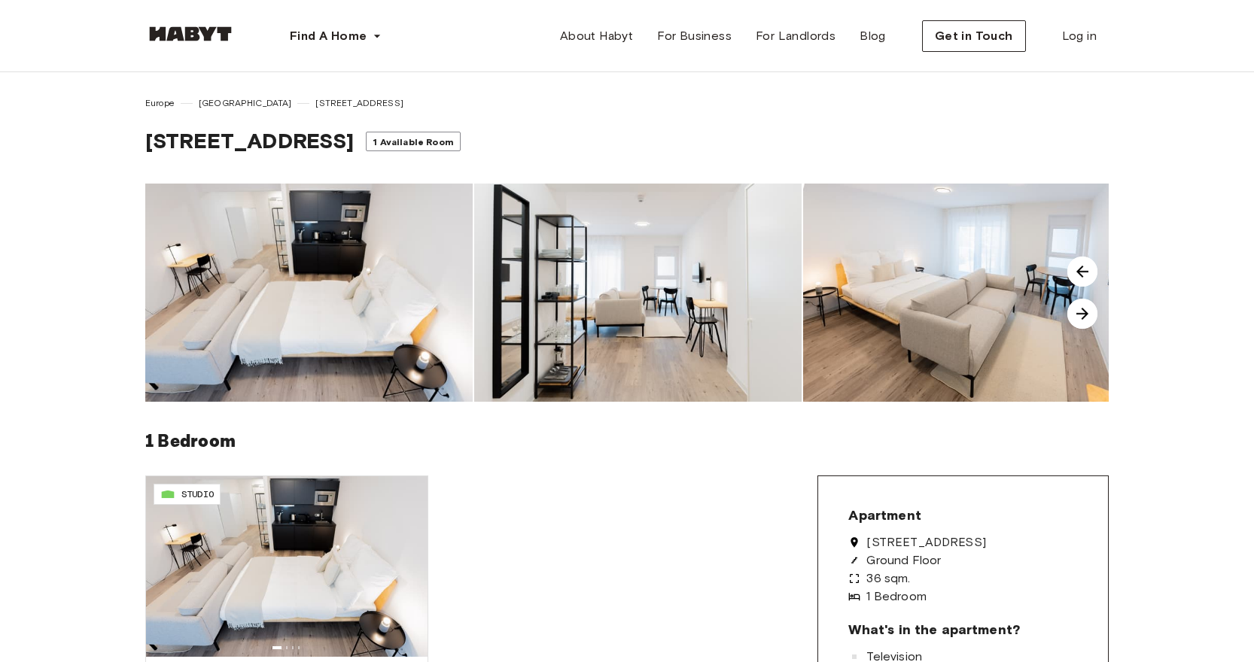
scroll to position [0, 0]
click at [991, 35] on span "Get in Touch" at bounding box center [974, 36] width 78 height 18
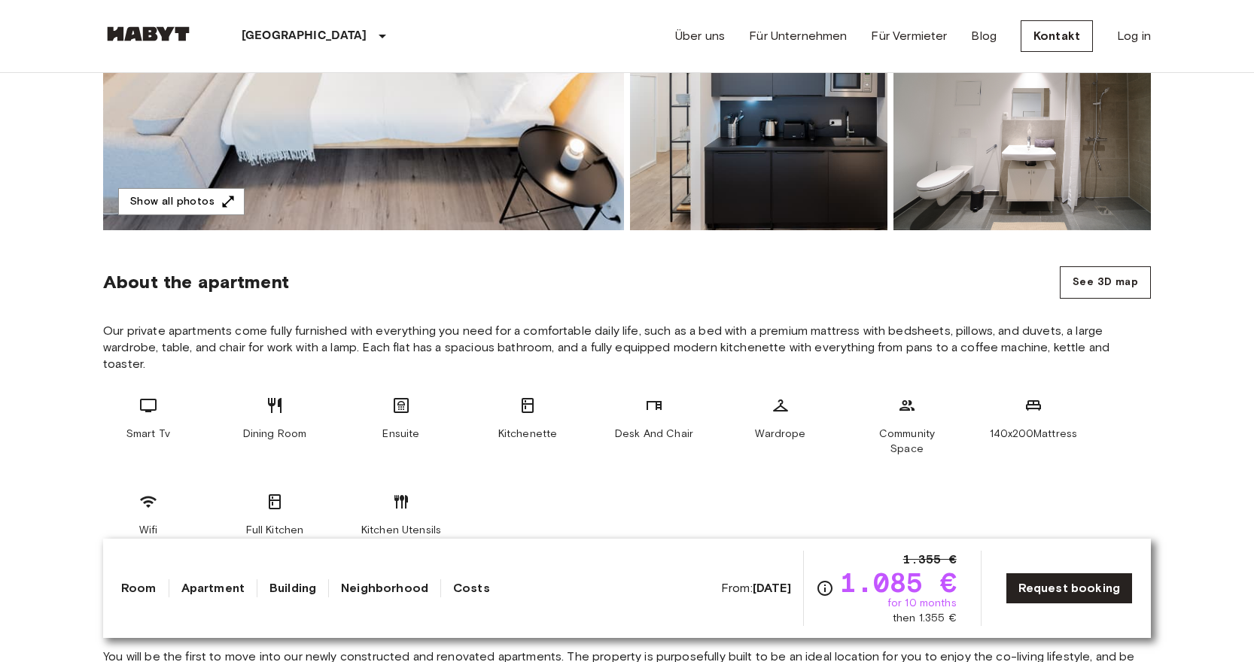
scroll to position [327, 0]
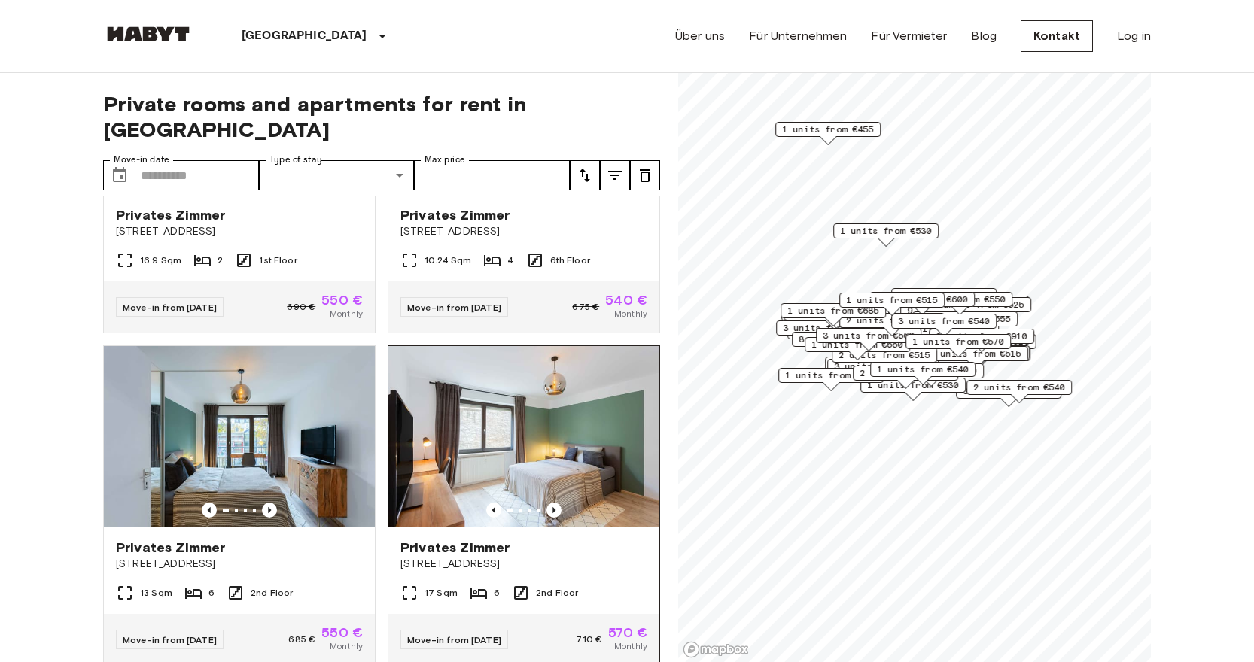
scroll to position [869, 0]
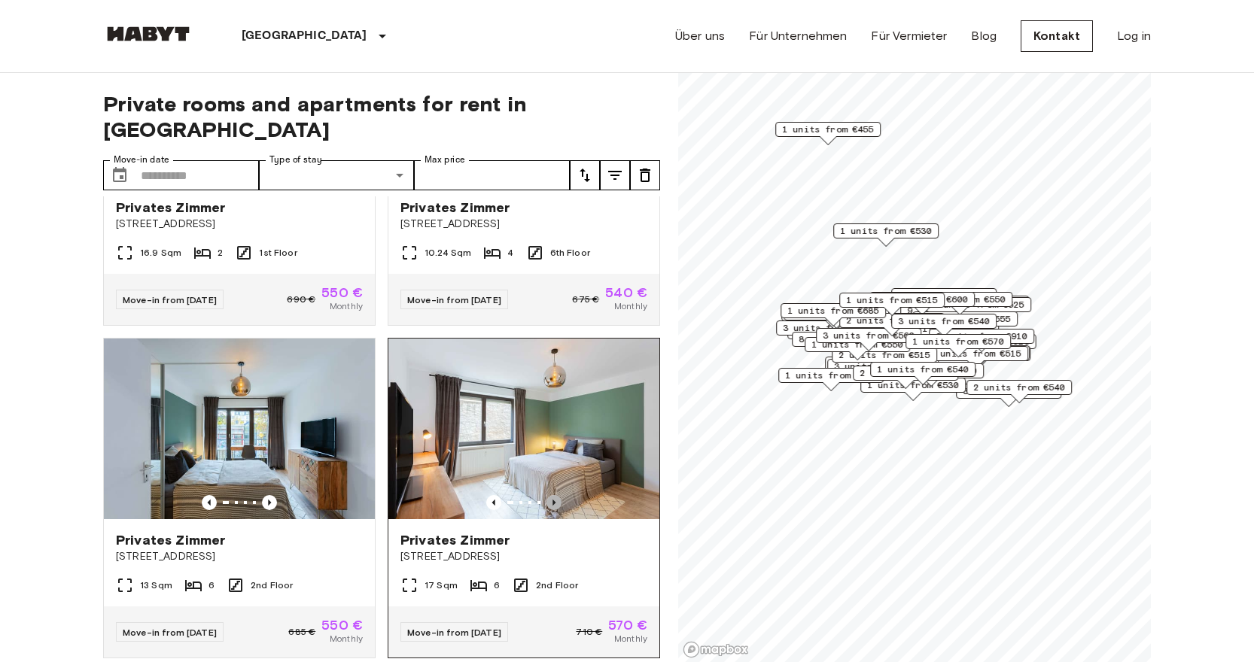
click at [553, 495] on icon "Previous image" at bounding box center [554, 502] width 15 height 15
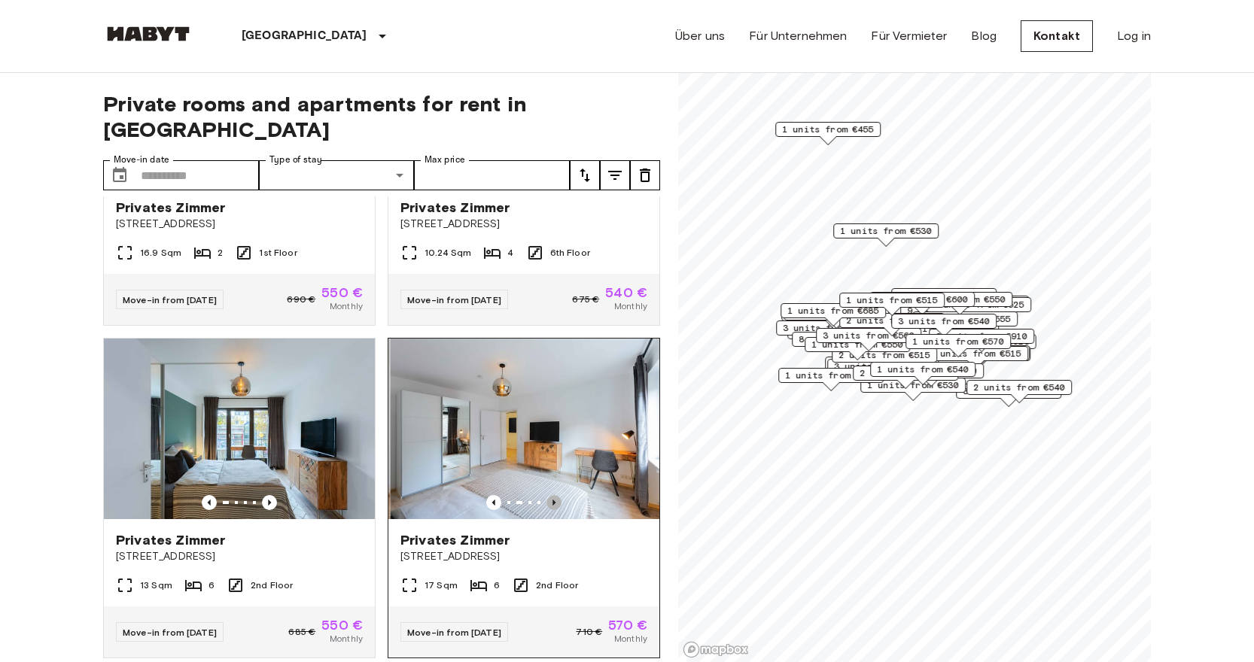
click at [553, 495] on icon "Previous image" at bounding box center [554, 502] width 15 height 15
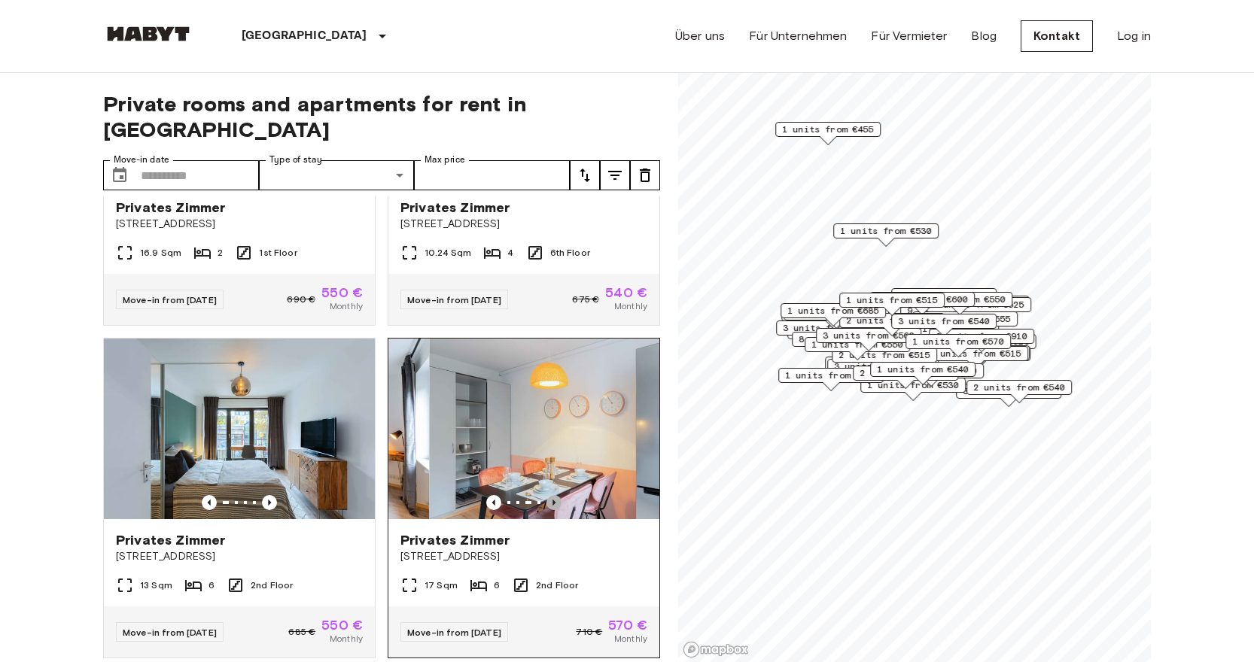
click at [553, 495] on icon "Previous image" at bounding box center [554, 502] width 15 height 15
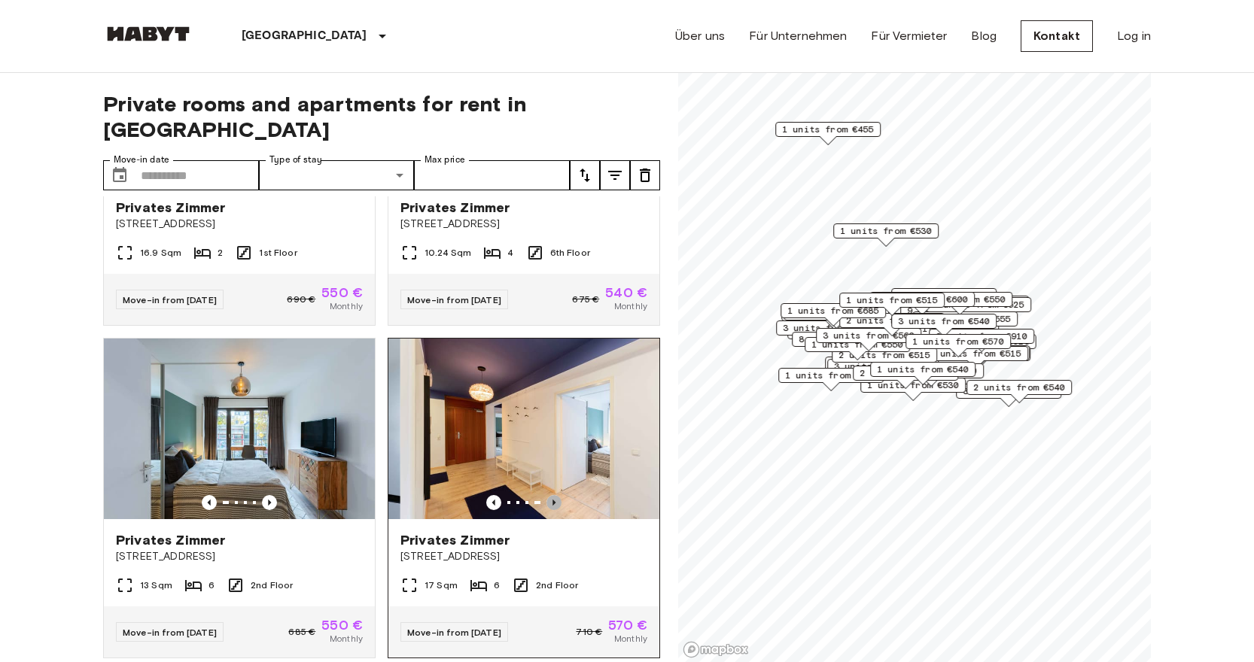
click at [553, 495] on icon "Previous image" at bounding box center [554, 502] width 15 height 15
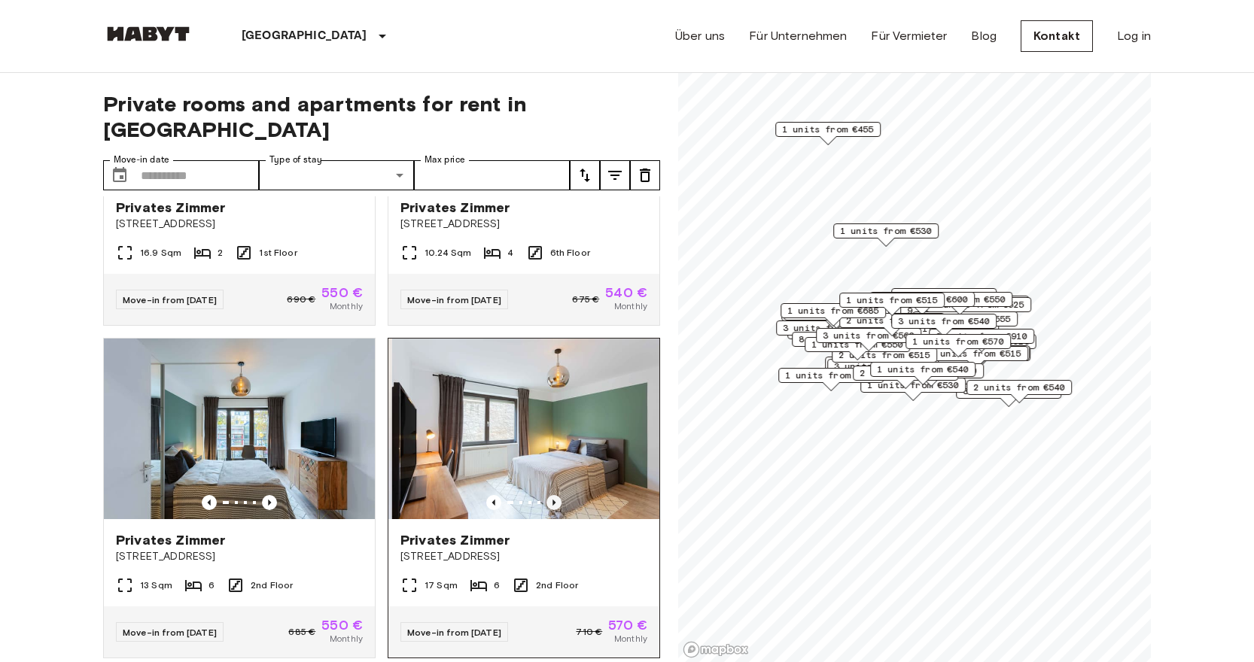
click at [553, 495] on icon "Previous image" at bounding box center [554, 502] width 15 height 15
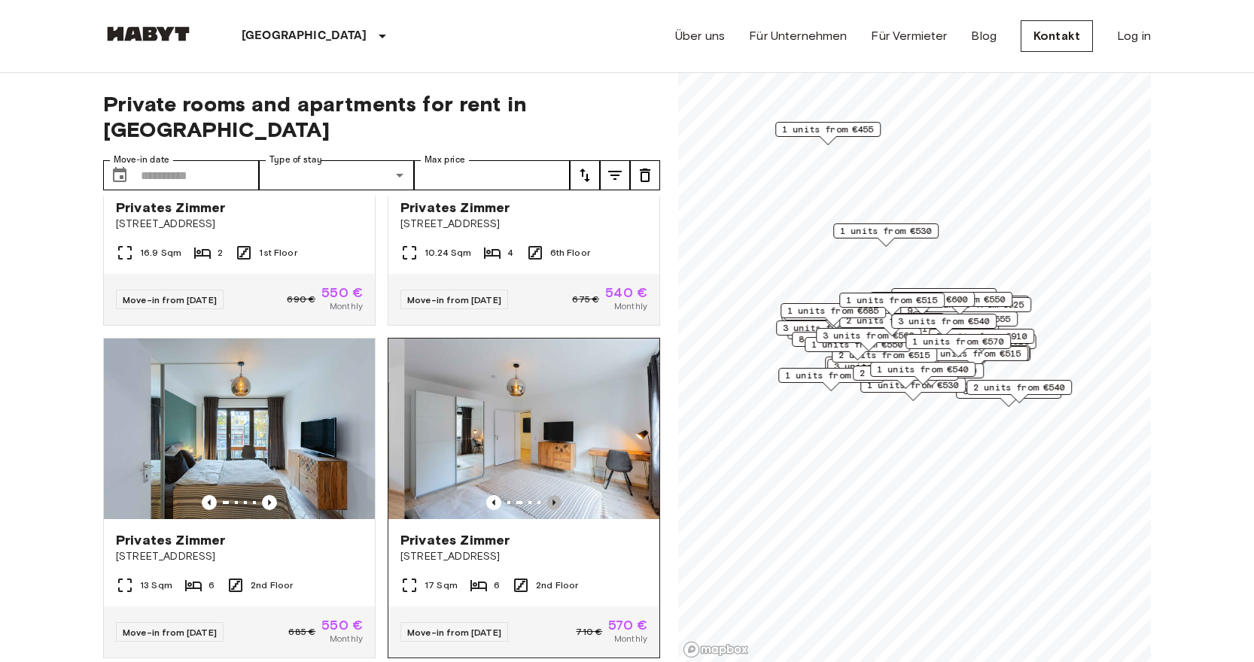
click at [553, 495] on icon "Previous image" at bounding box center [554, 502] width 15 height 15
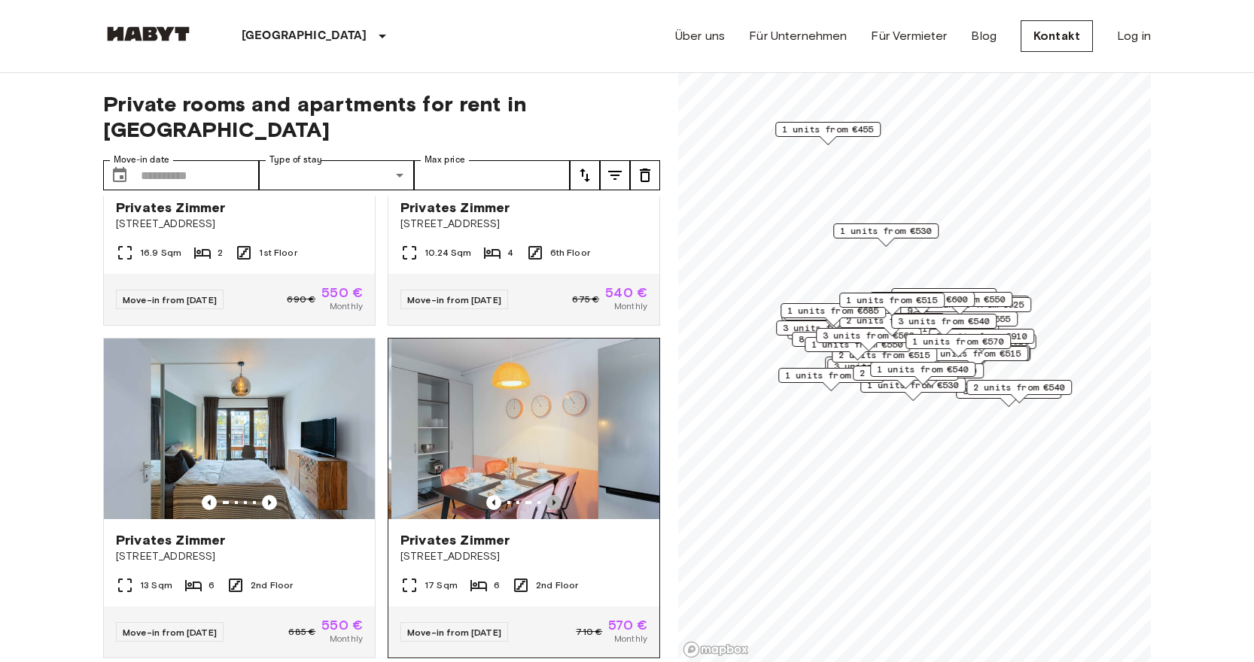
click at [553, 495] on icon "Previous image" at bounding box center [554, 502] width 15 height 15
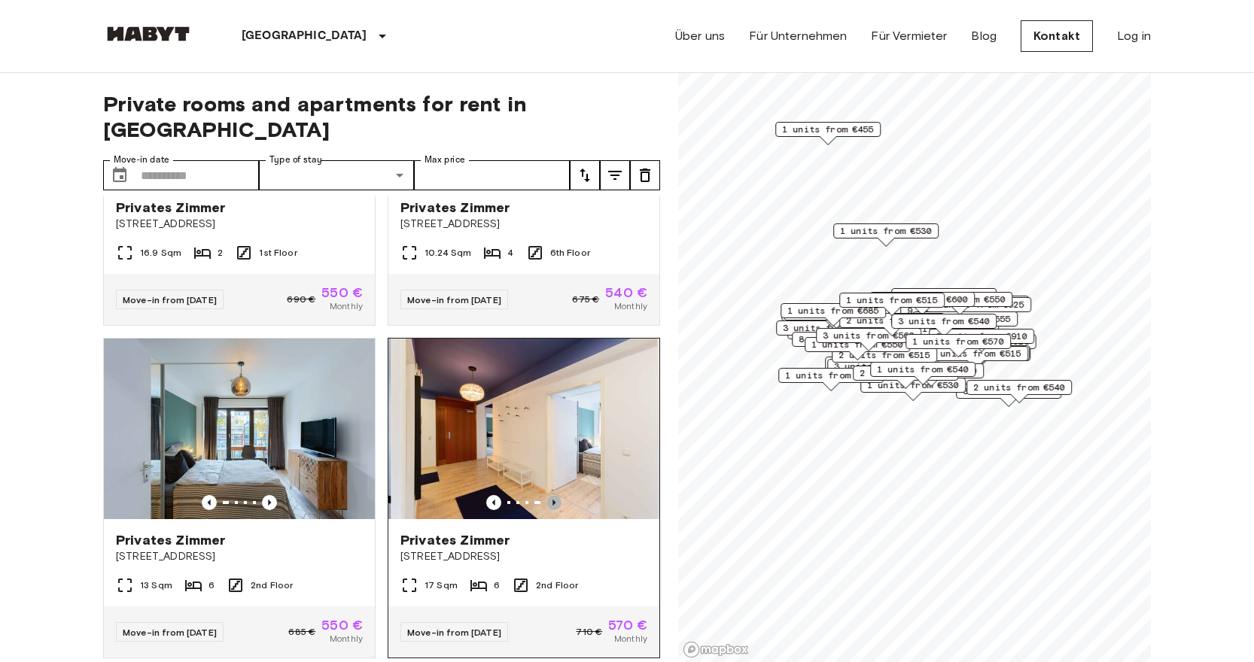
click at [553, 495] on icon "Previous image" at bounding box center [554, 502] width 15 height 15
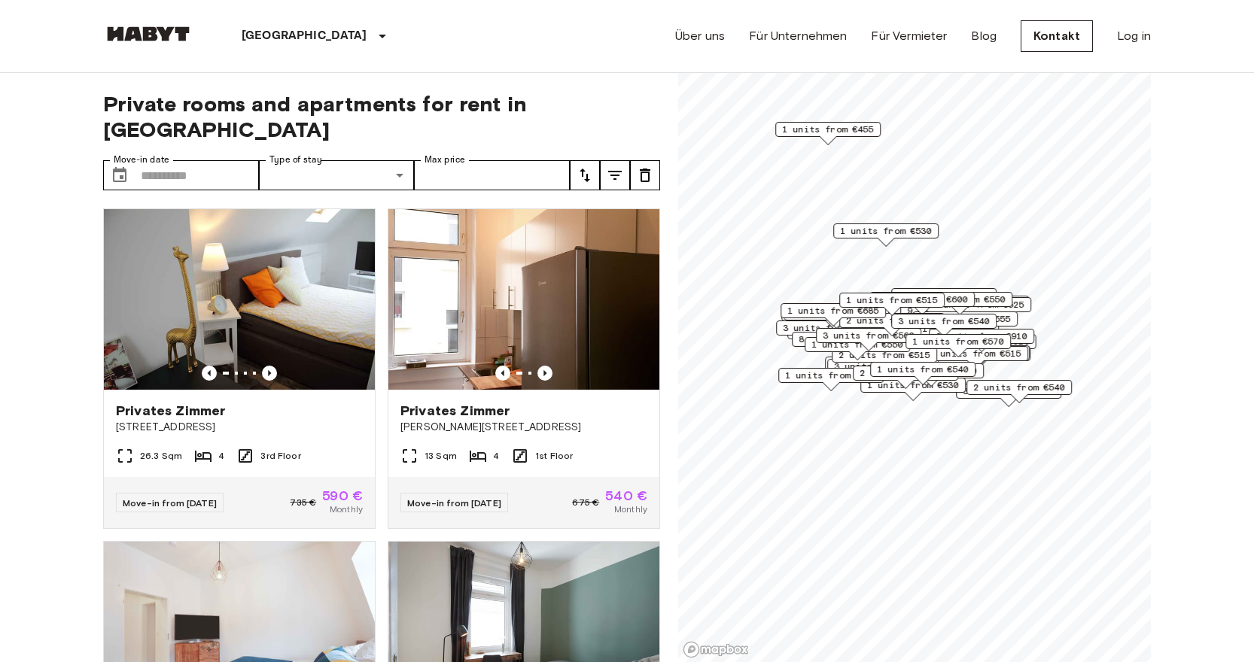
scroll to position [0, 0]
click at [222, 160] on input "Move-in date" at bounding box center [200, 175] width 118 height 30
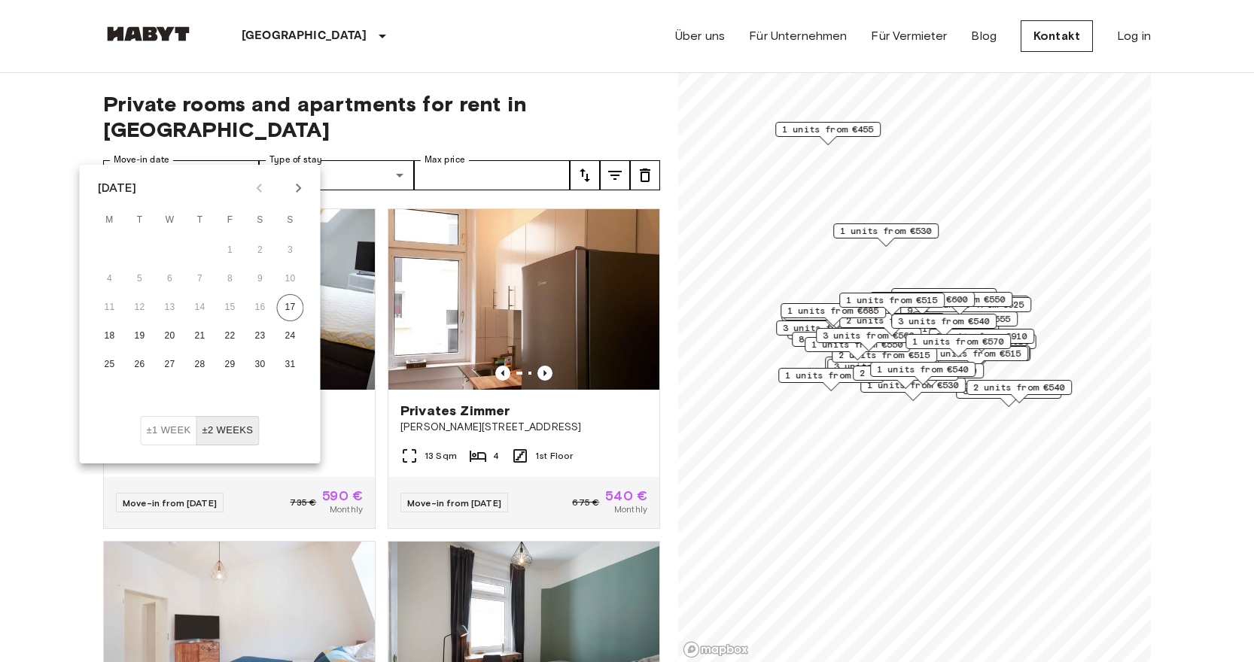
click at [297, 191] on icon "Next month" at bounding box center [298, 188] width 5 height 9
click at [169, 248] on button "1" at bounding box center [170, 250] width 27 height 27
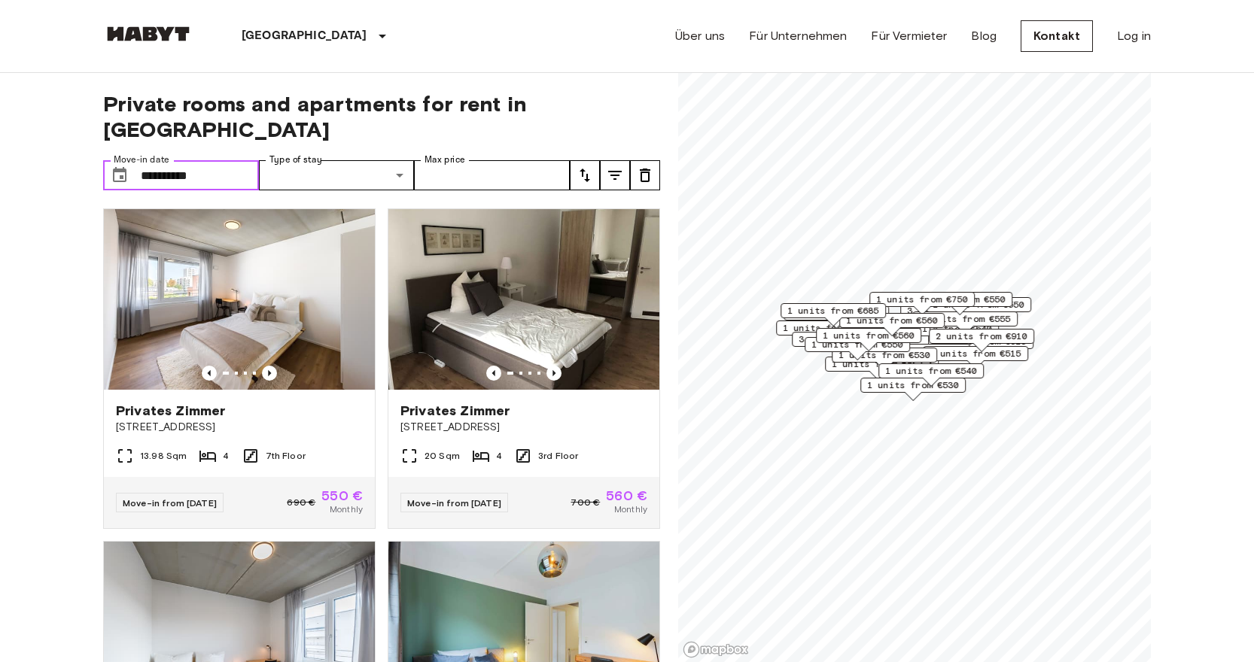
type input "**********"
click at [615, 171] on icon "tune" at bounding box center [615, 175] width 14 height 9
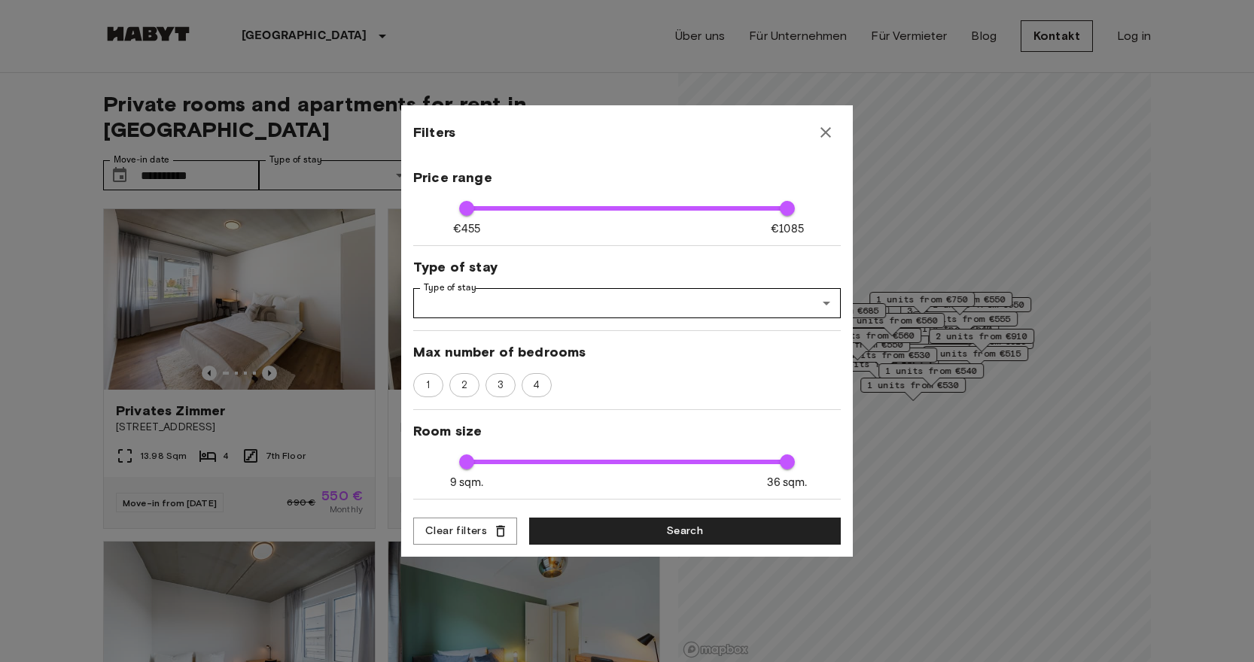
scroll to position [67, 0]
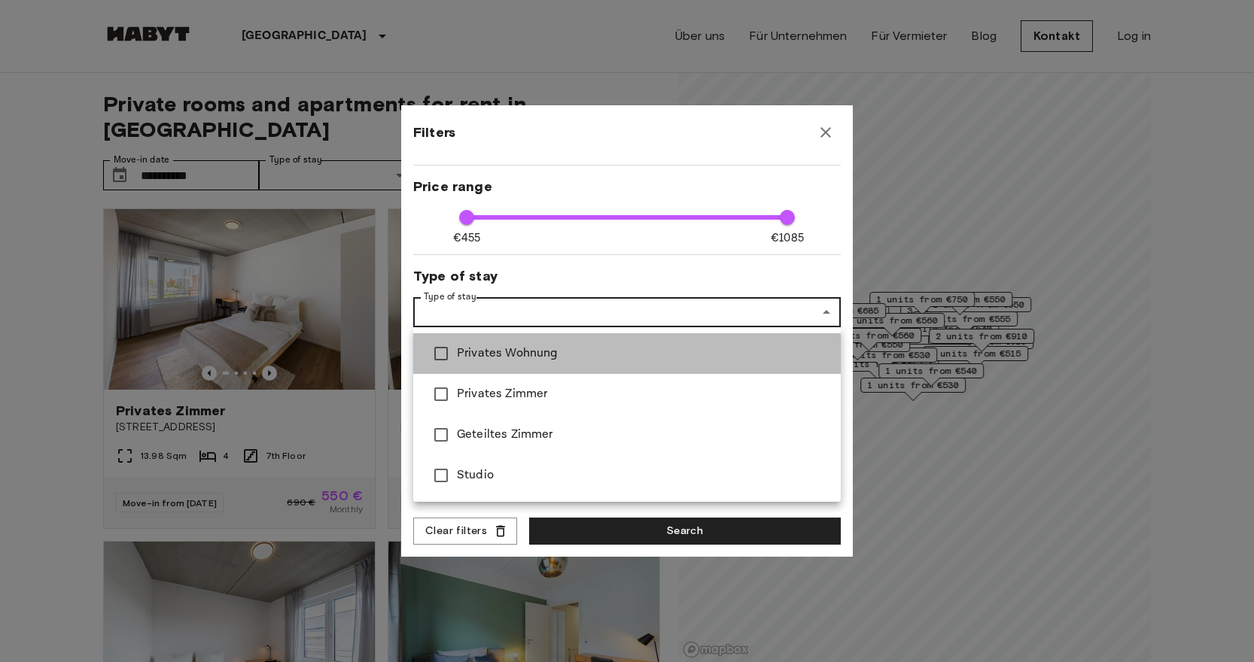
click at [525, 353] on span "Privates Wohnung" at bounding box center [643, 354] width 372 height 18
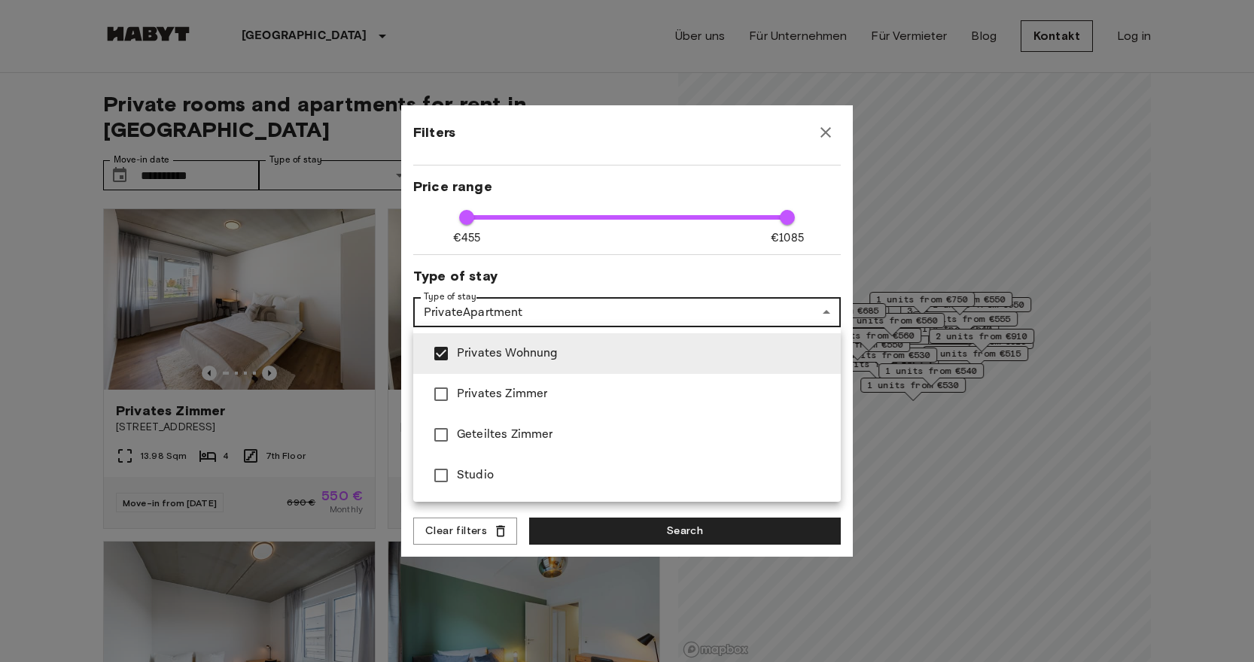
click at [482, 481] on span "Studio" at bounding box center [643, 476] width 372 height 18
type input "**********"
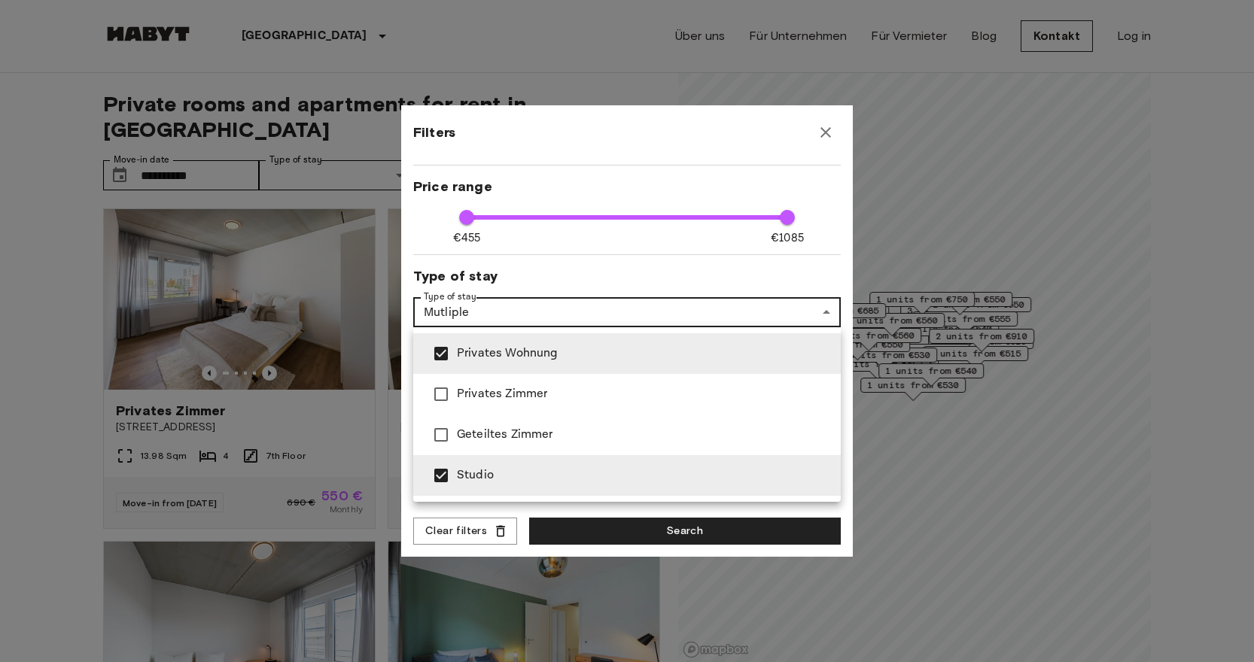
click at [688, 253] on div at bounding box center [627, 331] width 1254 height 662
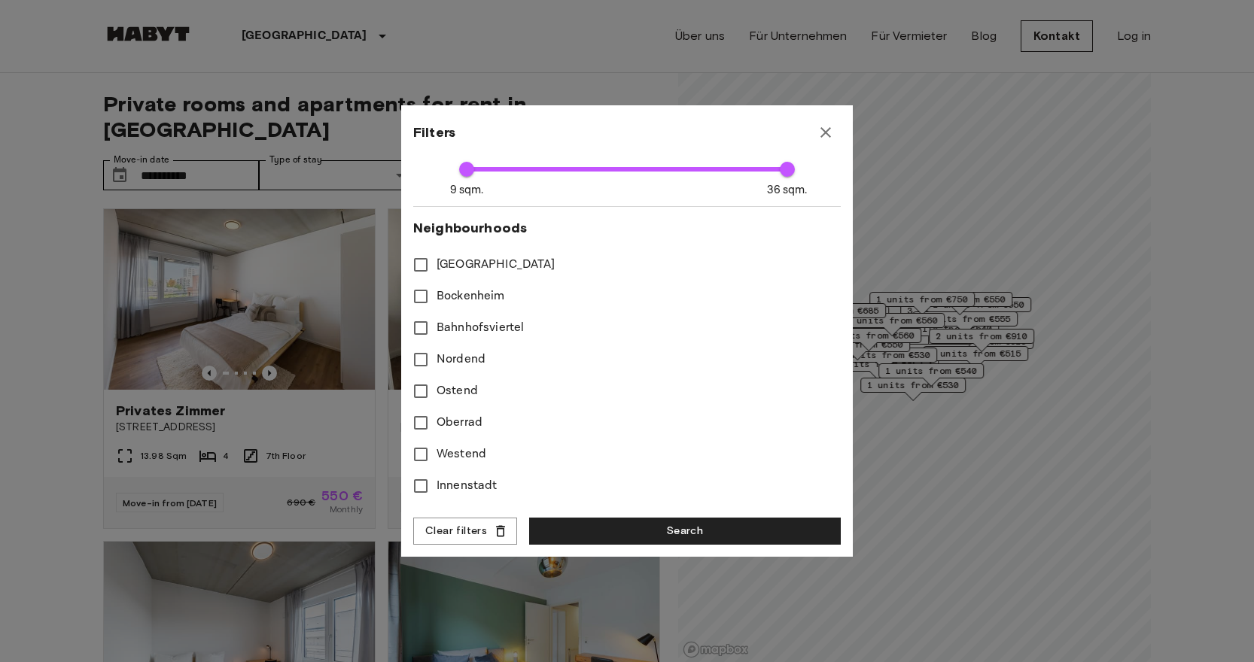
scroll to position [370, 0]
click at [465, 257] on span "[GEOGRAPHIC_DATA]" at bounding box center [496, 263] width 119 height 18
click at [457, 293] on span "Bockenheim" at bounding box center [471, 295] width 69 height 18
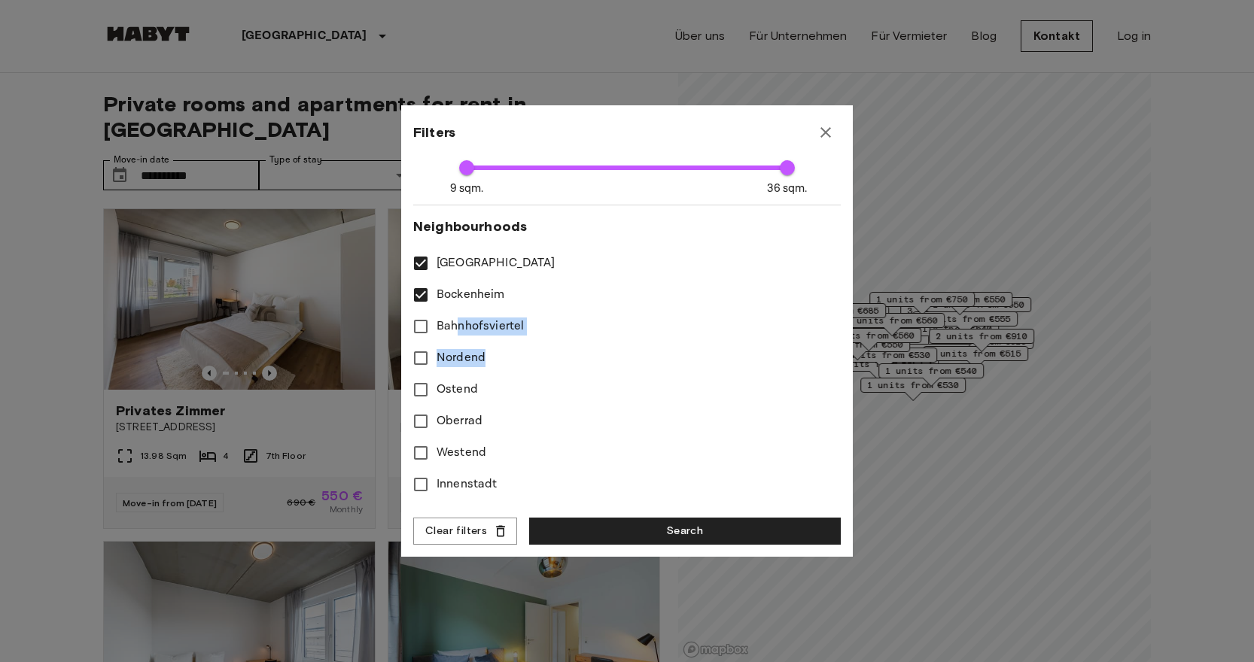
drag, startPoint x: 455, startPoint y: 327, endPoint x: 537, endPoint y: 368, distance: 91.9
click at [537, 368] on div "[GEOGRAPHIC_DATA] [GEOGRAPHIC_DATA] [GEOGRAPHIC_DATA] [GEOGRAPHIC_DATA] [GEOGRA…" at bounding box center [627, 469] width 428 height 443
click at [537, 368] on label "Nordend" at bounding box center [617, 359] width 424 height 32
click at [459, 380] on label "Ostend" at bounding box center [617, 390] width 424 height 32
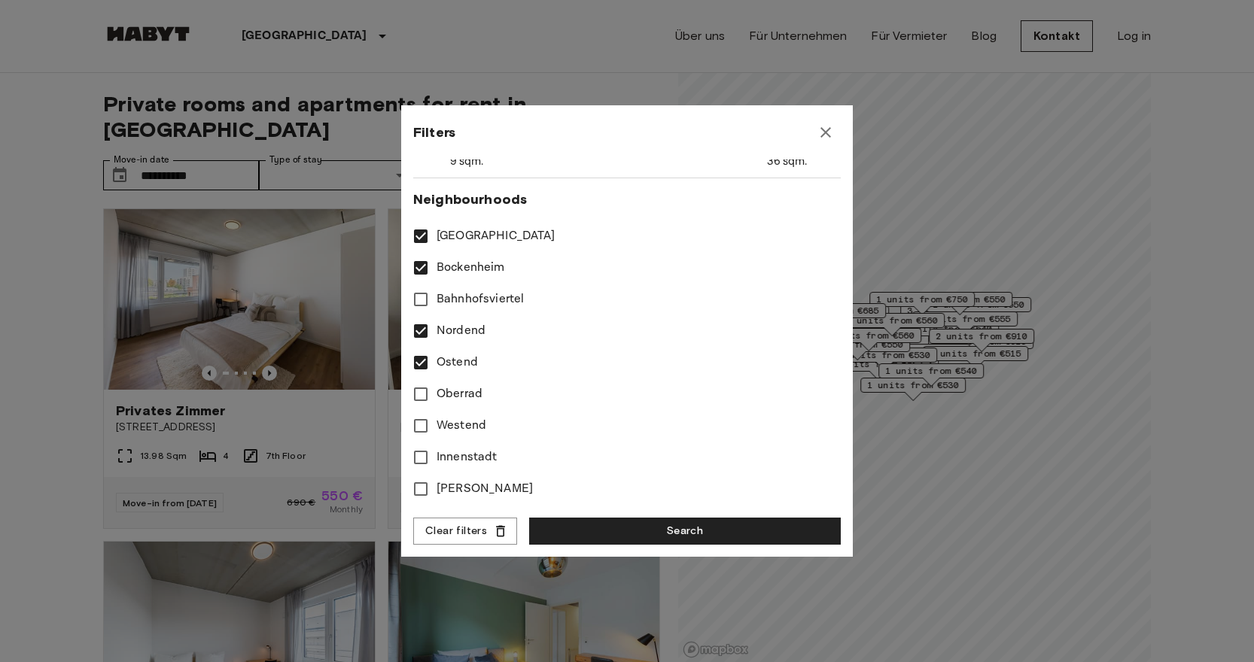
scroll to position [403, 0]
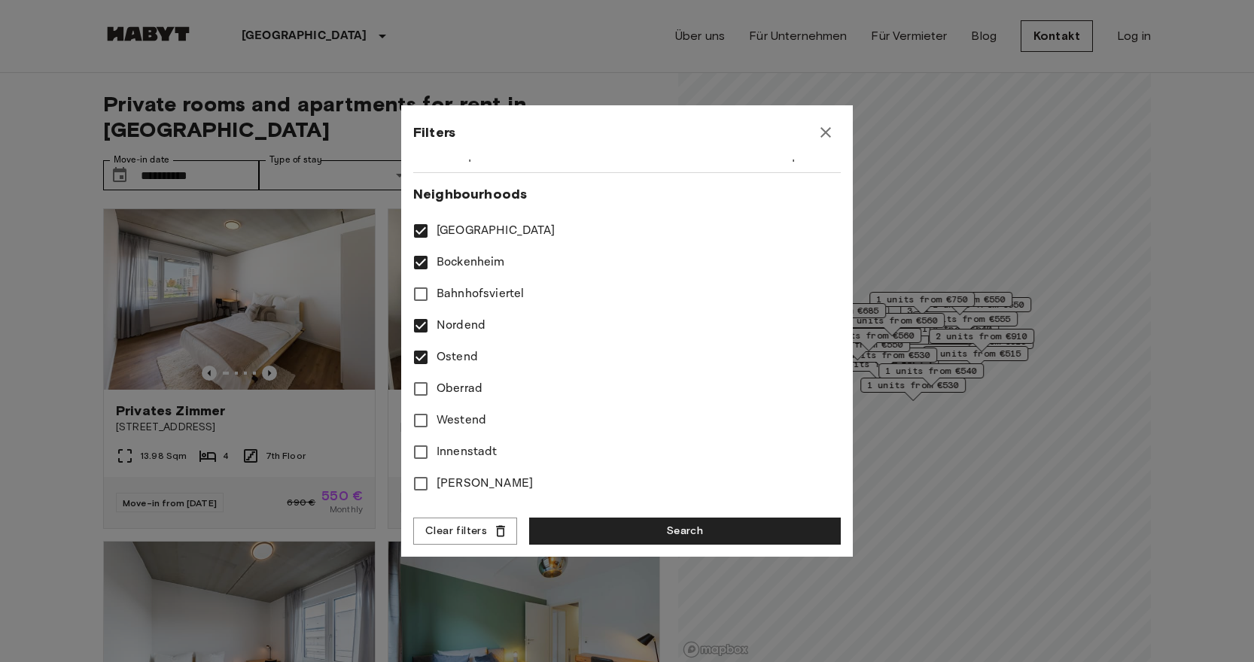
click at [472, 423] on span "Westend" at bounding box center [462, 421] width 50 height 18
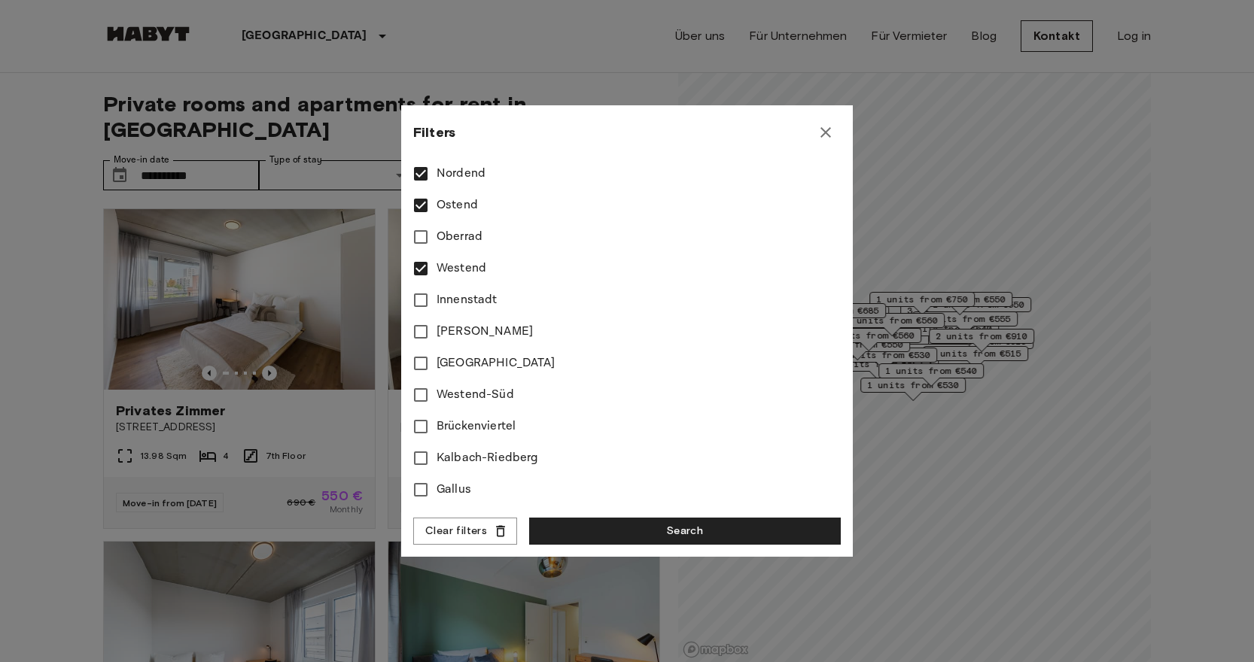
scroll to position [555, 0]
click at [474, 385] on label "Westend-Süd" at bounding box center [617, 395] width 424 height 32
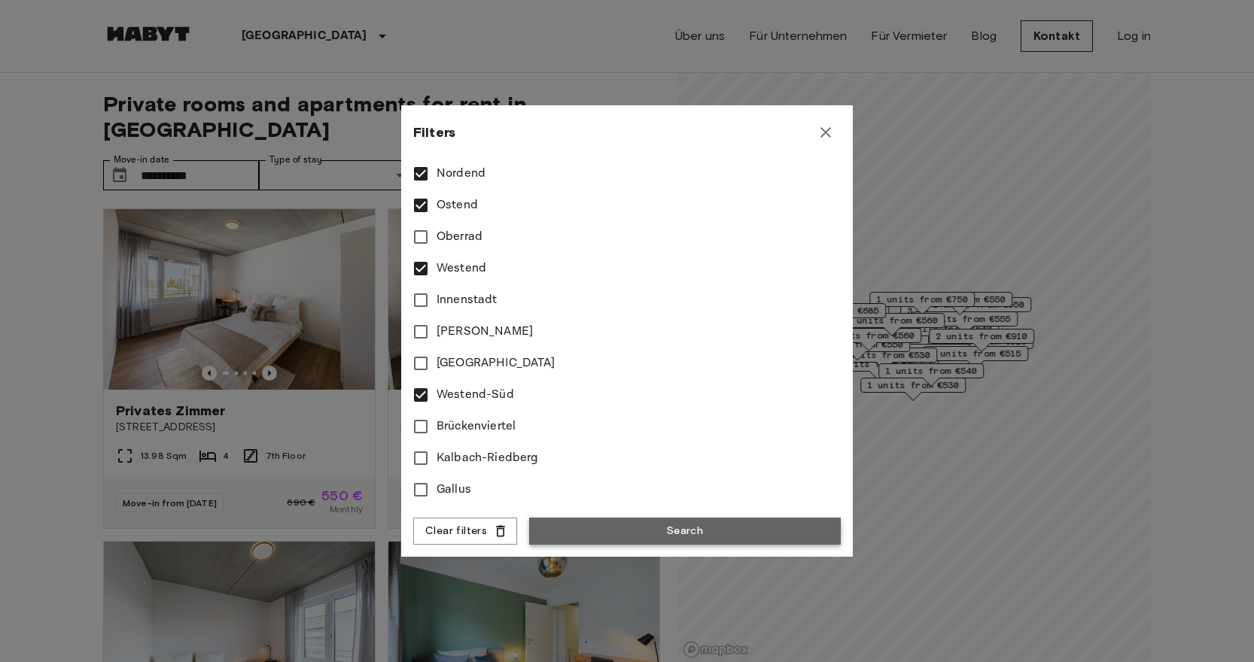
click at [598, 531] on button "Search" at bounding box center [685, 532] width 312 height 28
type input "**********"
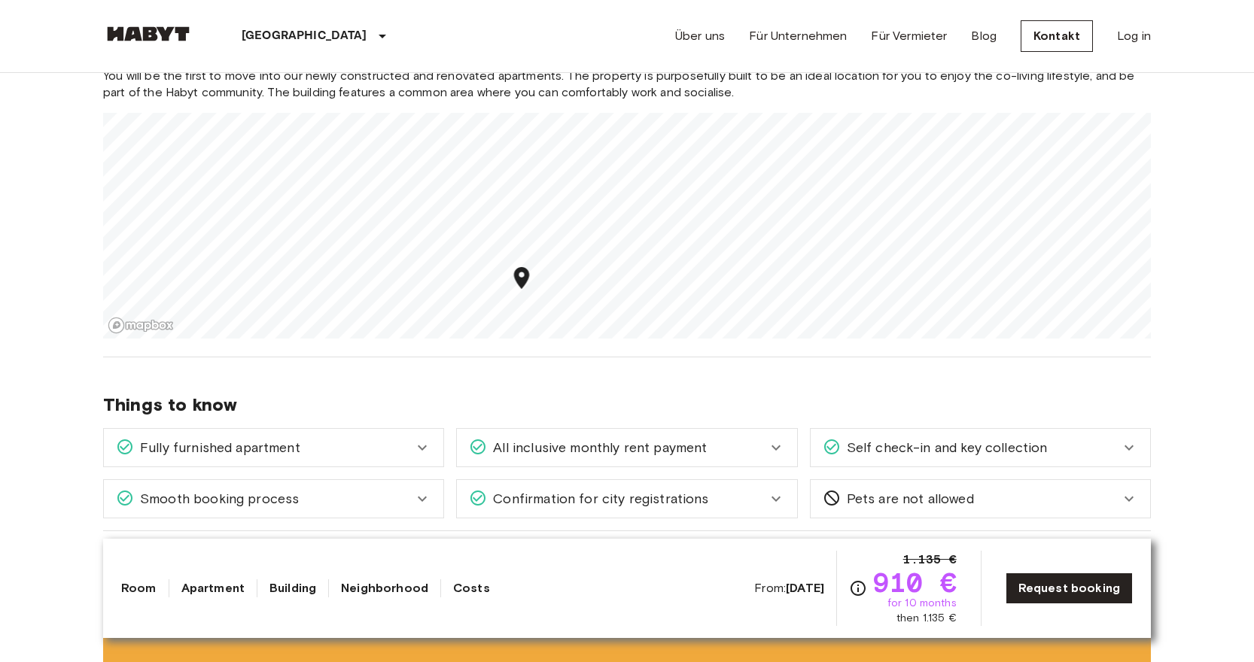
scroll to position [851, 0]
